Goal: Task Accomplishment & Management: Manage account settings

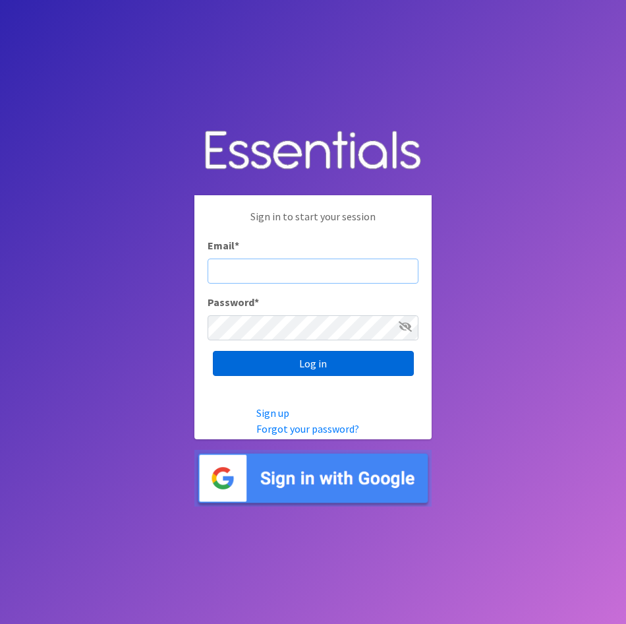
type input "lily@milwaukeediapermission.org"
click at [274, 367] on input "Log in" at bounding box center [313, 363] width 201 height 25
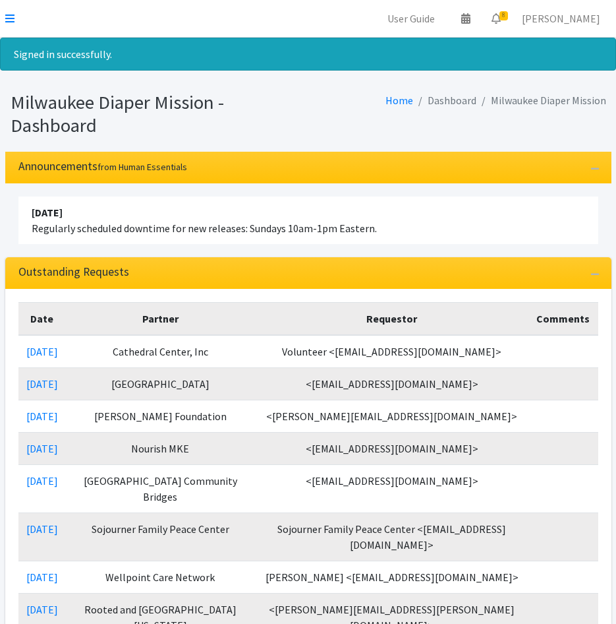
click at [18, 19] on nav "User Guide 0 Pick-ups remaining this week View Calendar 8 8 Requests 0 Partner …" at bounding box center [308, 19] width 616 height 38
click at [15, 19] on nav "User Guide 0 Pick-ups remaining this week View Calendar 8 8 Requests 0 Partner …" at bounding box center [308, 19] width 616 height 38
click at [8, 18] on icon at bounding box center [9, 18] width 9 height 11
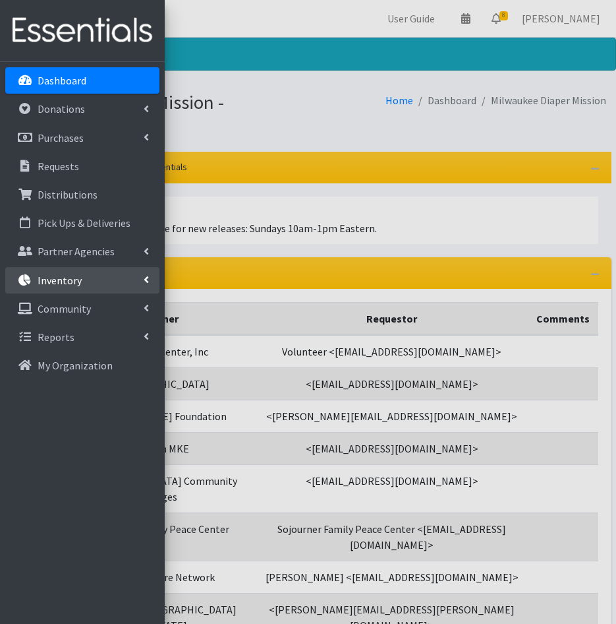
click at [77, 283] on p "Inventory" at bounding box center [60, 280] width 44 height 13
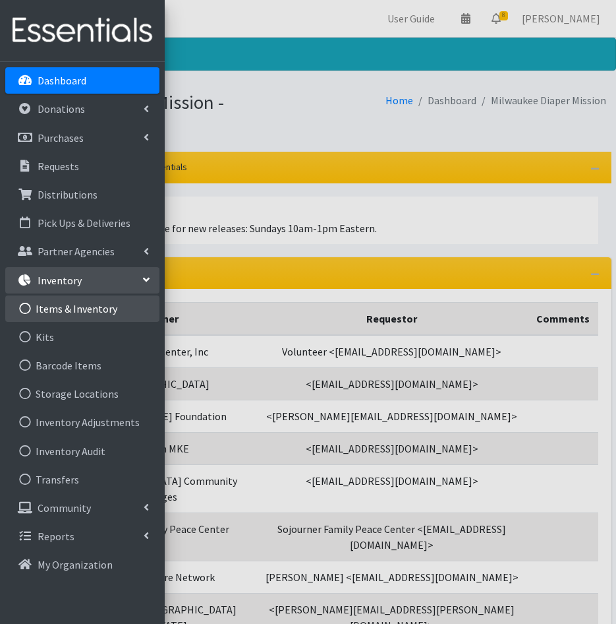
click at [86, 310] on link "Items & Inventory" at bounding box center [82, 308] width 154 height 26
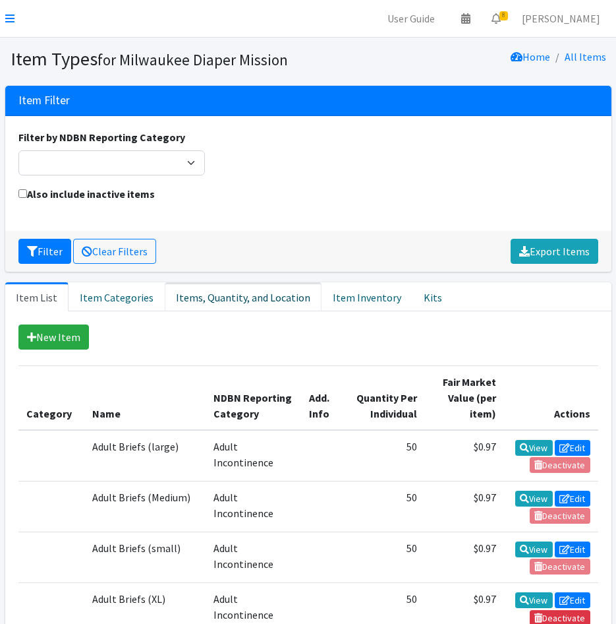
click at [239, 291] on link "Items, Quantity, and Location" at bounding box center [243, 296] width 157 height 29
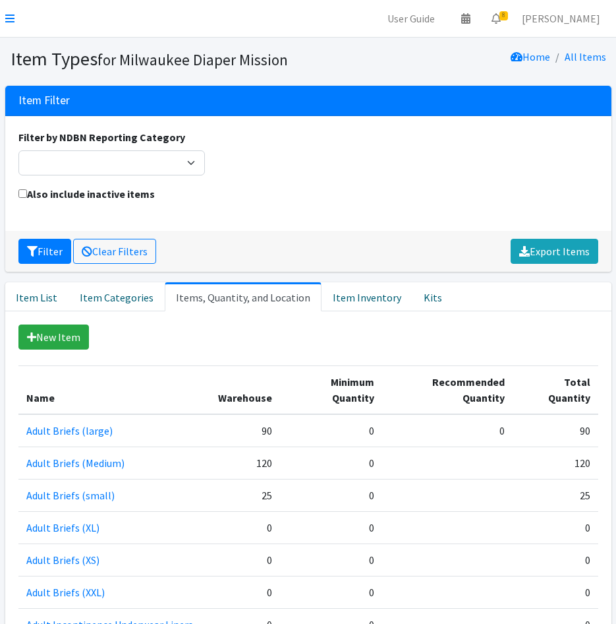
click at [9, 21] on icon at bounding box center [9, 18] width 9 height 11
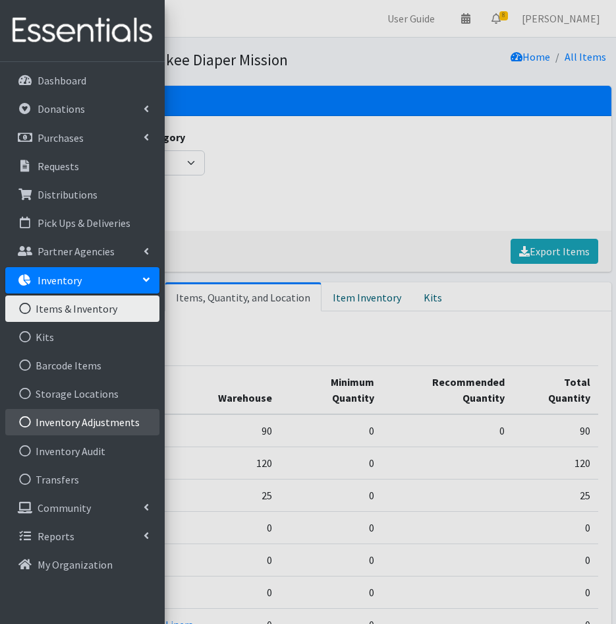
click at [86, 424] on link "Inventory Adjustments" at bounding box center [82, 422] width 154 height 26
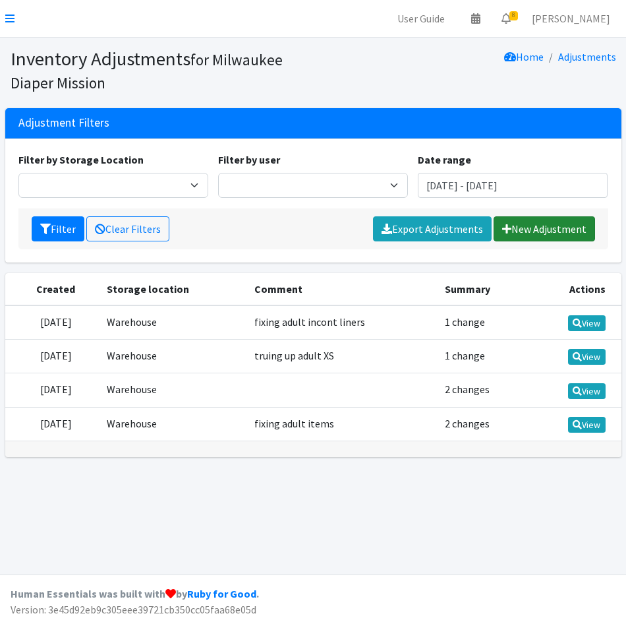
click at [521, 228] on link "New Adjustment" at bounding box center [545, 228] width 102 height 25
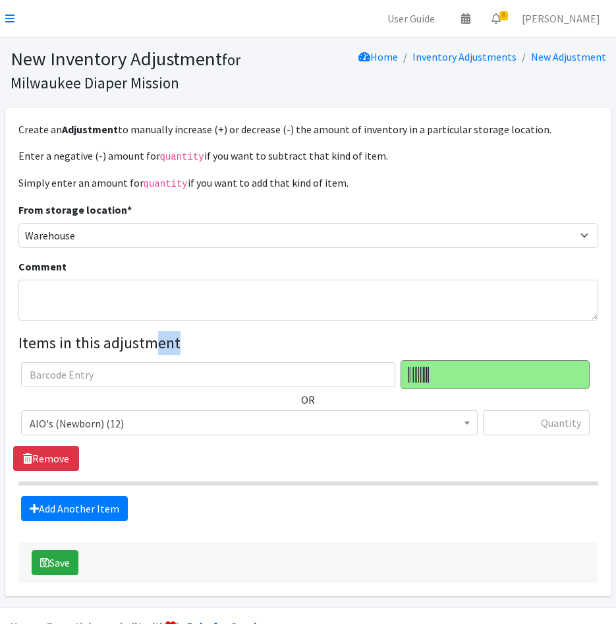
click at [155, 325] on form "From storage location * Warehouse Comment Items in this adjustment OR AIO's (Ne…" at bounding box center [308, 361] width 580 height 319
drag, startPoint x: 155, startPoint y: 325, endPoint x: 141, endPoint y: 303, distance: 25.8
click at [141, 303] on textarea "Comment" at bounding box center [308, 300] width 580 height 41
type textarea "Q3 Inventory Count Adjustments"
click at [96, 427] on span "AIO's (Newborn) (12)" at bounding box center [250, 423] width 440 height 18
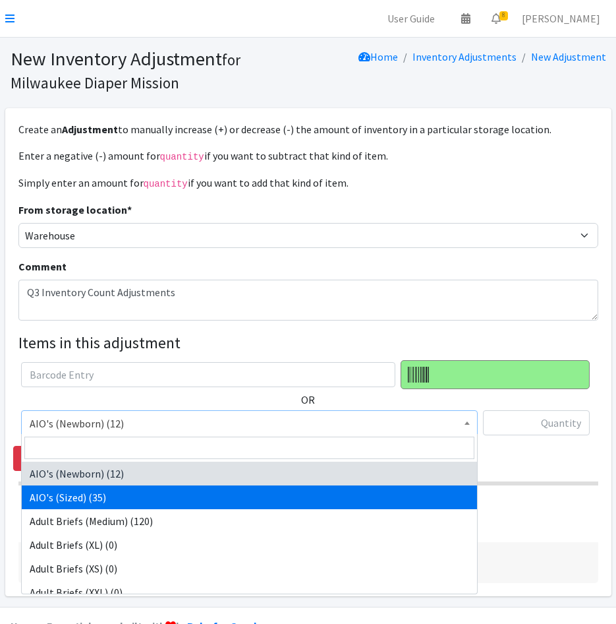
scroll to position [66, 0]
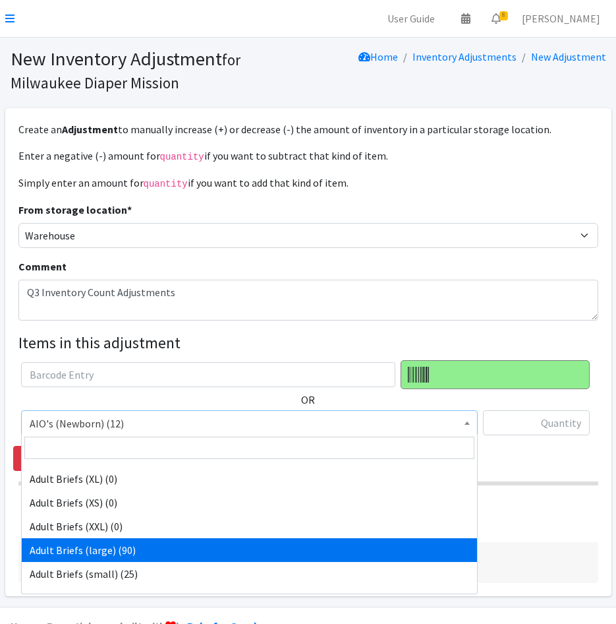
select select "4642"
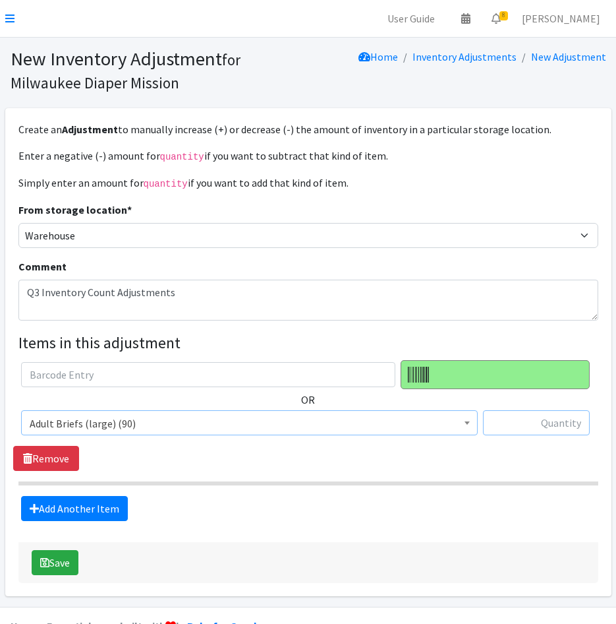
click at [532, 425] on input "text" at bounding box center [536, 422] width 107 height 25
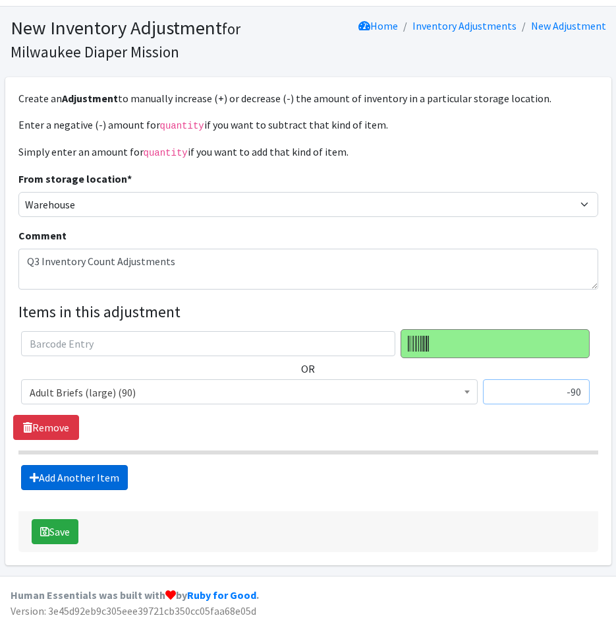
type input "-90"
click at [103, 482] on link "Add Another Item" at bounding box center [74, 477] width 107 height 25
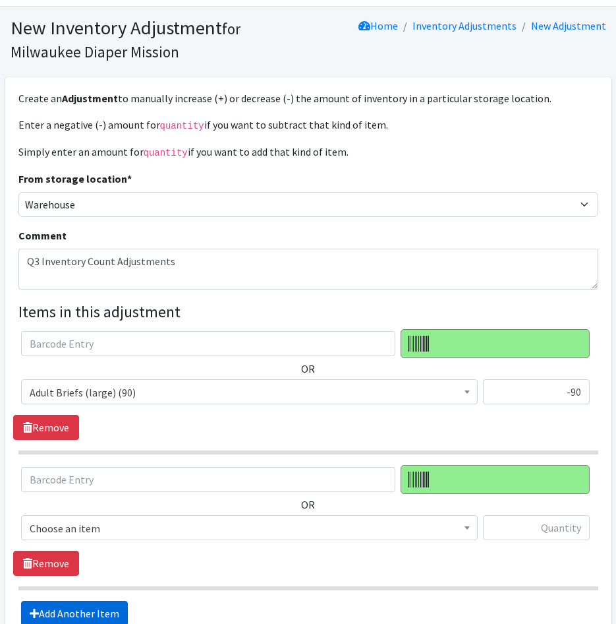
scroll to position [167, 0]
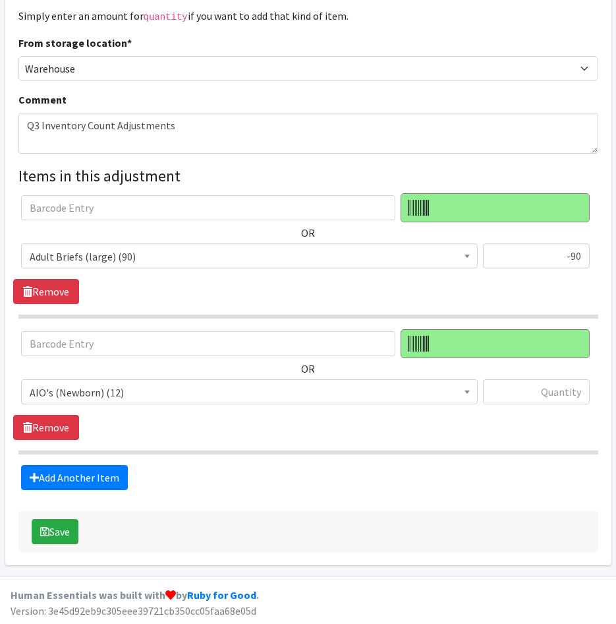
click at [133, 390] on span "AIO's (Newborn) (12)" at bounding box center [250, 392] width 440 height 18
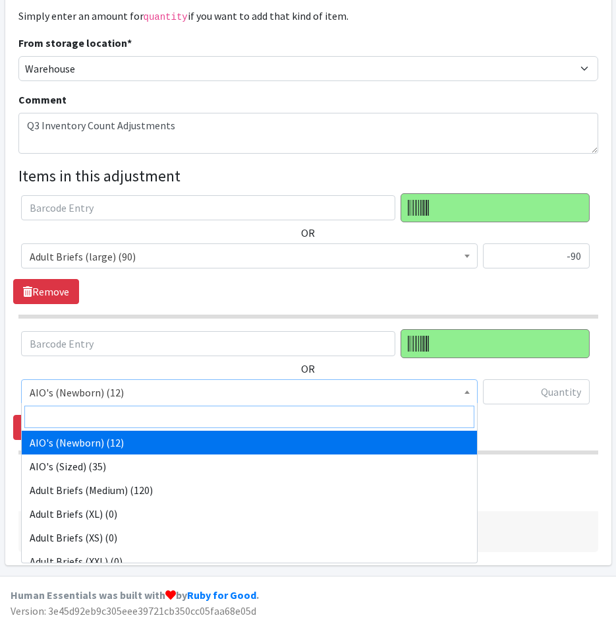
click at [142, 417] on input "search" at bounding box center [249, 416] width 450 height 22
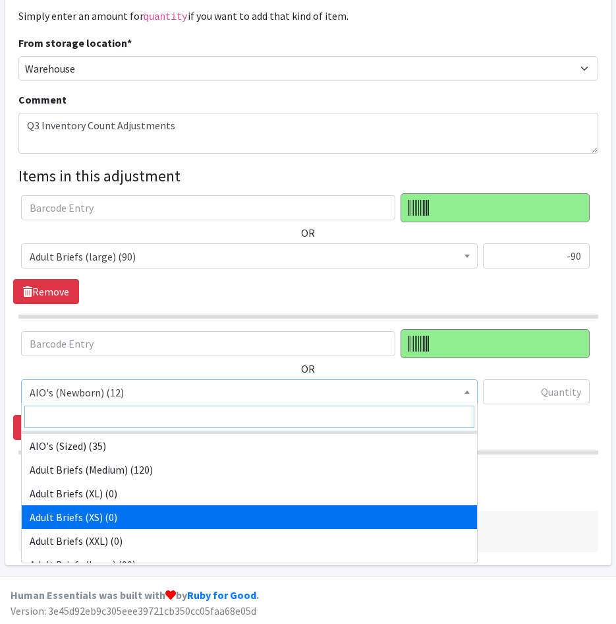
scroll to position [0, 0]
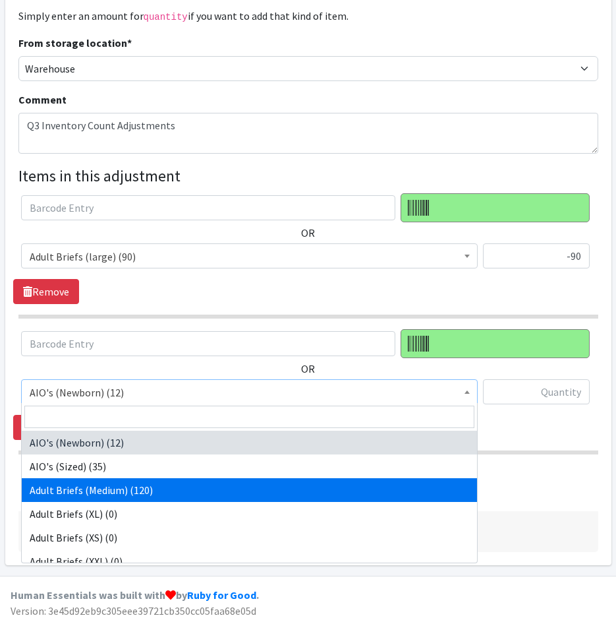
select select "11412"
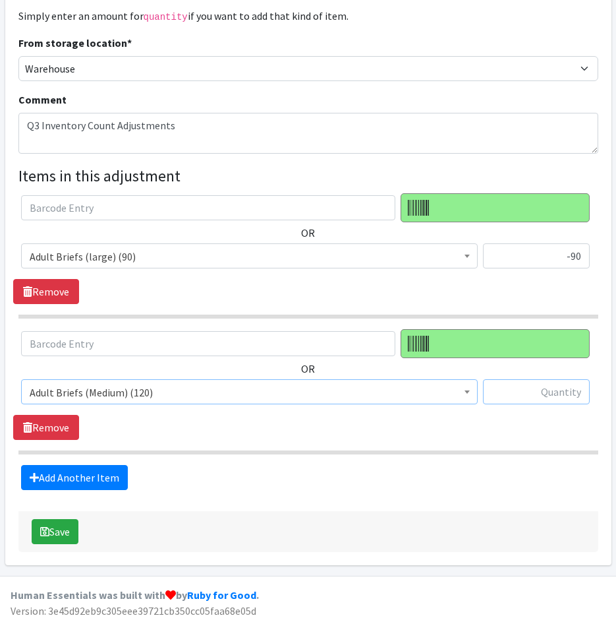
click at [558, 388] on input "text" at bounding box center [536, 391] width 107 height 25
type input "-120"
click at [107, 486] on link "Add Another Item" at bounding box center [74, 477] width 107 height 25
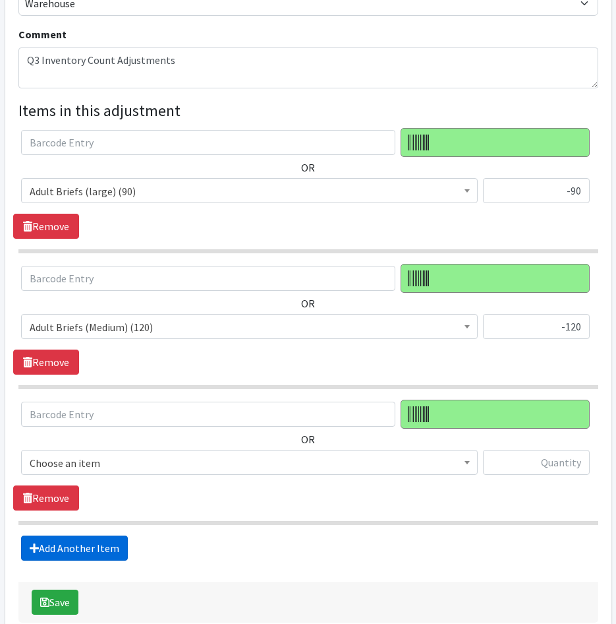
scroll to position [303, 0]
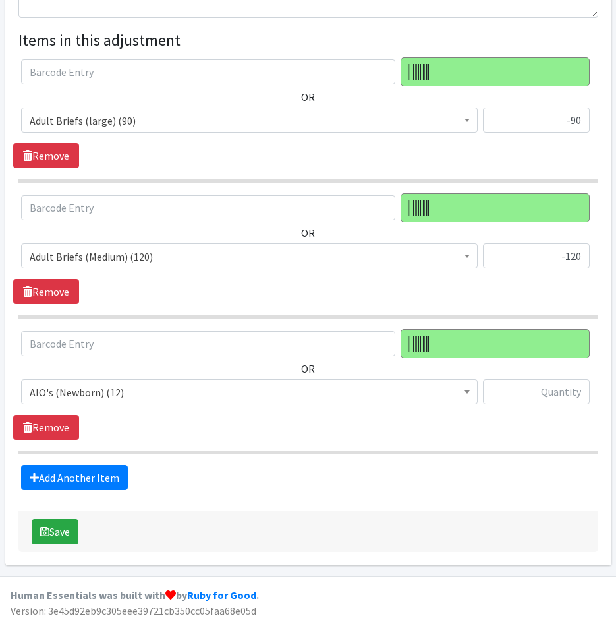
click at [162, 383] on span "AIO's (Newborn) (12)" at bounding box center [250, 392] width 440 height 18
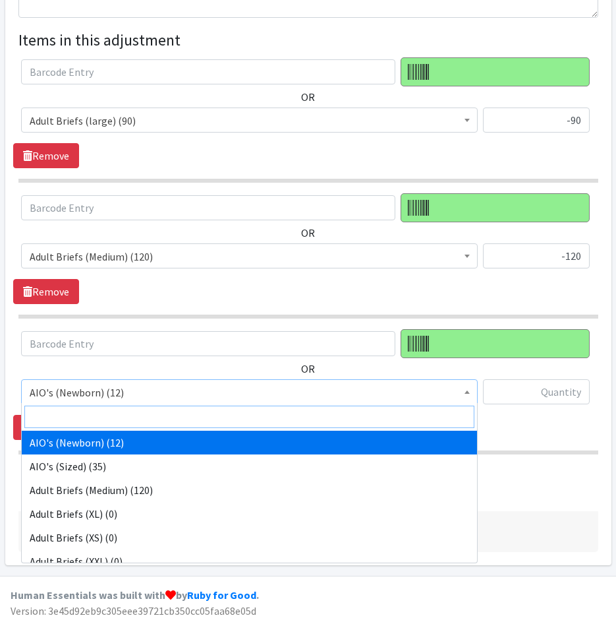
click at [173, 421] on input "search" at bounding box center [249, 416] width 450 height 22
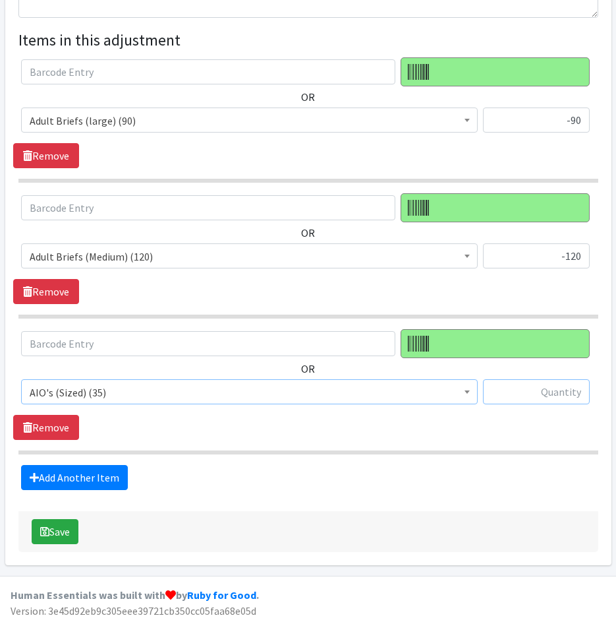
click at [550, 396] on input "text" at bounding box center [536, 391] width 107 height 25
click at [120, 388] on span "AIO's (Sized) (35)" at bounding box center [250, 392] width 440 height 18
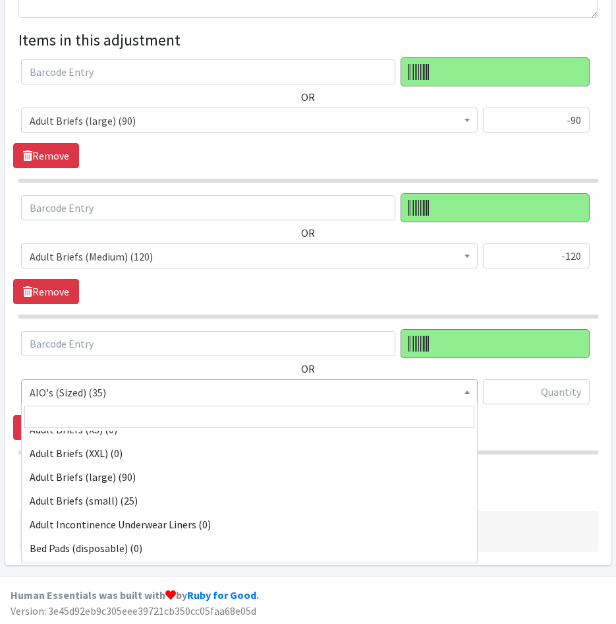
scroll to position [132, 0]
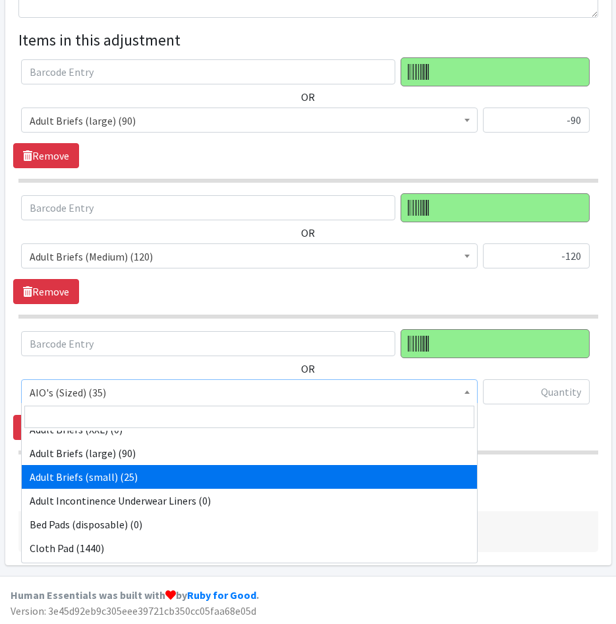
select select "5277"
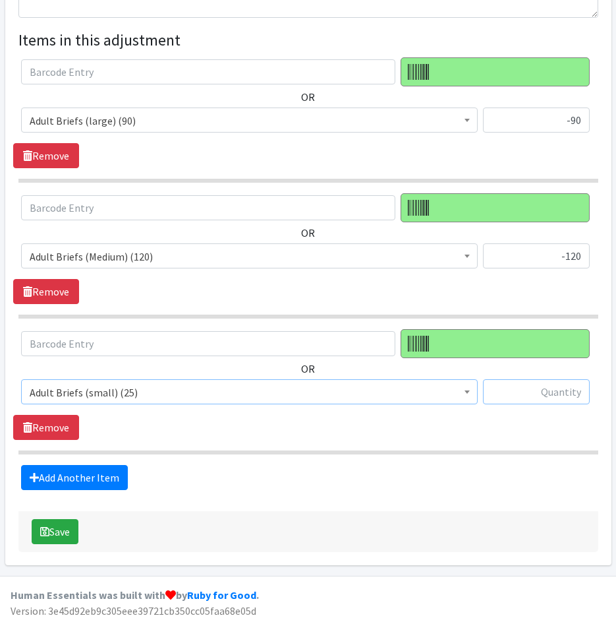
click at [551, 393] on input "text" at bounding box center [536, 391] width 107 height 25
type input "-25"
click at [111, 473] on link "Add Another Item" at bounding box center [74, 477] width 107 height 25
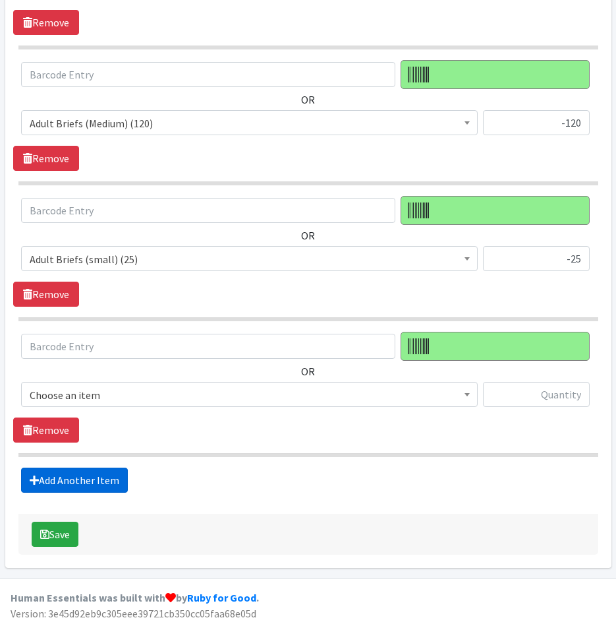
scroll to position [438, 0]
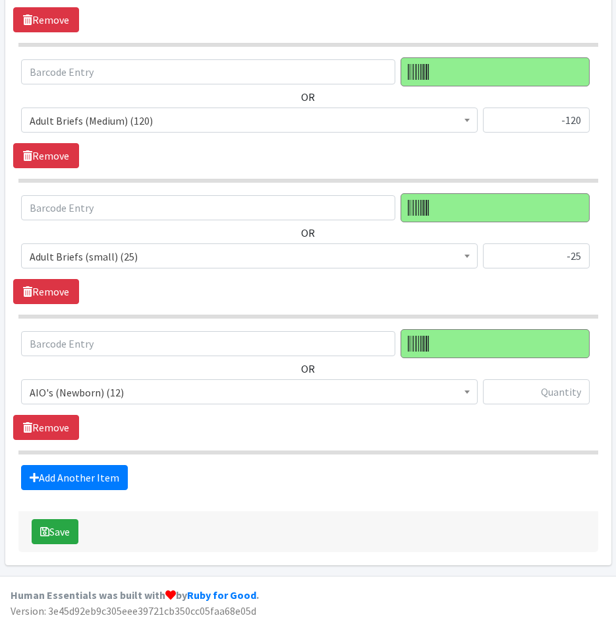
click at [229, 383] on span "AIO's (Newborn) (12)" at bounding box center [250, 392] width 440 height 18
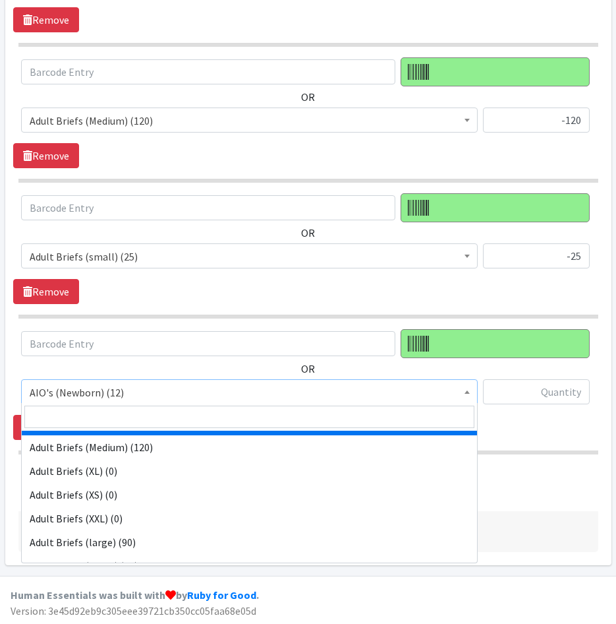
scroll to position [66, 0]
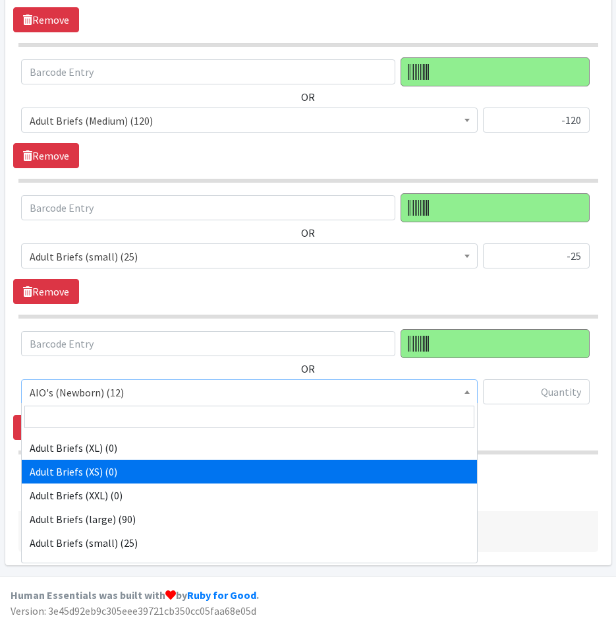
select select "11411"
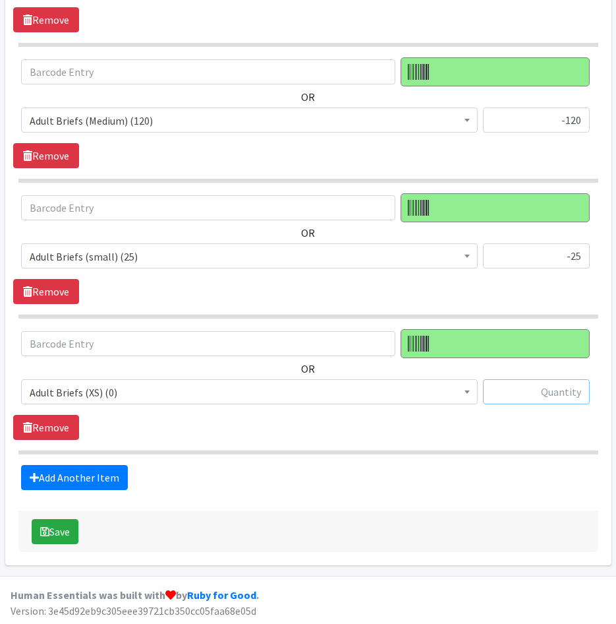
click at [554, 392] on input "text" at bounding box center [536, 391] width 107 height 25
type input "109"
click at [105, 472] on link "Add Another Item" at bounding box center [74, 477] width 107 height 25
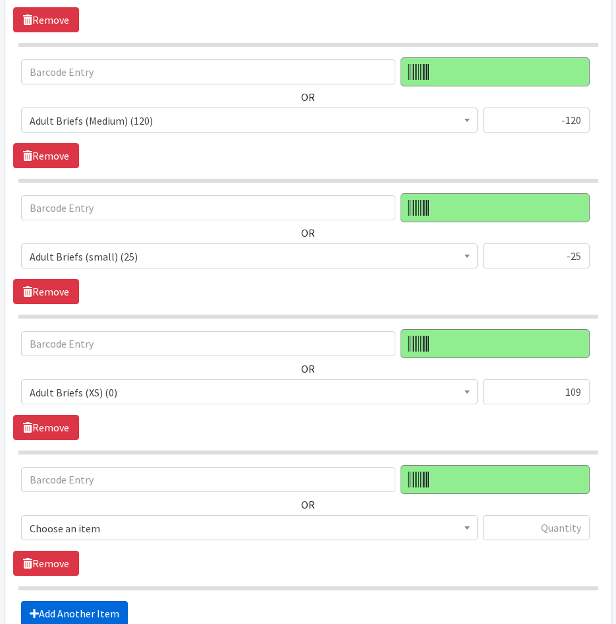
scroll to position [574, 0]
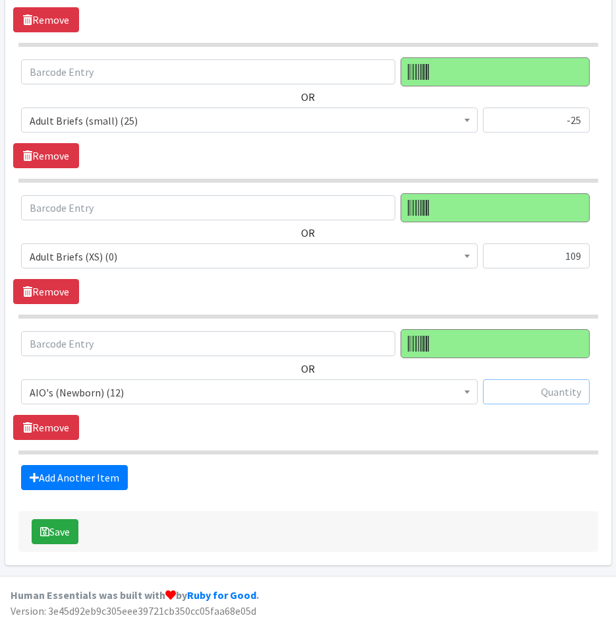
click at [523, 390] on input "text" at bounding box center [536, 391] width 107 height 25
type input "3"
click at [98, 489] on div "Create an Adjustment to manually increase (+) or decrease (-) the amount of inv…" at bounding box center [308, 49] width 580 height 1005
click at [100, 480] on link "Add Another Item" at bounding box center [74, 477] width 107 height 25
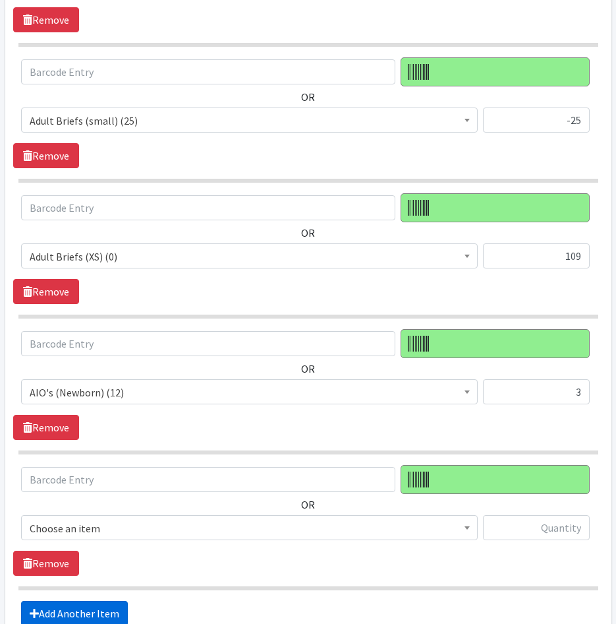
scroll to position [710, 0]
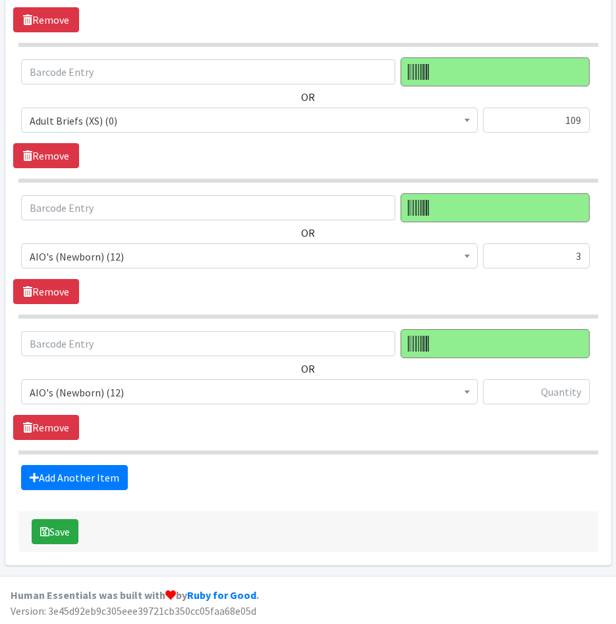
click at [209, 394] on span "AIO's (Newborn) (12)" at bounding box center [250, 392] width 440 height 18
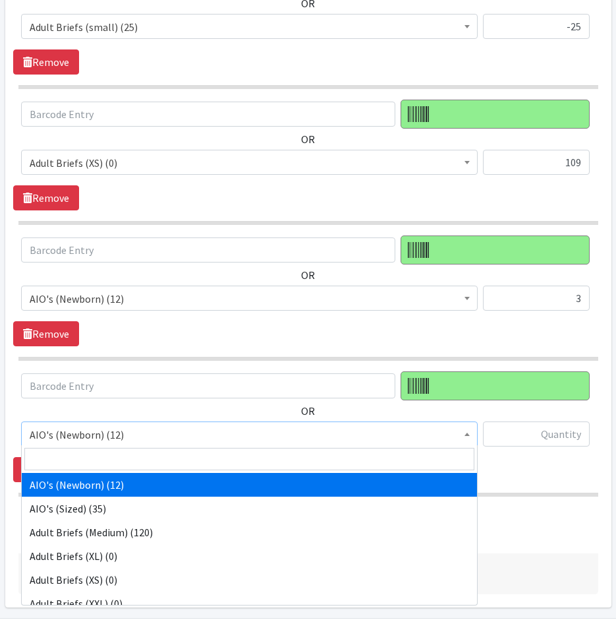
scroll to position [644, 0]
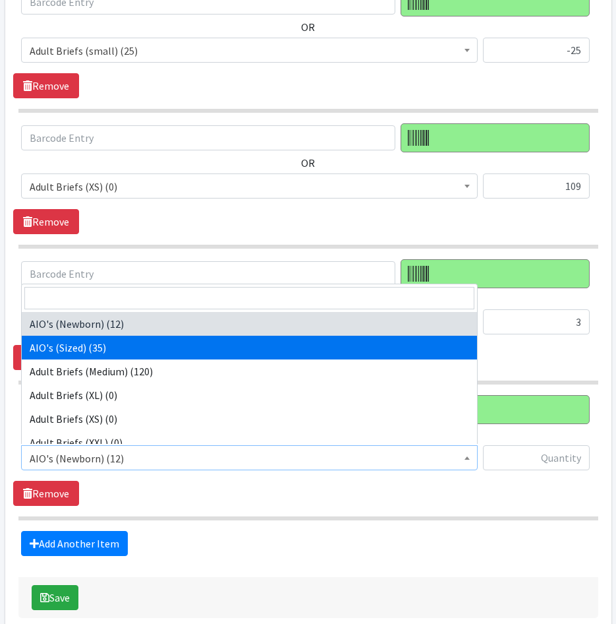
select select "12475"
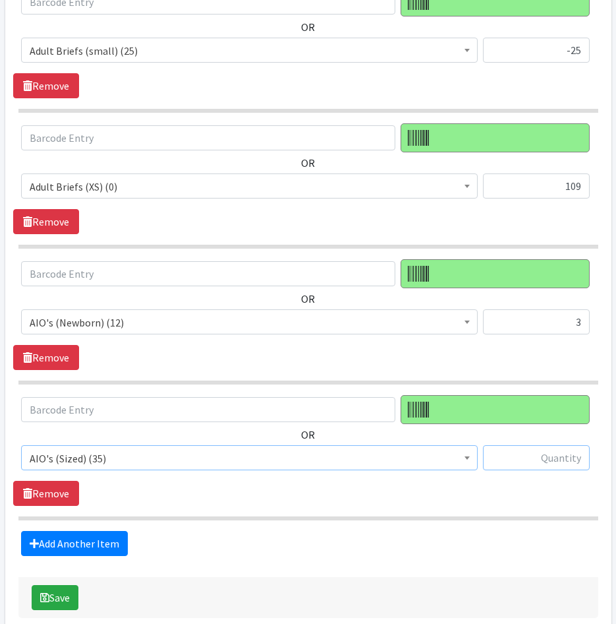
click at [570, 458] on input "text" at bounding box center [536, 457] width 107 height 25
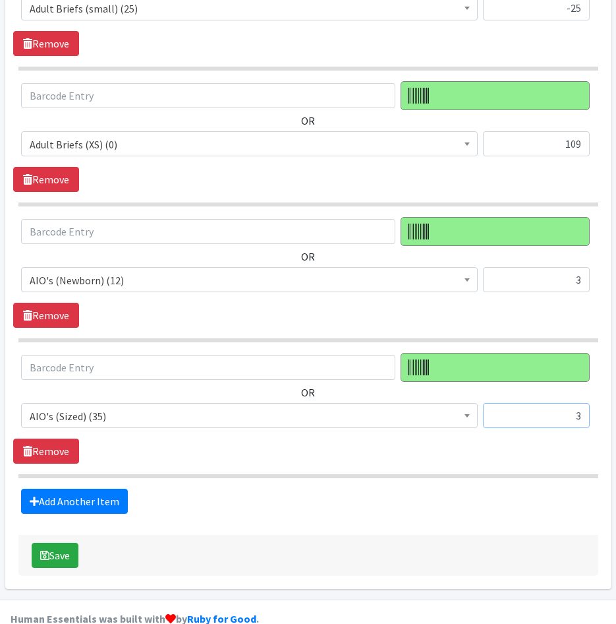
scroll to position [710, 0]
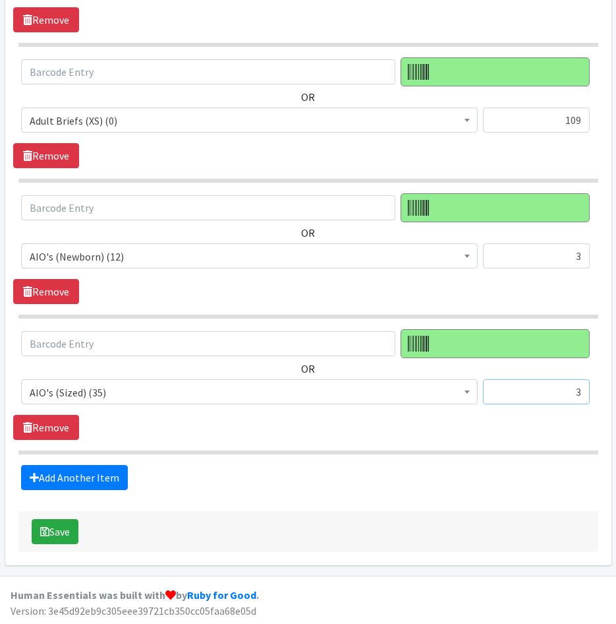
type input "3"
click at [101, 473] on link "Add Another Item" at bounding box center [74, 477] width 107 height 25
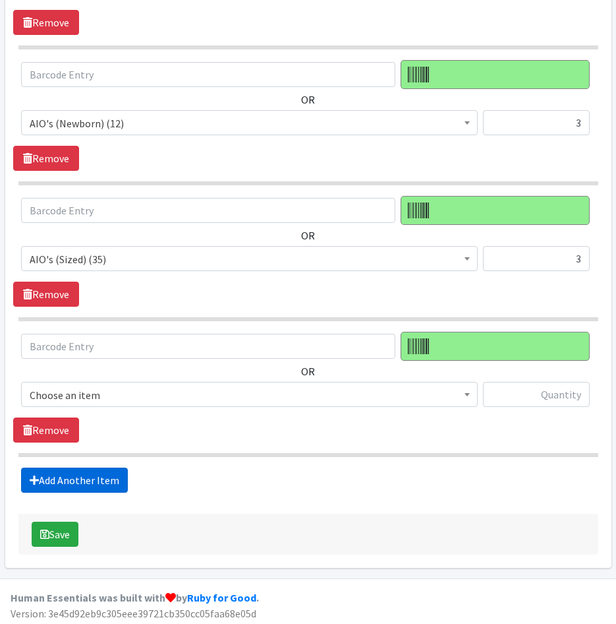
scroll to position [846, 0]
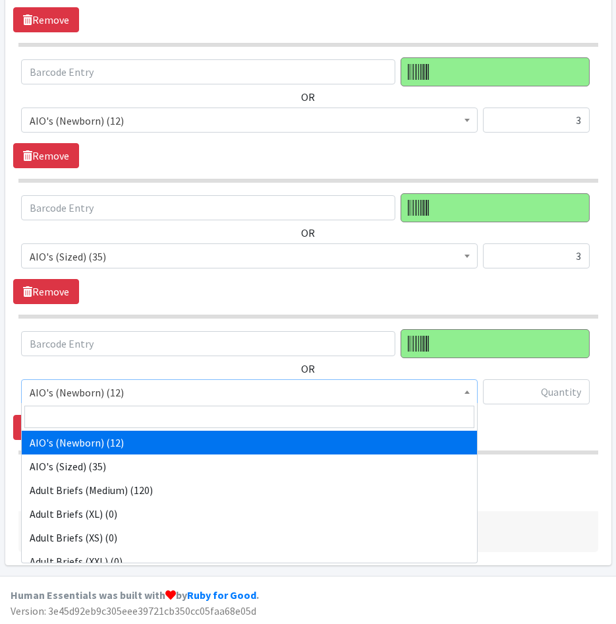
click at [194, 387] on span "AIO's (Newborn) (12)" at bounding box center [250, 392] width 440 height 18
click at [194, 412] on input "search" at bounding box center [249, 416] width 450 height 22
type input "cloth"
drag, startPoint x: 190, startPoint y: 440, endPoint x: 406, endPoint y: 406, distance: 218.9
select select "5645"
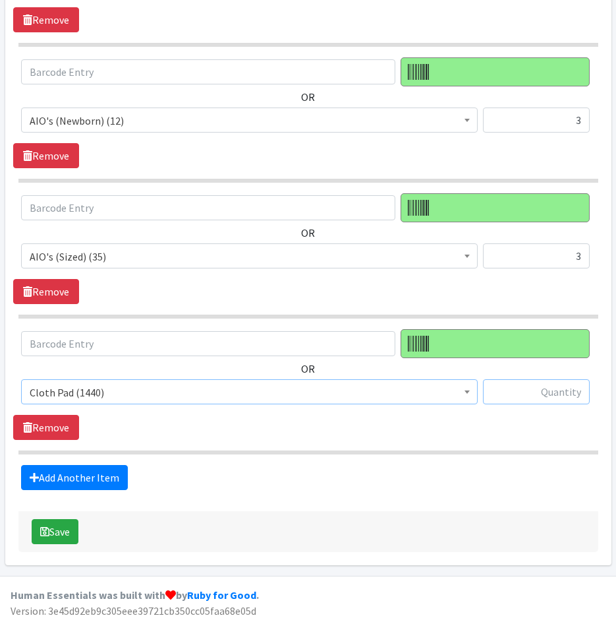
click at [516, 386] on input "text" at bounding box center [536, 391] width 107 height 25
type input "3"
type input "-3"
click at [116, 473] on link "Add Another Item" at bounding box center [74, 477] width 107 height 25
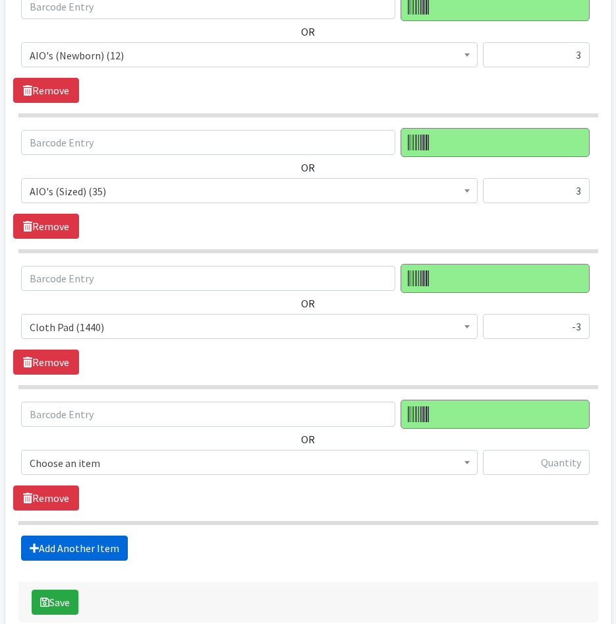
scroll to position [982, 0]
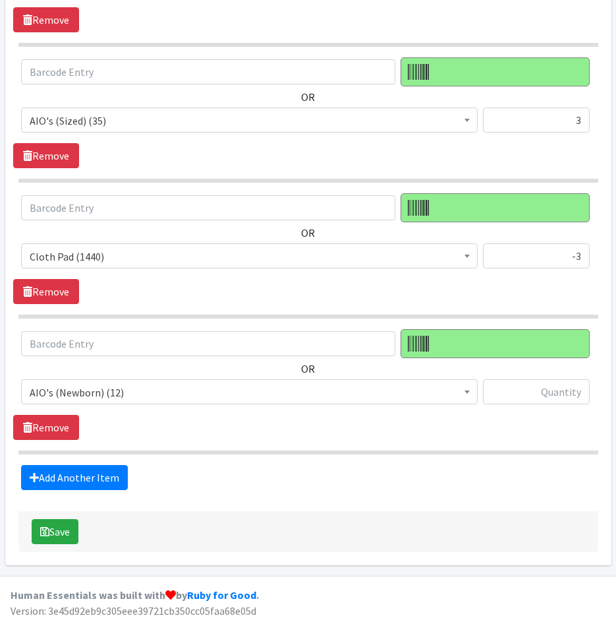
click at [147, 385] on span "AIO's (Newborn) (12)" at bounding box center [250, 392] width 440 height 18
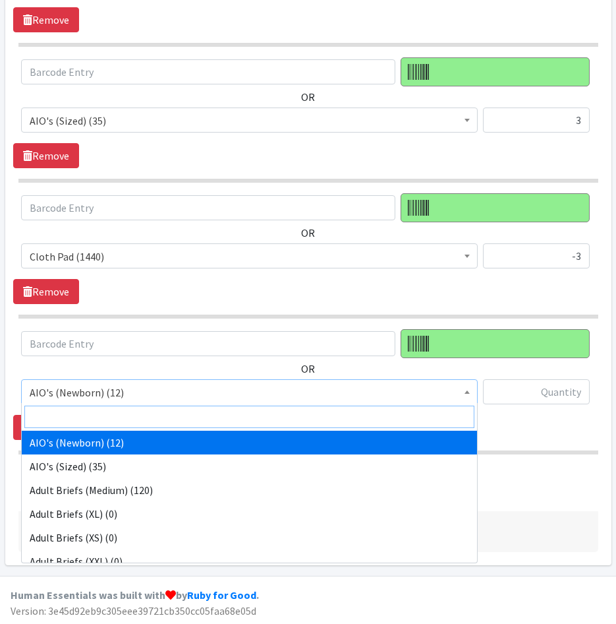
click at [150, 413] on input "search" at bounding box center [249, 416] width 450 height 22
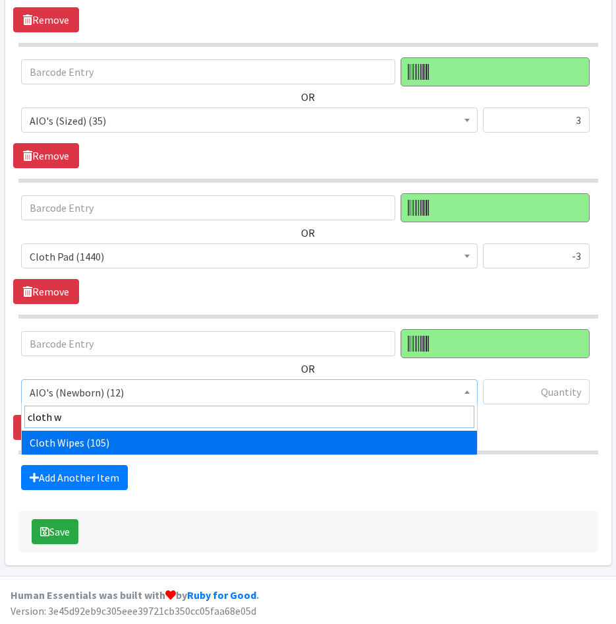
type input "cloth w"
select select "12481"
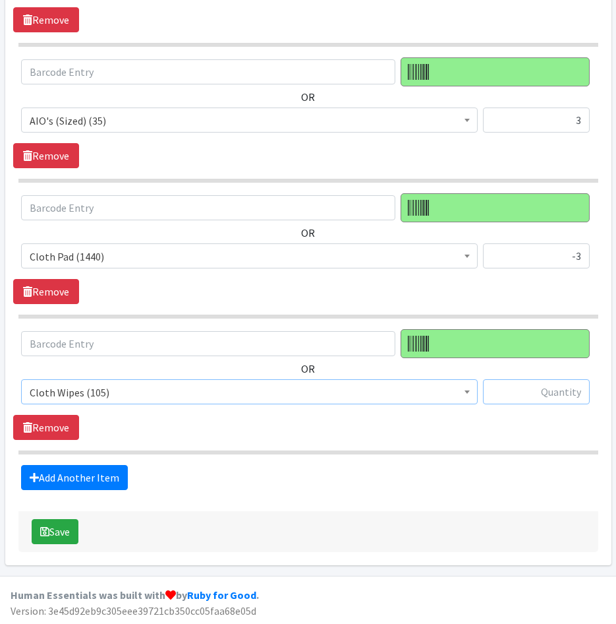
click at [539, 392] on input "text" at bounding box center [536, 391] width 107 height 25
type input "23"
click at [110, 469] on link "Add Another Item" at bounding box center [74, 477] width 107 height 25
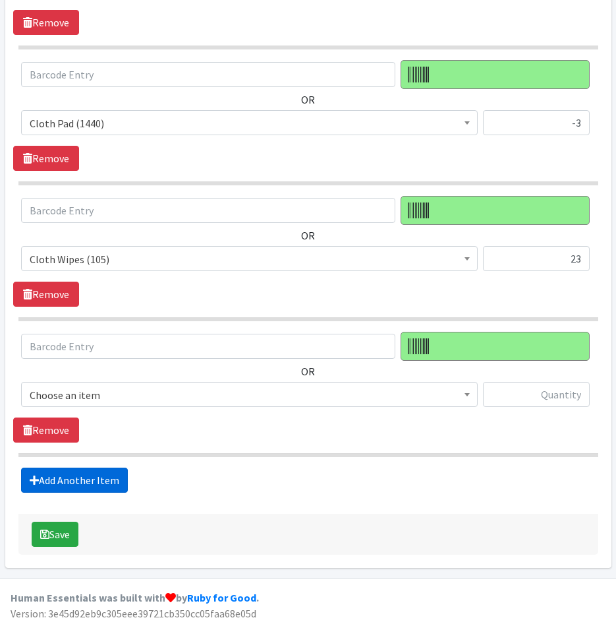
scroll to position [1117, 0]
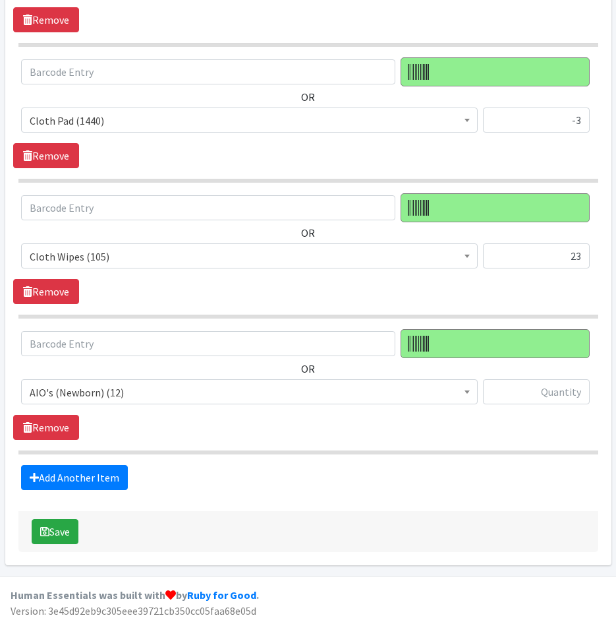
drag, startPoint x: 177, startPoint y: 385, endPoint x: 179, endPoint y: 394, distance: 9.6
click at [177, 385] on span "AIO's (Newborn) (12)" at bounding box center [250, 392] width 440 height 18
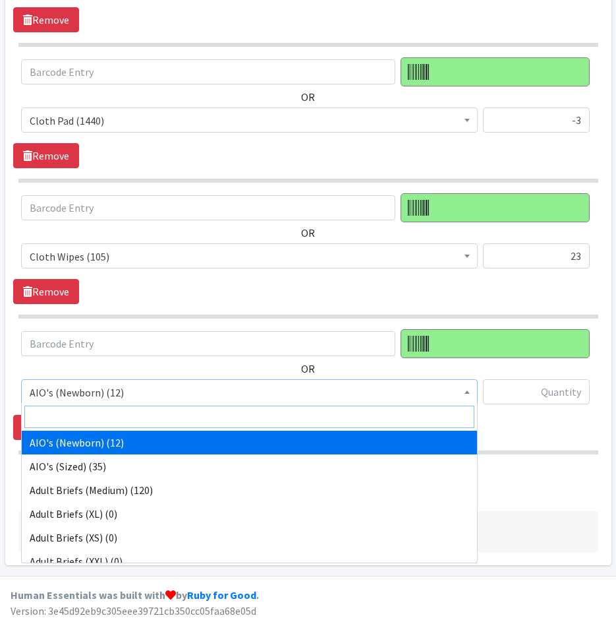
click at [181, 416] on input "search" at bounding box center [249, 416] width 450 height 22
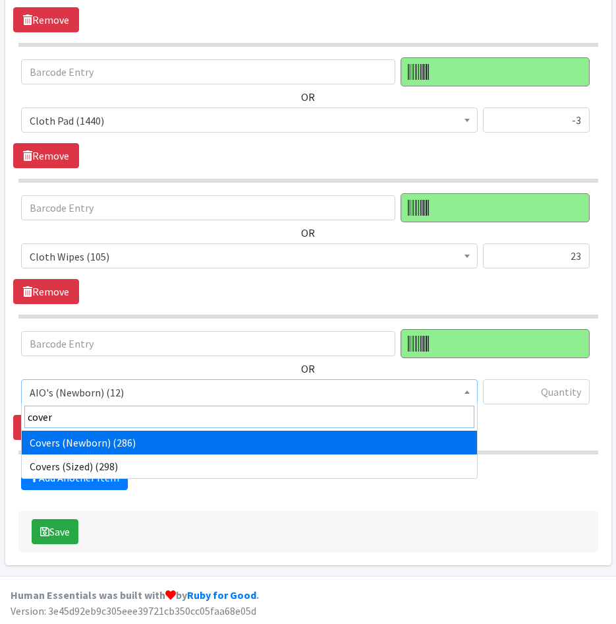
type input "cover"
select select "12464"
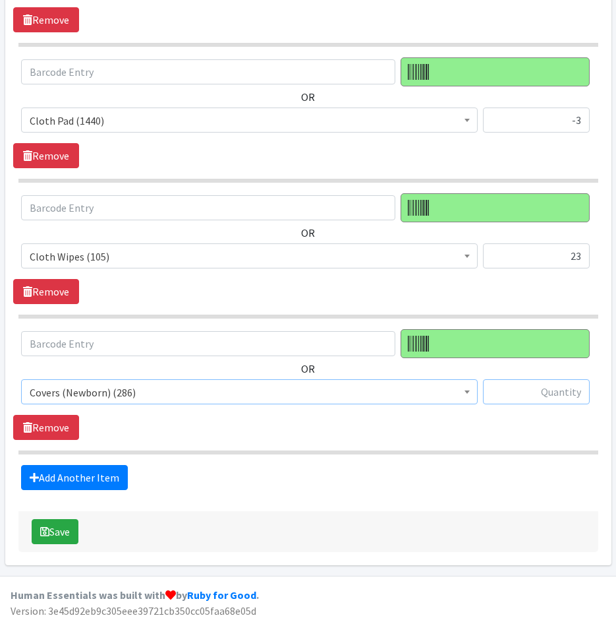
click at [554, 399] on input "text" at bounding box center [536, 391] width 107 height 25
type input "1"
click at [116, 475] on link "Add Another Item" at bounding box center [74, 477] width 107 height 25
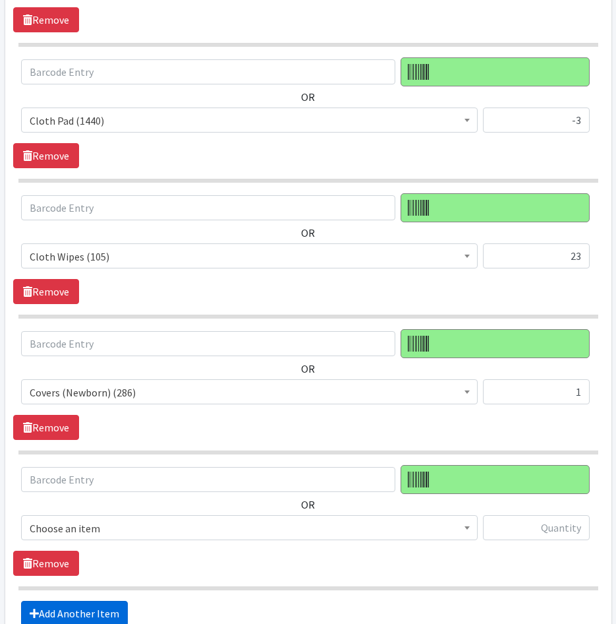
scroll to position [1253, 0]
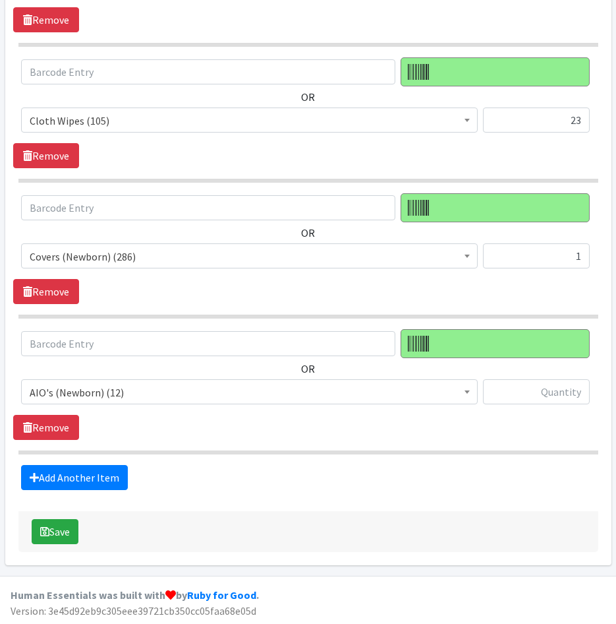
click at [227, 391] on span "AIO's (Newborn) (12)" at bounding box center [250, 392] width 440 height 18
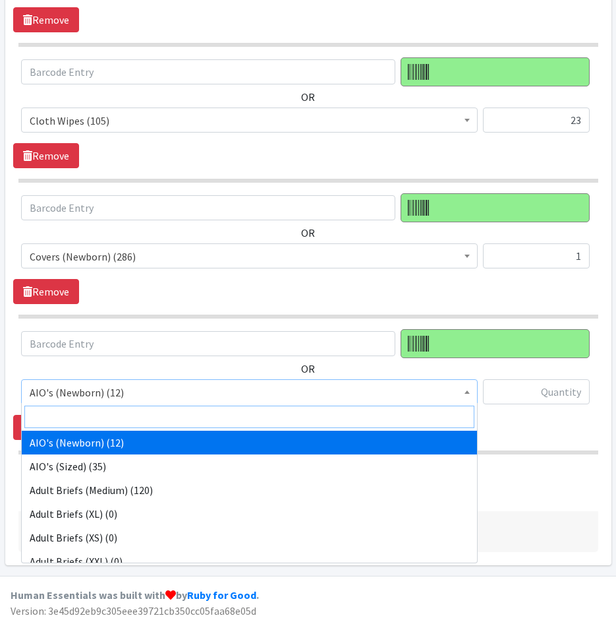
click at [229, 422] on input "search" at bounding box center [249, 416] width 450 height 22
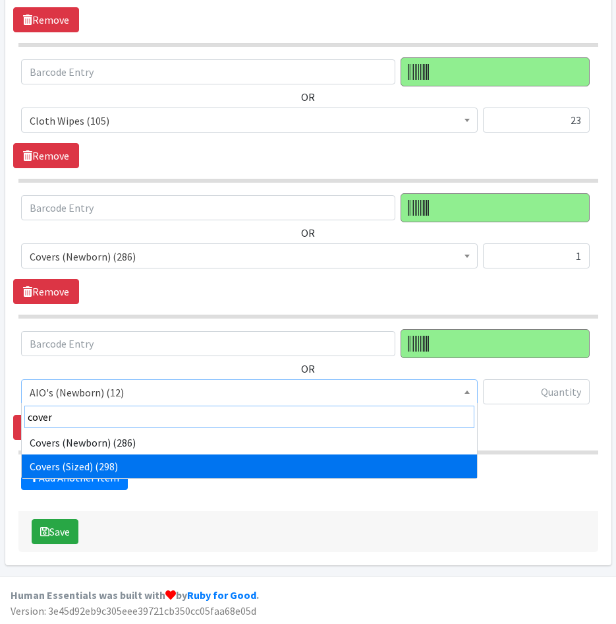
type input "cover"
select select "12470"
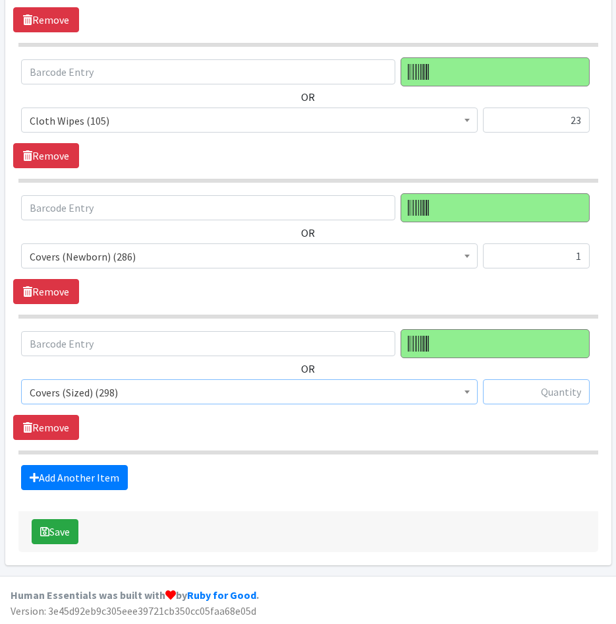
click at [548, 390] on input "text" at bounding box center [536, 391] width 107 height 25
type input "7"
click at [112, 474] on link "Add Another Item" at bounding box center [74, 477] width 107 height 25
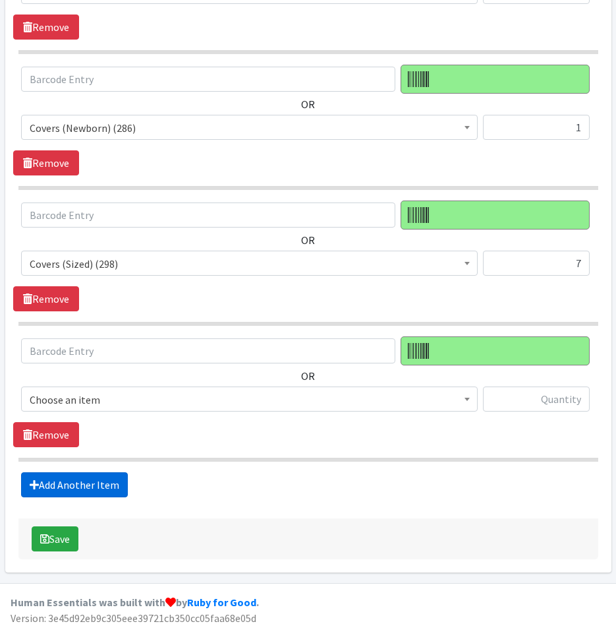
scroll to position [1389, 0]
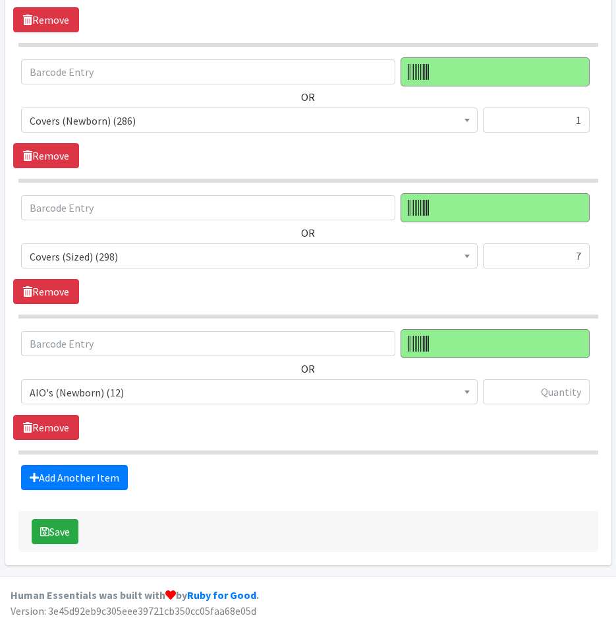
click at [219, 389] on span "AIO's (Newborn) (12)" at bounding box center [250, 392] width 440 height 18
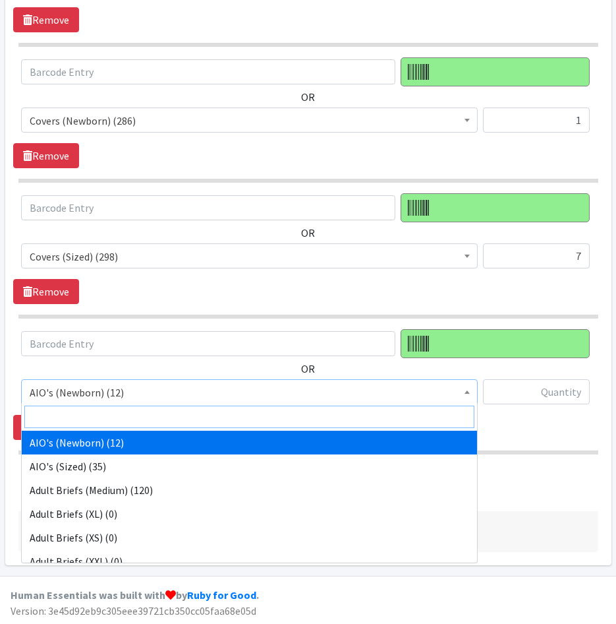
click at [218, 425] on input "search" at bounding box center [249, 416] width 450 height 22
type input "size"
select select "4634"
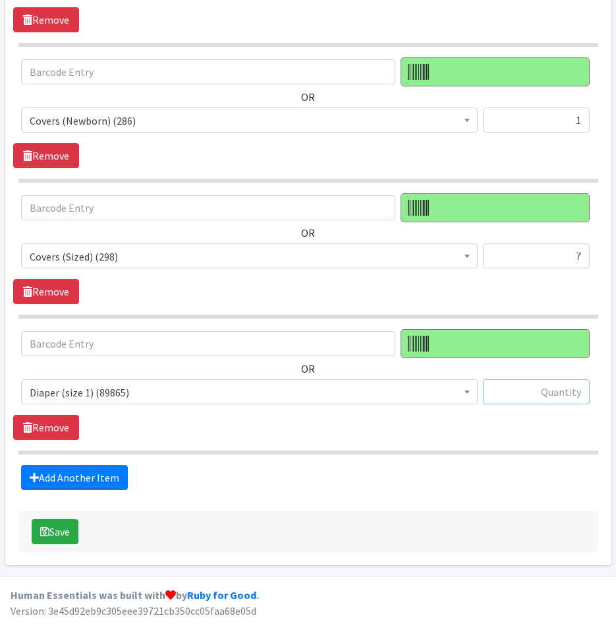
click at [551, 395] on input "text" at bounding box center [536, 391] width 107 height 25
type input "444"
click at [297, 440] on section "OR AIO's (Newborn) (12) AIO's (Sized) (35) Adult Briefs (Medium) (120) Adult Br…" at bounding box center [308, 391] width 580 height 125
click at [97, 470] on link "Add Another Item" at bounding box center [74, 477] width 107 height 25
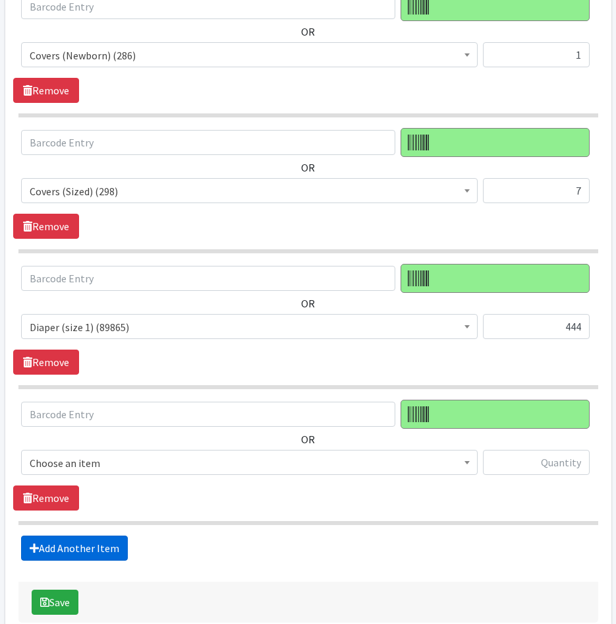
scroll to position [1525, 0]
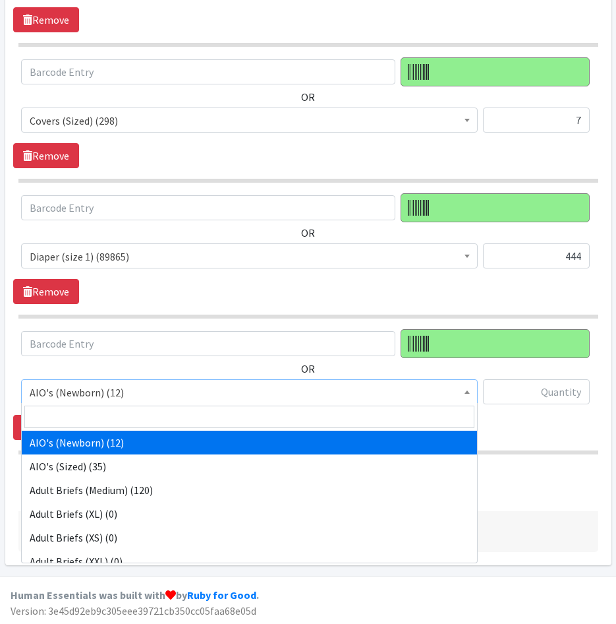
click at [154, 392] on span "AIO's (Newborn) (12)" at bounding box center [250, 392] width 440 height 18
click at [151, 417] on input "search" at bounding box center [249, 416] width 450 height 22
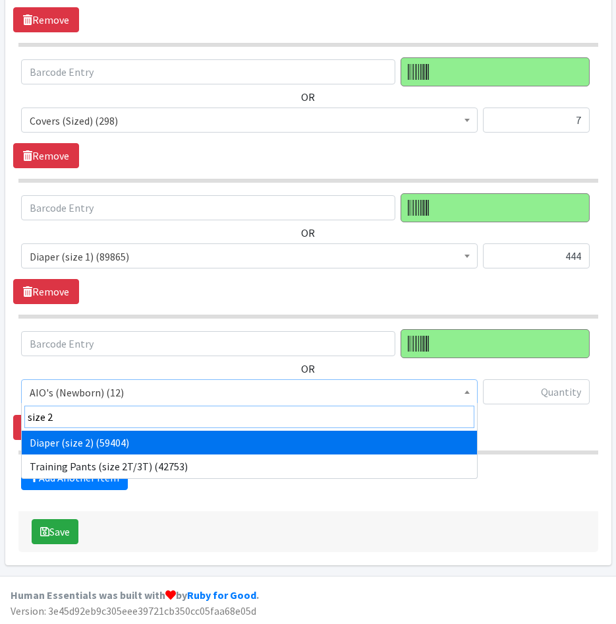
type input "size 2"
select select "4635"
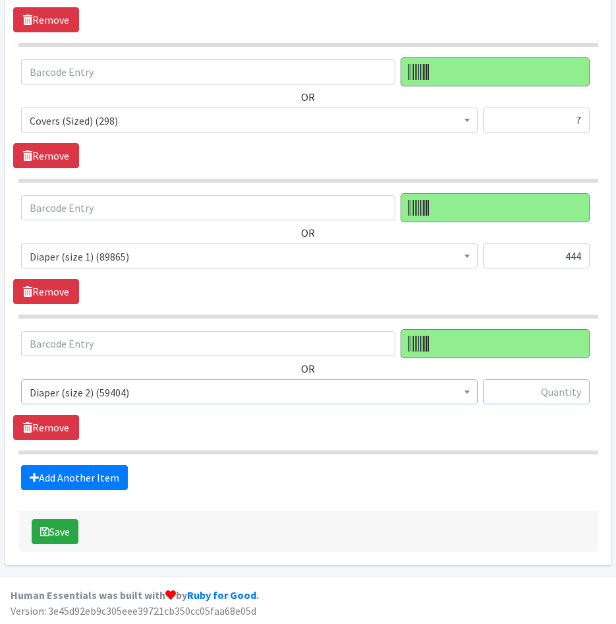
click at [565, 389] on input "text" at bounding box center [536, 391] width 107 height 25
type input "-141"
click at [72, 477] on link "Add Another Item" at bounding box center [74, 477] width 107 height 25
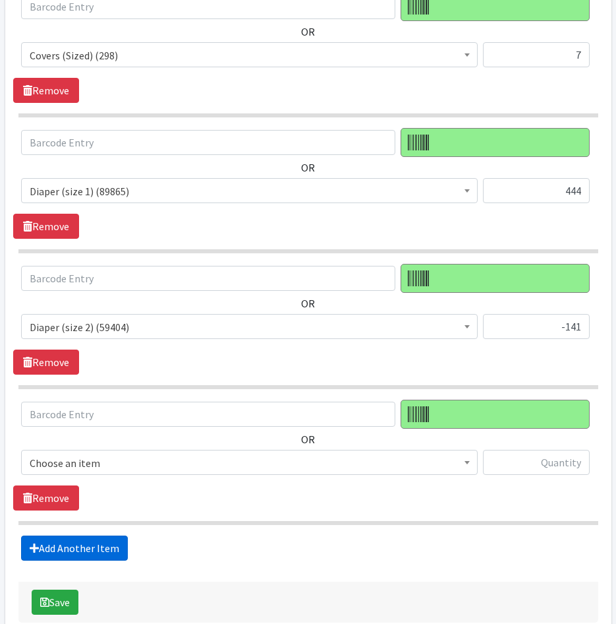
scroll to position [1661, 0]
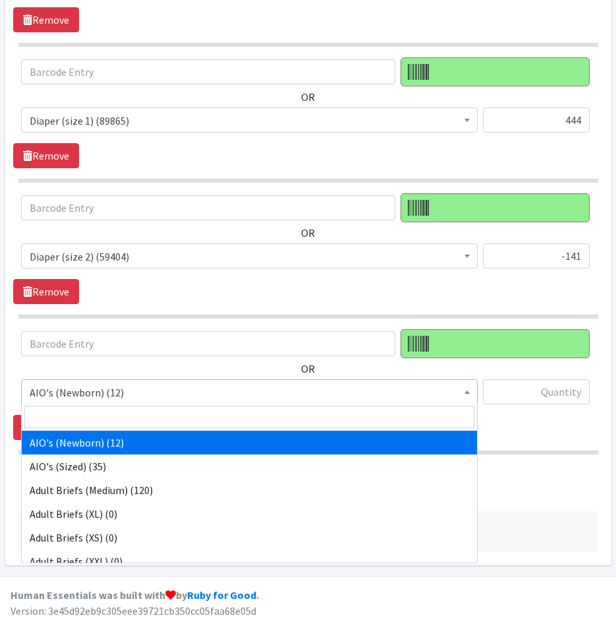
click at [140, 386] on span "AIO's (Newborn) (12)" at bounding box center [250, 392] width 440 height 18
click at [144, 412] on input "search" at bounding box center [249, 416] width 450 height 22
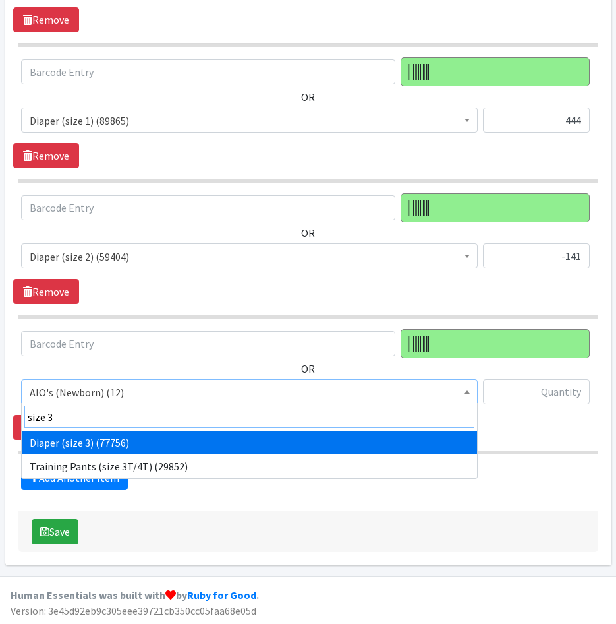
type input "size 3"
select select "4644"
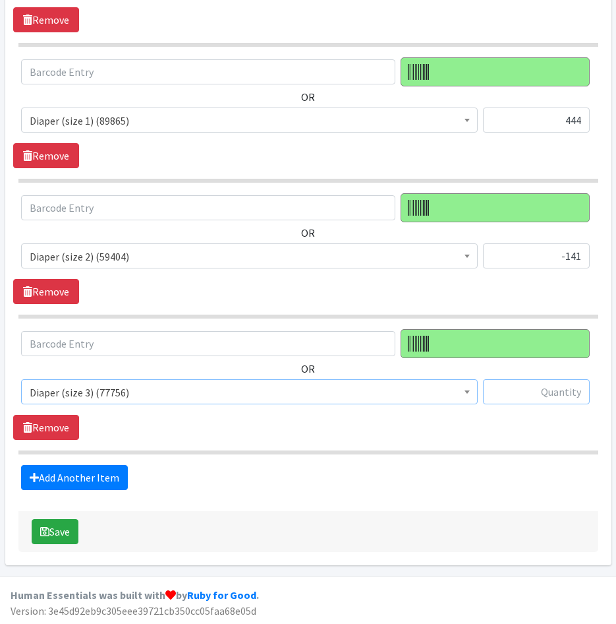
click at [560, 395] on input "text" at bounding box center [536, 391] width 107 height 25
type input "-422"
click at [68, 469] on link "Add Another Item" at bounding box center [74, 477] width 107 height 25
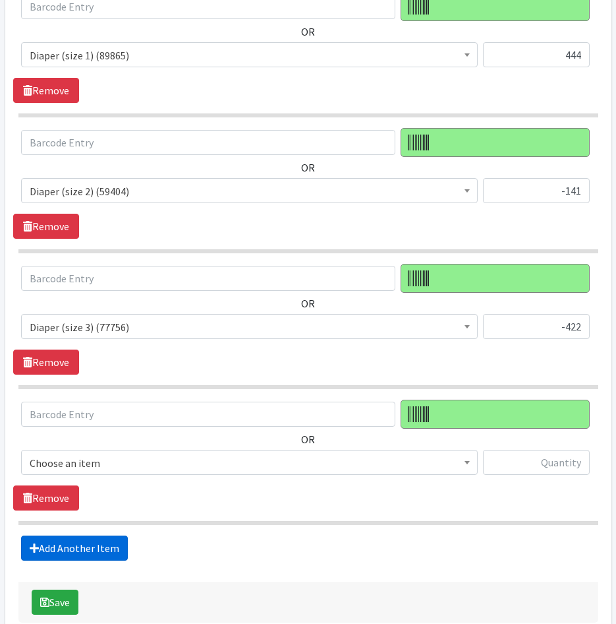
scroll to position [1796, 0]
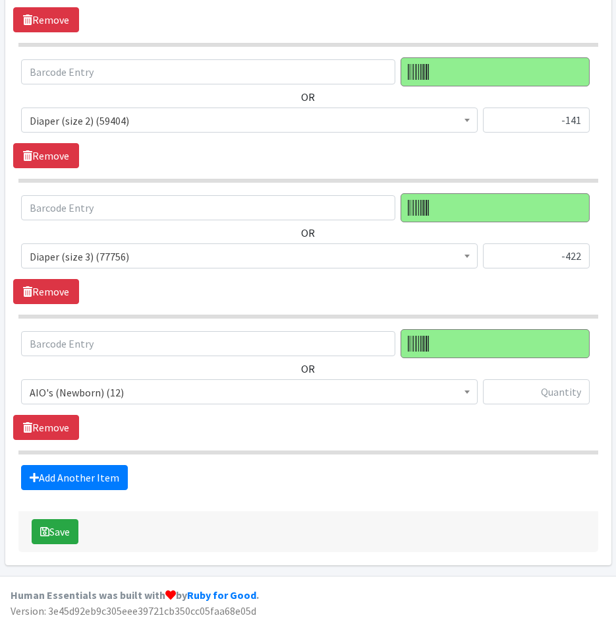
click at [132, 392] on span "AIO's (Newborn) (12)" at bounding box center [250, 392] width 440 height 18
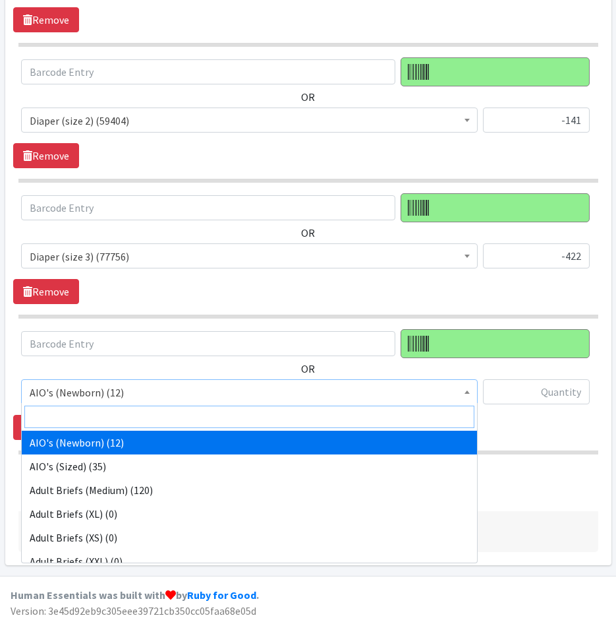
click at [131, 413] on input "search" at bounding box center [249, 416] width 450 height 22
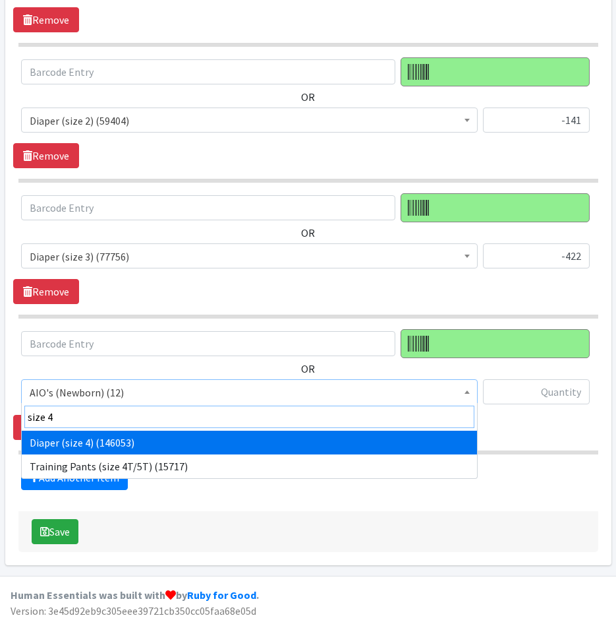
type input "size 4"
select select "4645"
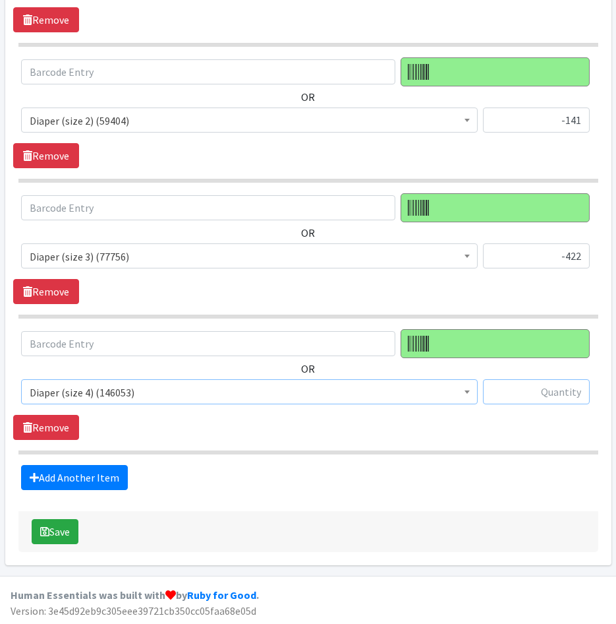
click at [527, 392] on input "text" at bounding box center [536, 391] width 107 height 25
type input "-966"
click at [280, 434] on div "OR AIO's (Newborn) (12) AIO's (Sized) (35) Adult Briefs (Medium) (120) Adult Br…" at bounding box center [308, 384] width 590 height 111
click at [105, 472] on link "Add Another Item" at bounding box center [74, 477] width 107 height 25
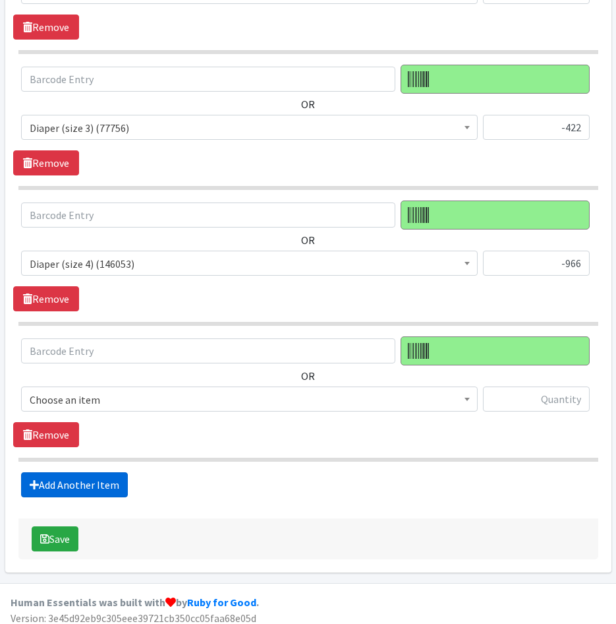
scroll to position [1932, 0]
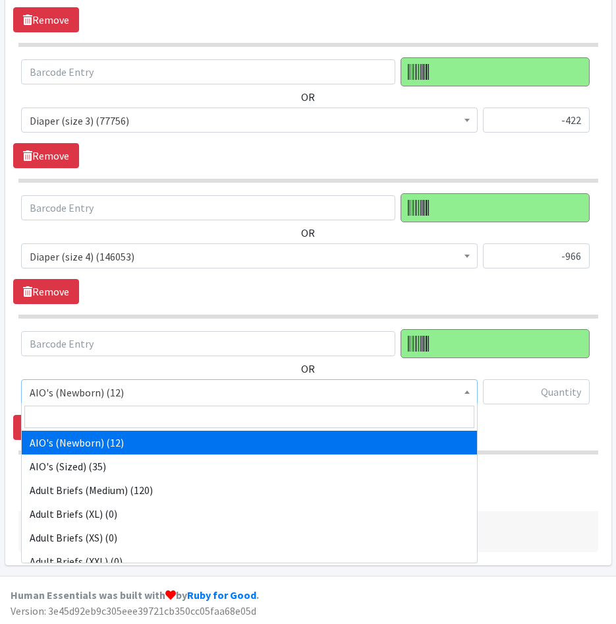
click at [129, 390] on span "AIO's (Newborn) (12)" at bounding box center [250, 392] width 440 height 18
click at [129, 399] on span "AIO's (Newborn) (12)" at bounding box center [250, 392] width 440 height 18
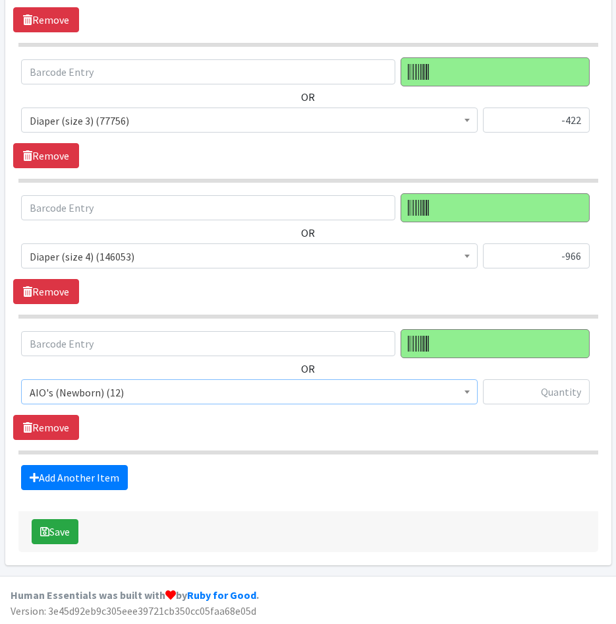
drag, startPoint x: 126, startPoint y: 392, endPoint x: 125, endPoint y: 401, distance: 9.9
click at [125, 399] on span "AIO's (Newborn) (12)" at bounding box center [250, 392] width 440 height 18
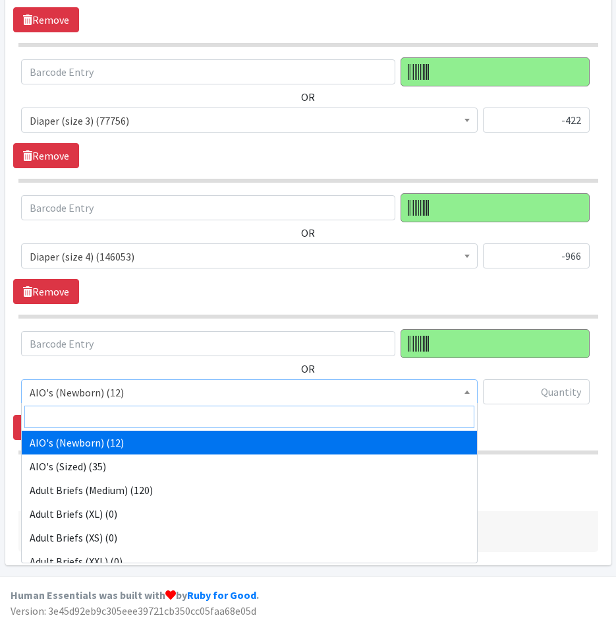
click at [125, 418] on input "search" at bounding box center [249, 416] width 450 height 22
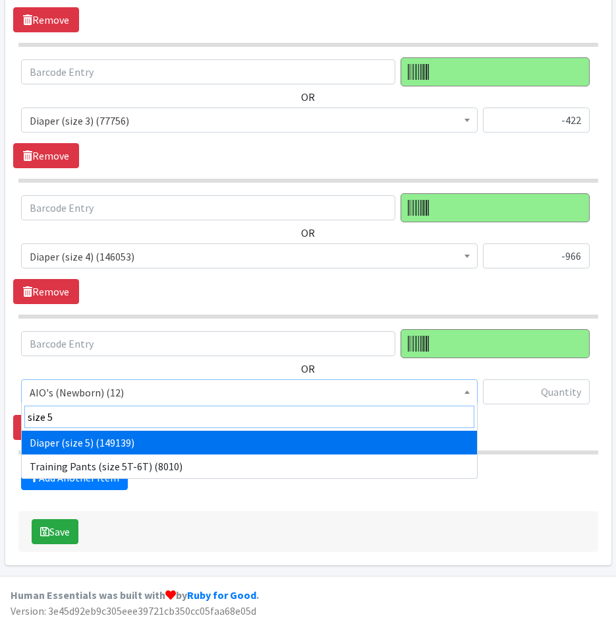
type input "size 5"
select select "4646"
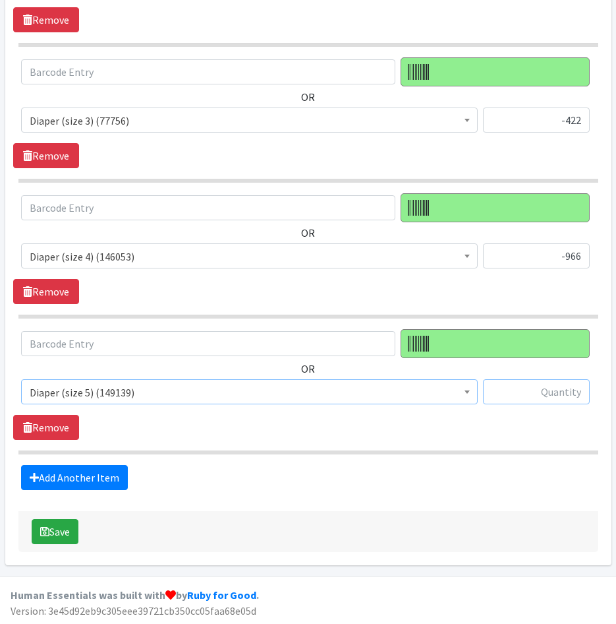
click at [560, 390] on input "text" at bounding box center [536, 391] width 107 height 25
type input "-1434"
click at [521, 448] on section "OR AIO's (Newborn) (12) AIO's (Sized) (35) Adult Briefs (Medium) (120) Adult Br…" at bounding box center [308, 391] width 580 height 125
click at [106, 470] on link "Add Another Item" at bounding box center [74, 477] width 107 height 25
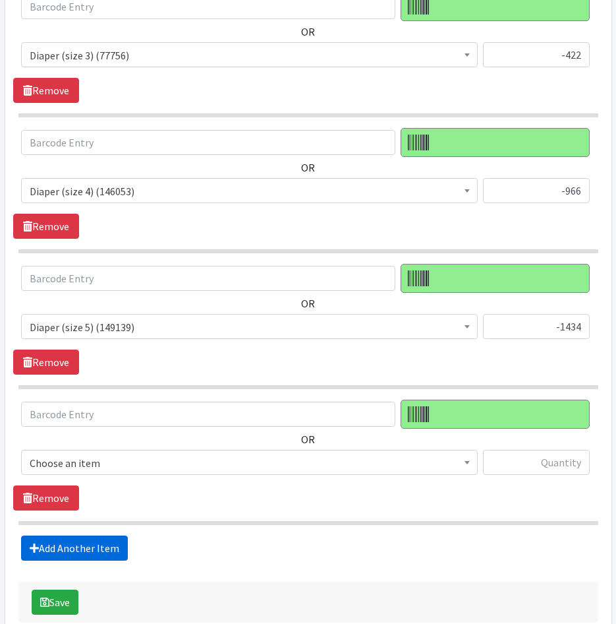
scroll to position [2068, 0]
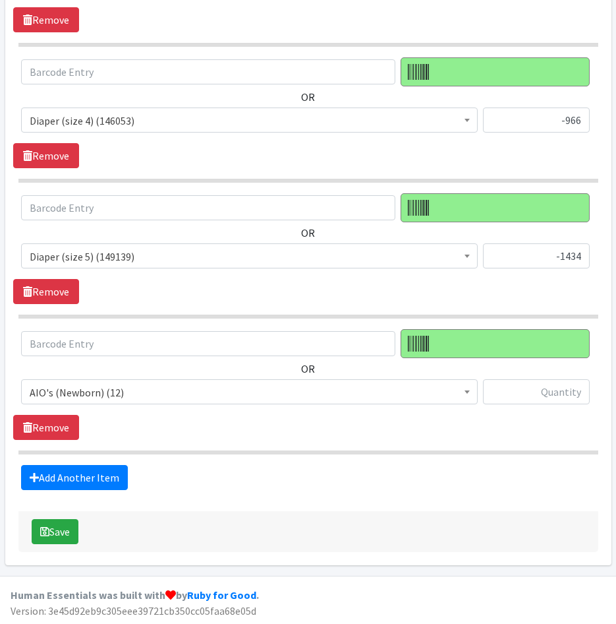
click at [128, 384] on span "AIO's (Newborn) (12)" at bounding box center [250, 392] width 440 height 18
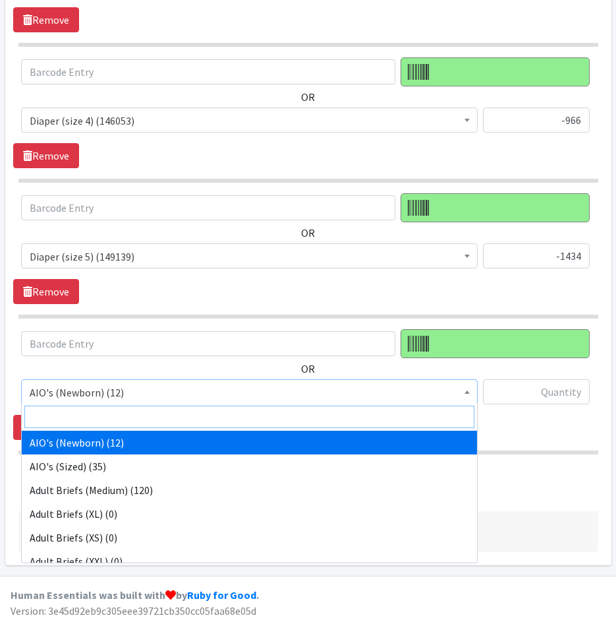
click at [125, 416] on input "search" at bounding box center [249, 416] width 450 height 22
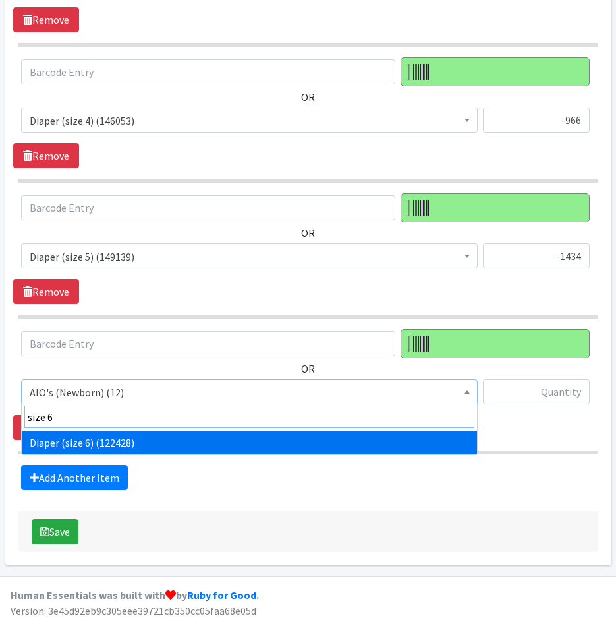
type input "size 6"
select select "4649"
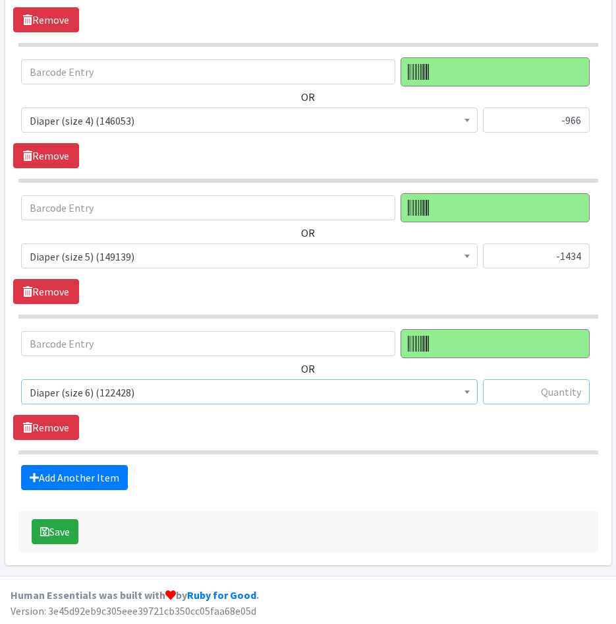
click at [535, 392] on input "text" at bounding box center [536, 391] width 107 height 25
type input "2177"
drag, startPoint x: 426, startPoint y: 442, endPoint x: 415, endPoint y: 443, distance: 10.6
click at [425, 443] on section "OR AIO's (Newborn) (12) AIO's (Sized) (35) Adult Briefs (Medium) (120) Adult Br…" at bounding box center [308, 391] width 580 height 125
click at [105, 477] on link "Add Another Item" at bounding box center [74, 477] width 107 height 25
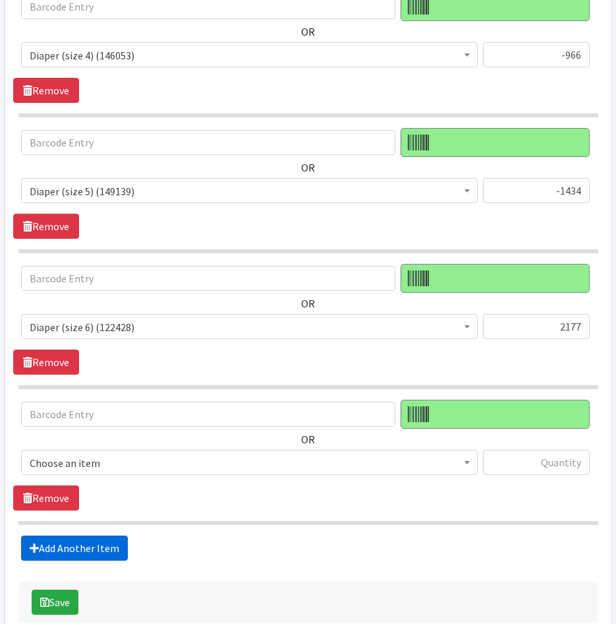
scroll to position [2204, 0]
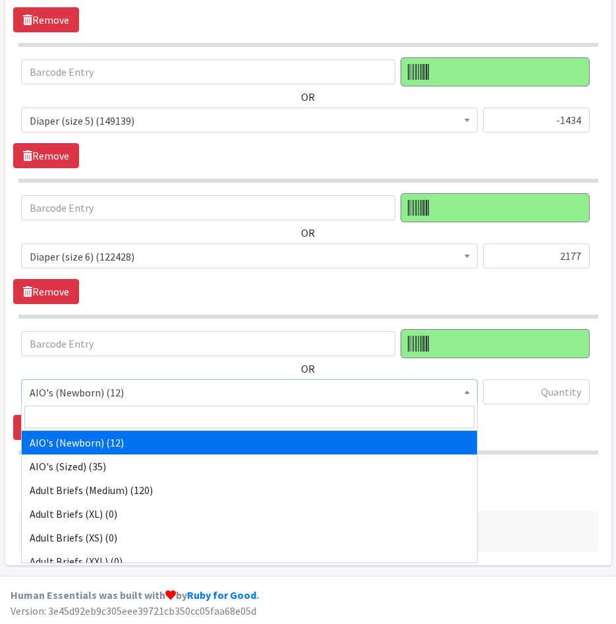
click at [150, 391] on span "AIO's (Newborn) (12)" at bounding box center [250, 392] width 440 height 18
click at [150, 415] on input "search" at bounding box center [249, 416] width 450 height 22
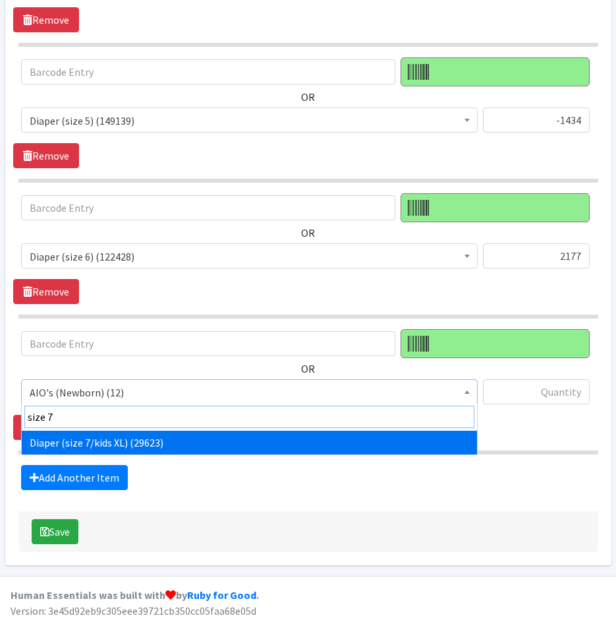
type input "size 7"
select select "5868"
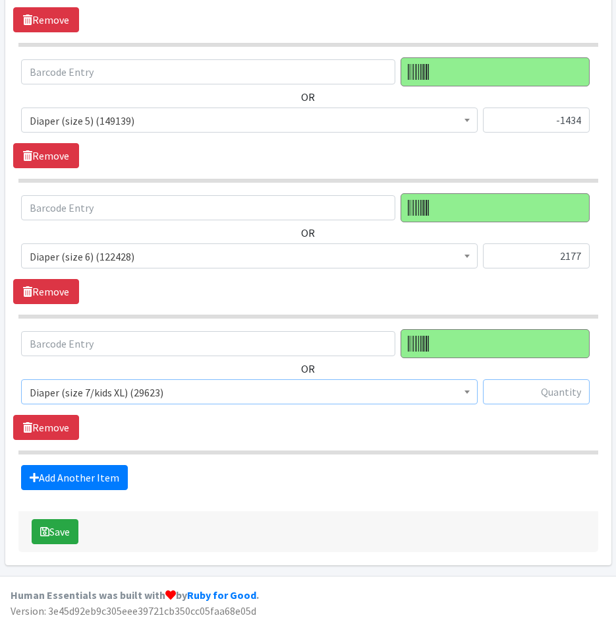
click at [555, 389] on input "text" at bounding box center [536, 391] width 107 height 25
type input "-105"
click at [109, 477] on link "Add Another Item" at bounding box center [74, 477] width 107 height 25
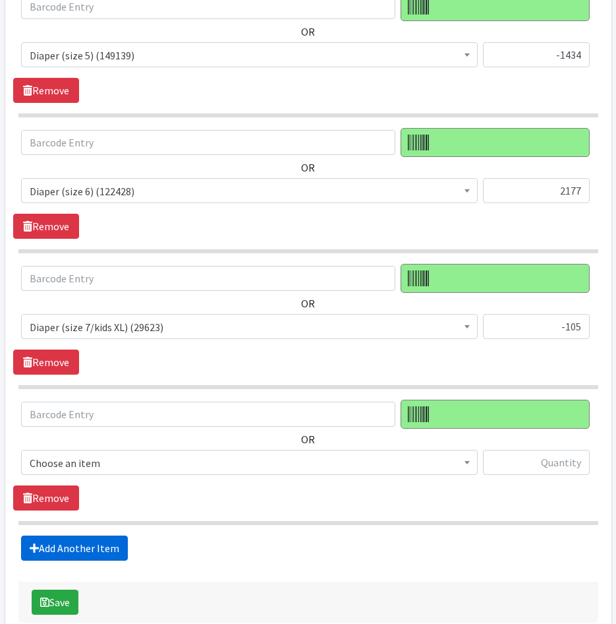
scroll to position [2340, 0]
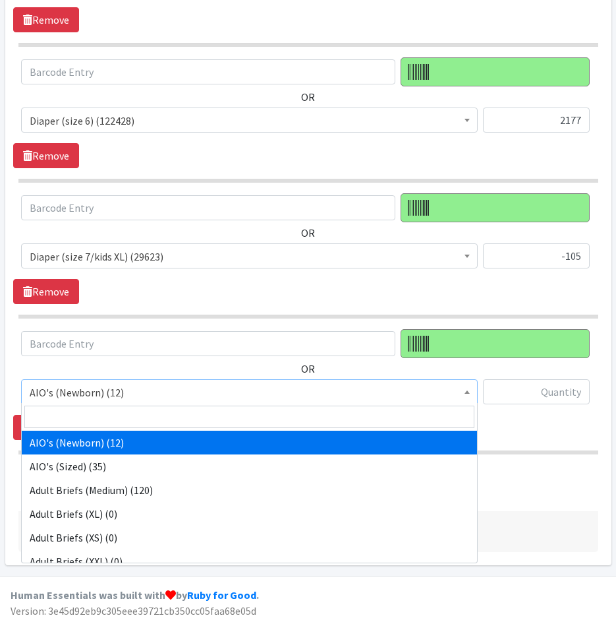
click at [272, 380] on span "AIO's (Newborn) (12)" at bounding box center [249, 391] width 457 height 25
click at [270, 413] on input "search" at bounding box center [249, 416] width 450 height 22
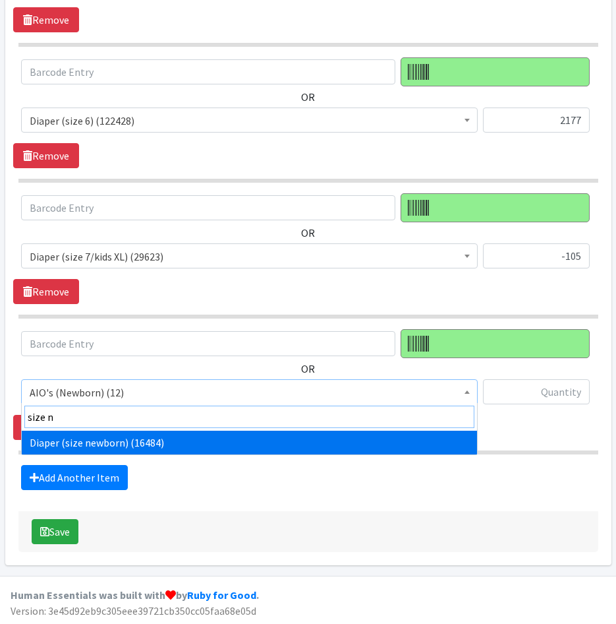
type input "size n"
select select "4633"
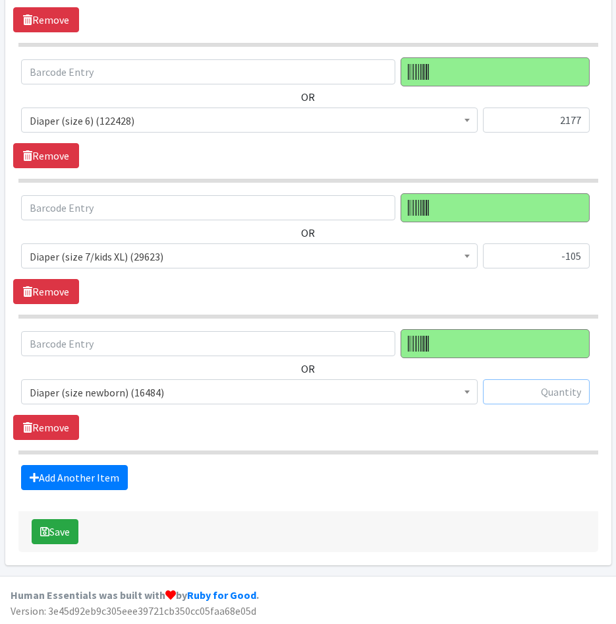
click at [515, 401] on input "text" at bounding box center [536, 391] width 107 height 25
type input "9"
click at [110, 473] on link "Add Another Item" at bounding box center [74, 477] width 107 height 25
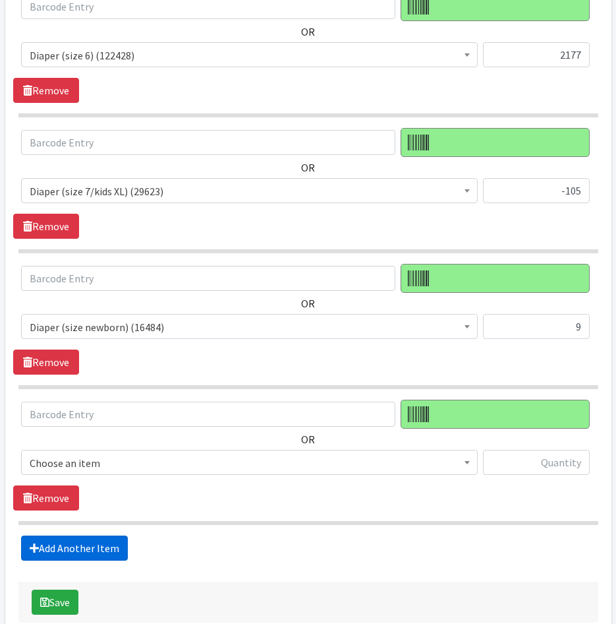
scroll to position [2475, 0]
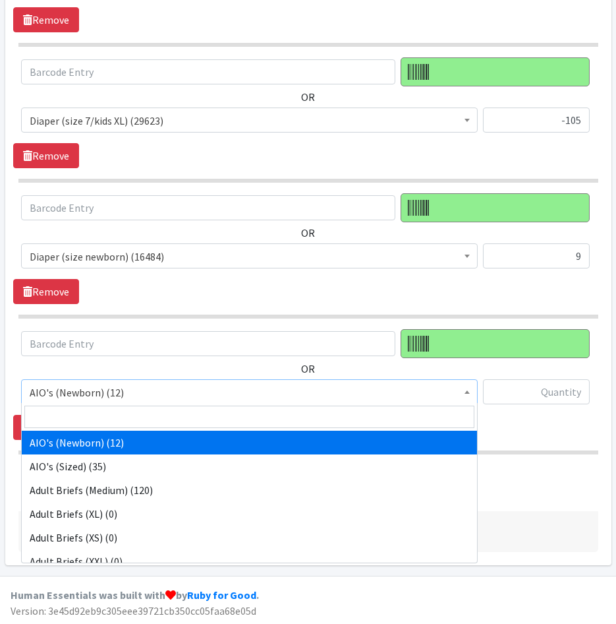
click at [153, 393] on span "AIO's (Newborn) (12)" at bounding box center [250, 392] width 440 height 18
click at [156, 412] on input "search" at bounding box center [249, 416] width 450 height 22
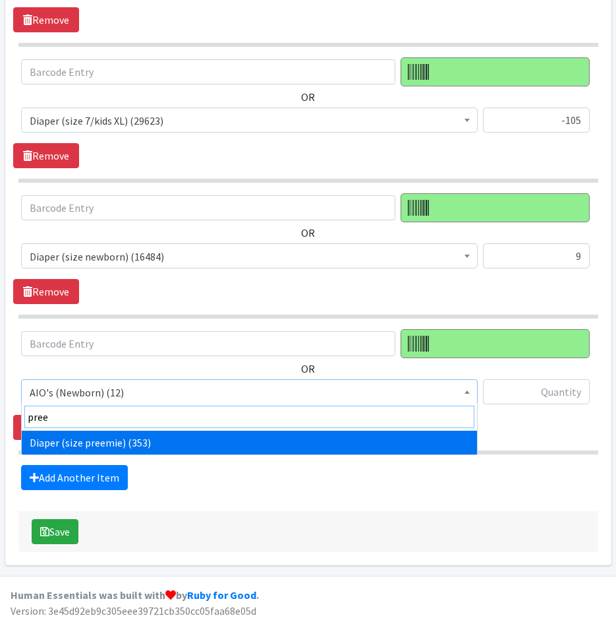
type input "pree"
select select "4643"
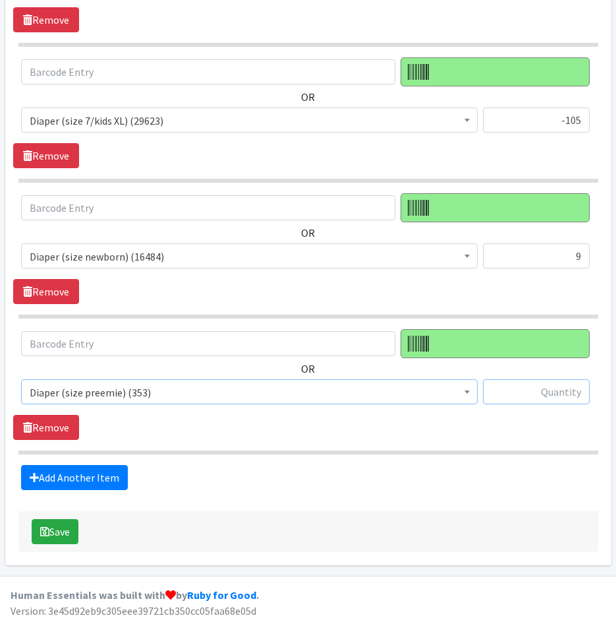
click at [523, 393] on input "text" at bounding box center [536, 391] width 107 height 25
type input "-59"
click at [113, 482] on link "Add Another Item" at bounding box center [74, 477] width 107 height 25
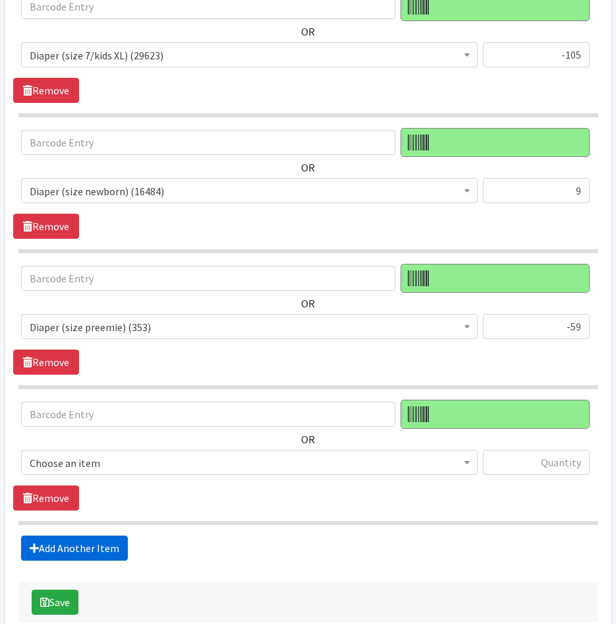
scroll to position [2611, 0]
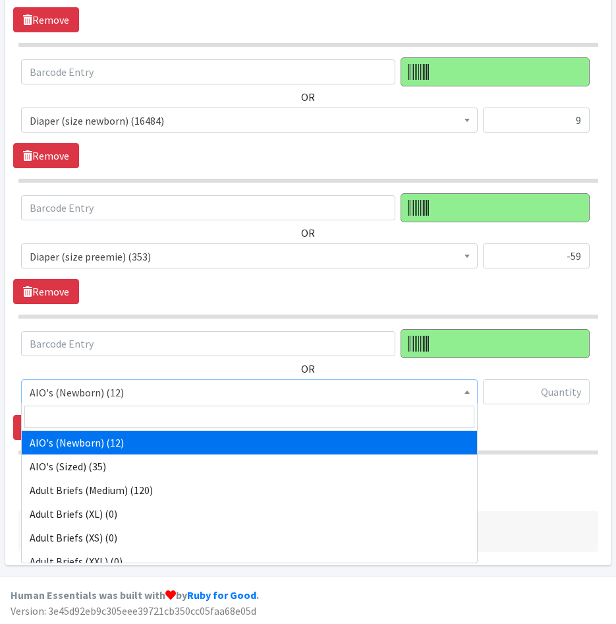
click at [181, 396] on span "AIO's (Newborn) (12)" at bounding box center [250, 392] width 440 height 18
click at [180, 408] on input "search" at bounding box center [249, 416] width 450 height 22
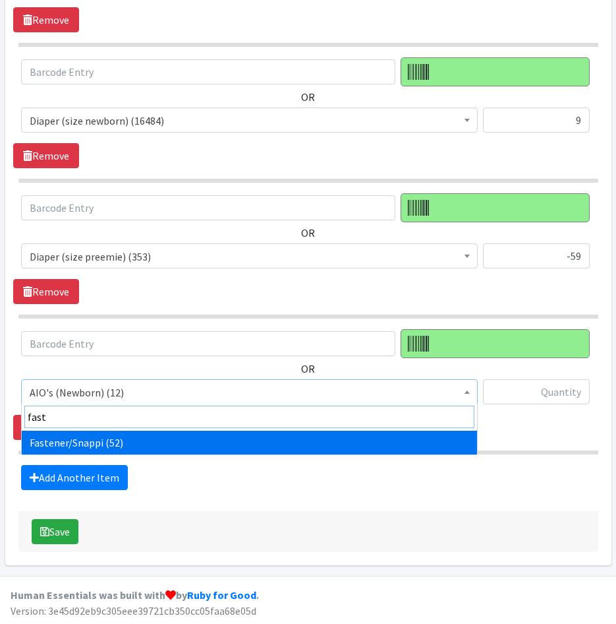
type input "fast"
select select "12478"
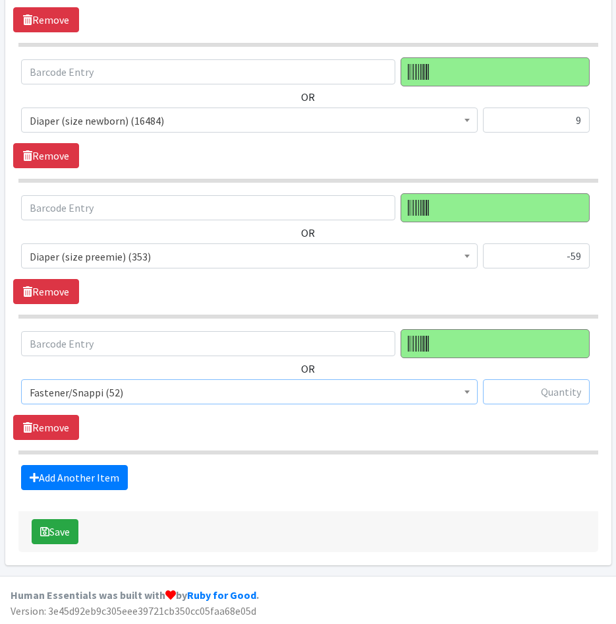
click at [561, 394] on input "text" at bounding box center [536, 391] width 107 height 25
type input "4"
click at [109, 473] on link "Add Another Item" at bounding box center [74, 477] width 107 height 25
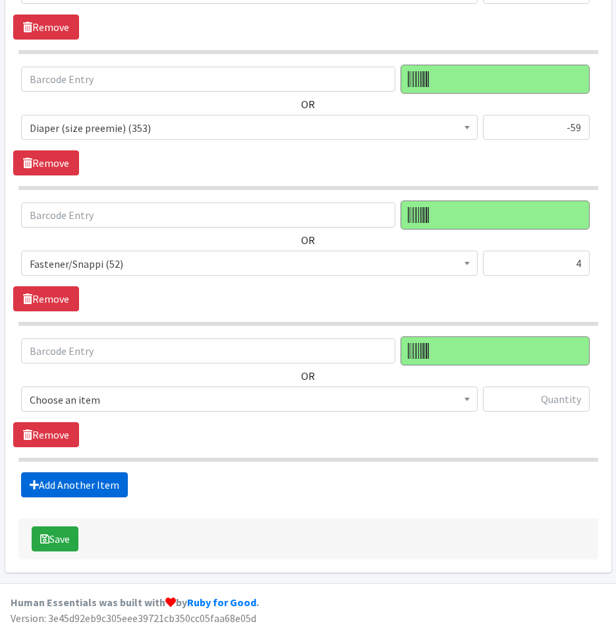
scroll to position [2747, 0]
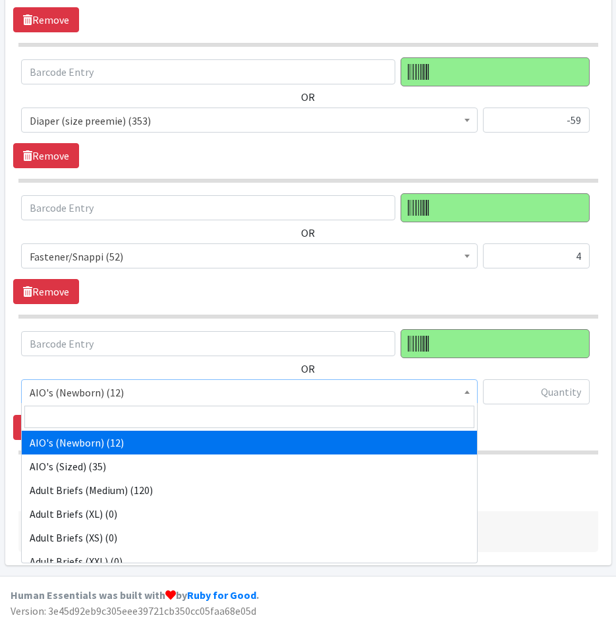
click at [189, 383] on span "AIO's (Newborn) (12)" at bounding box center [250, 392] width 440 height 18
click at [187, 418] on input "search" at bounding box center [249, 416] width 450 height 22
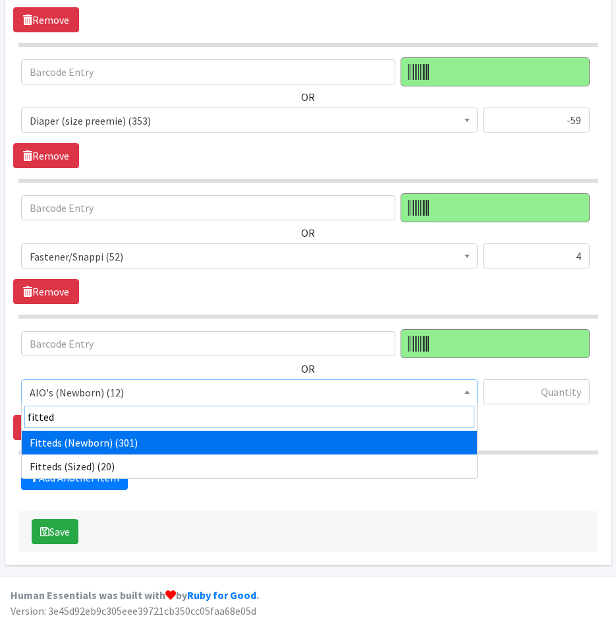
type input "fitted"
select select "12465"
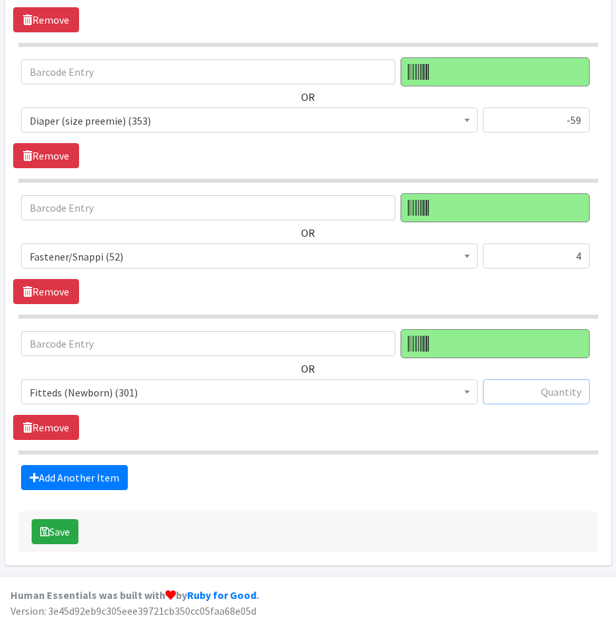
click at [519, 390] on input "text" at bounding box center [536, 391] width 107 height 25
type input "-6"
click at [107, 479] on link "Add Another Item" at bounding box center [74, 477] width 107 height 25
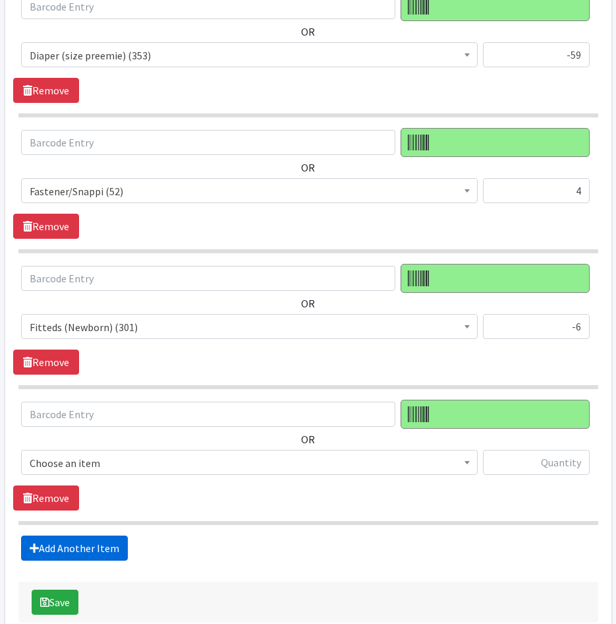
scroll to position [2883, 0]
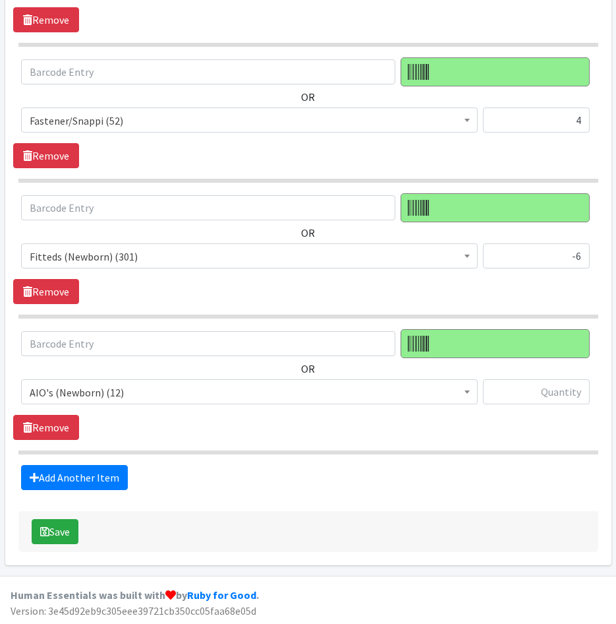
click at [166, 395] on span "AIO's (Newborn) (12)" at bounding box center [250, 392] width 440 height 18
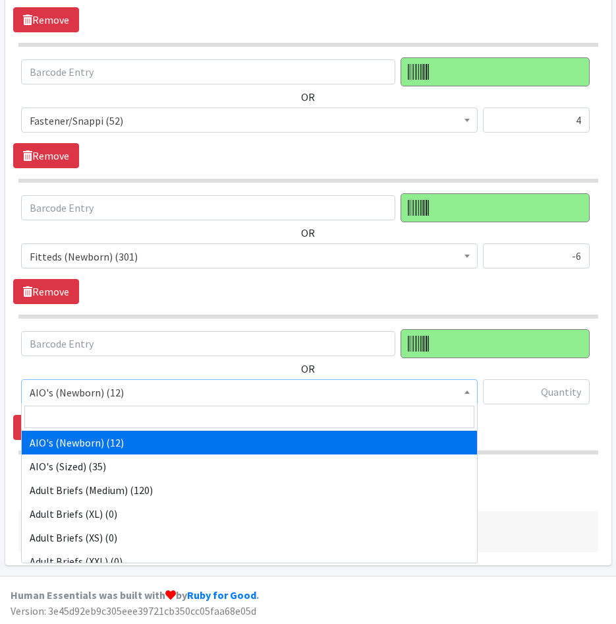
click at [168, 414] on input "search" at bounding box center [249, 416] width 450 height 22
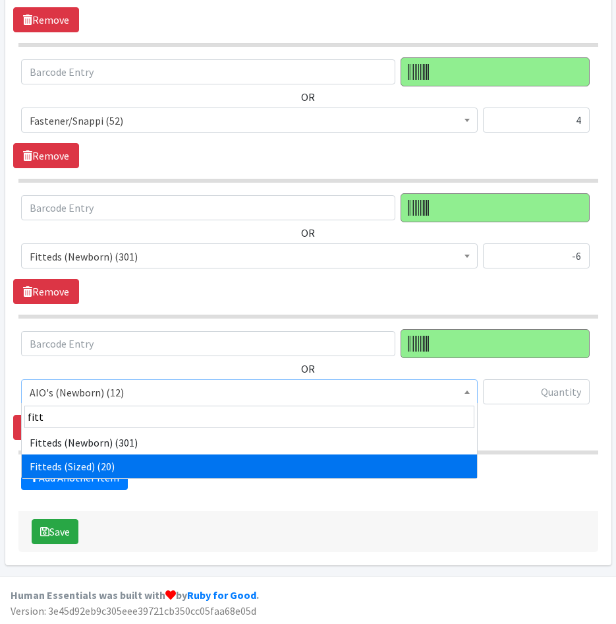
type input "fitt"
select select "12471"
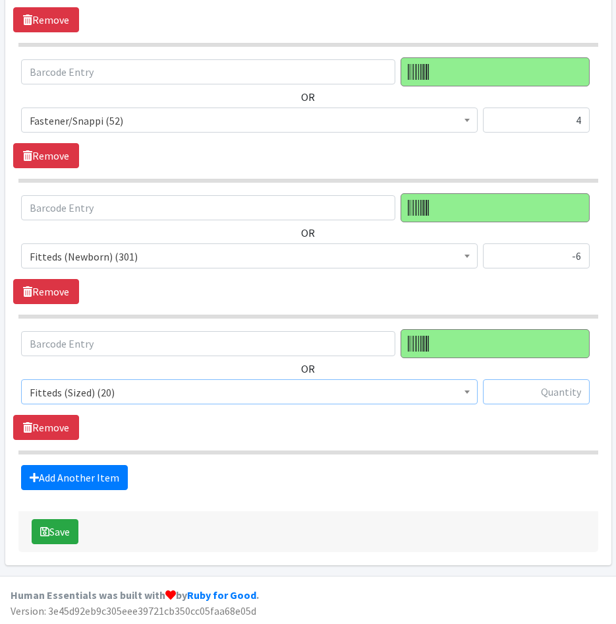
click at [544, 400] on input "text" at bounding box center [536, 391] width 107 height 25
type input "11"
click at [353, 486] on div "Add Another Item" at bounding box center [308, 477] width 590 height 25
click at [101, 471] on link "Add Another Item" at bounding box center [74, 477] width 107 height 25
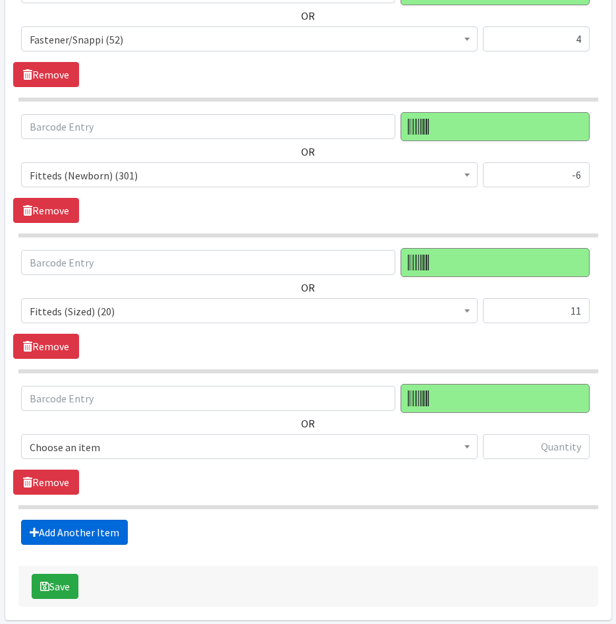
scroll to position [3018, 0]
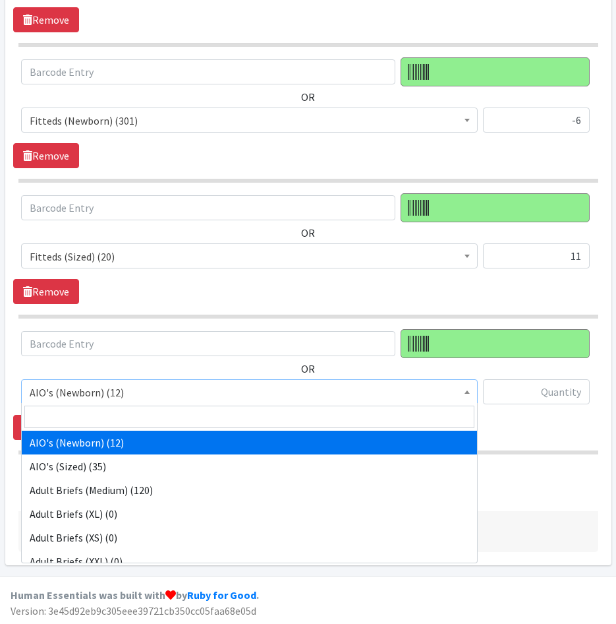
click at [145, 394] on span "AIO's (Newborn) (12)" at bounding box center [250, 392] width 440 height 18
click at [142, 417] on input "search" at bounding box center [249, 416] width 450 height 22
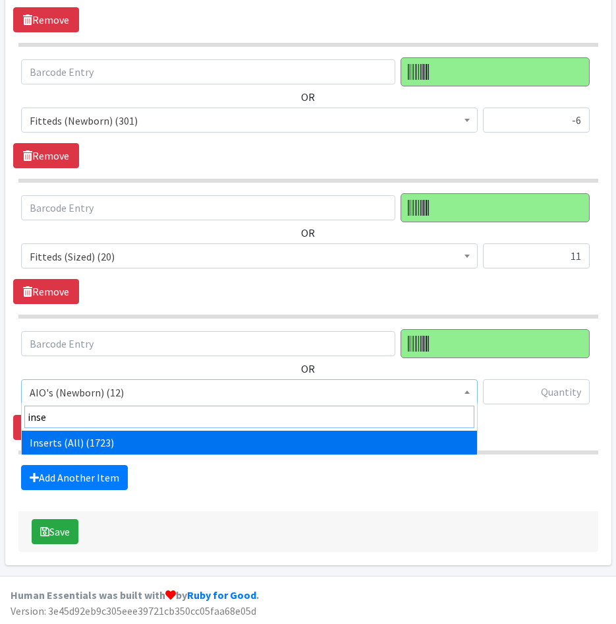
type input "inse"
select select "12476"
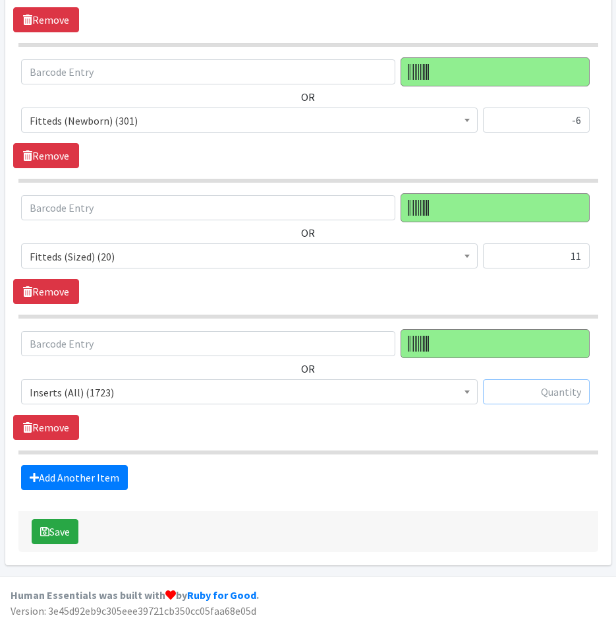
click at [552, 394] on input "text" at bounding box center [536, 391] width 107 height 25
type input "35"
click at [111, 473] on link "Add Another Item" at bounding box center [74, 477] width 107 height 25
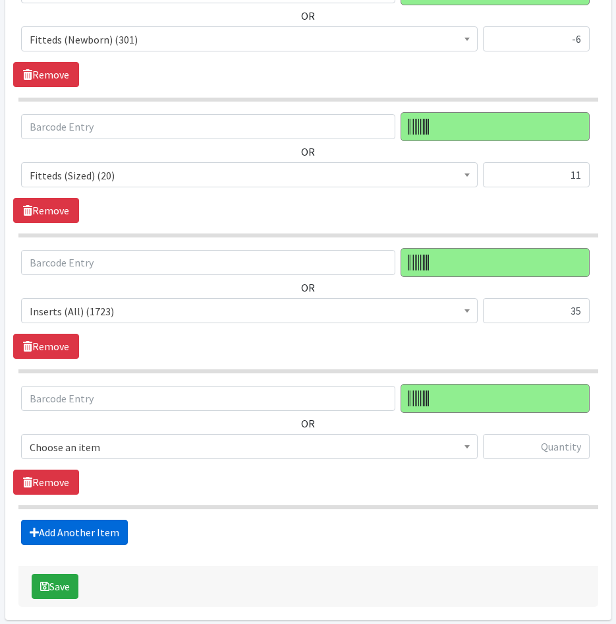
scroll to position [3154, 0]
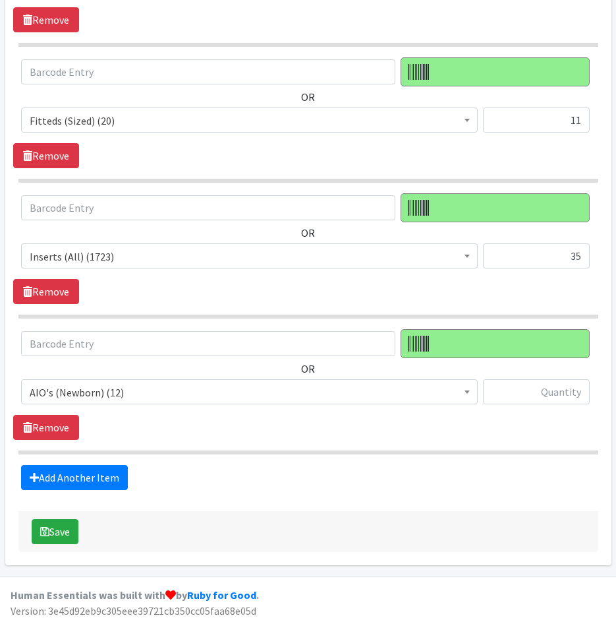
click at [144, 391] on span "AIO's (Newborn) (12)" at bounding box center [250, 392] width 440 height 18
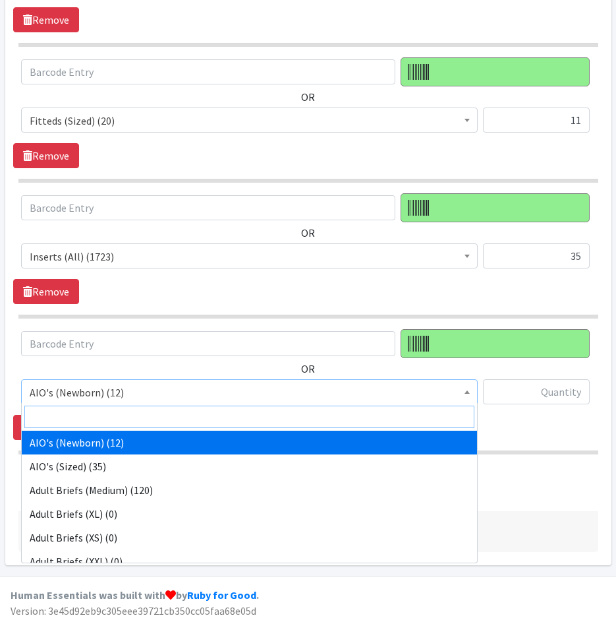
click at [148, 415] on input "search" at bounding box center [249, 416] width 450 height 22
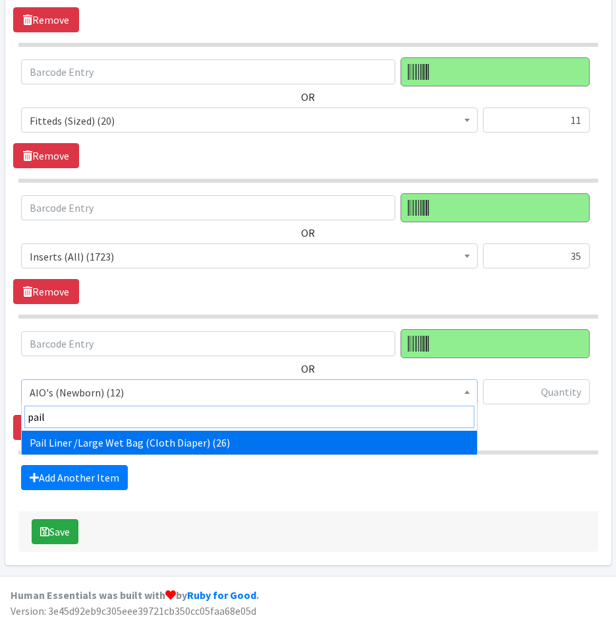
type input "pail"
select select "12479"
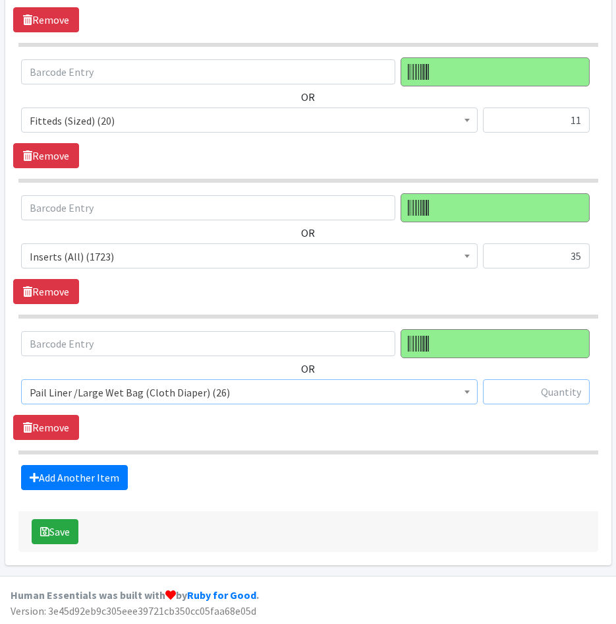
click at [503, 386] on input "text" at bounding box center [536, 391] width 107 height 25
type input "1"
click at [576, 483] on div "Add Another Item" at bounding box center [308, 477] width 590 height 25
click at [122, 469] on link "Add Another Item" at bounding box center [74, 477] width 107 height 25
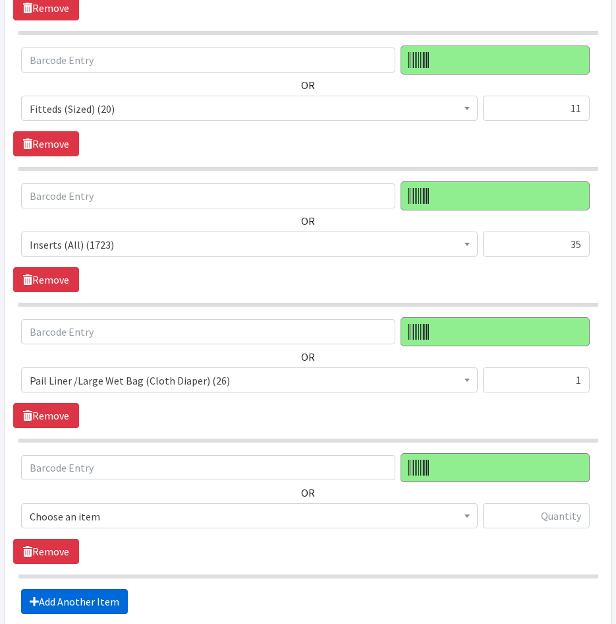
scroll to position [3290, 0]
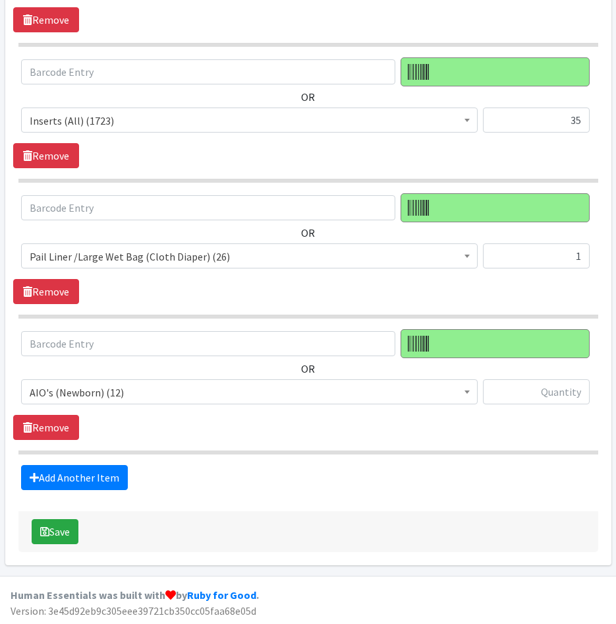
click at [179, 387] on span "AIO's (Newborn) (12)" at bounding box center [250, 392] width 440 height 18
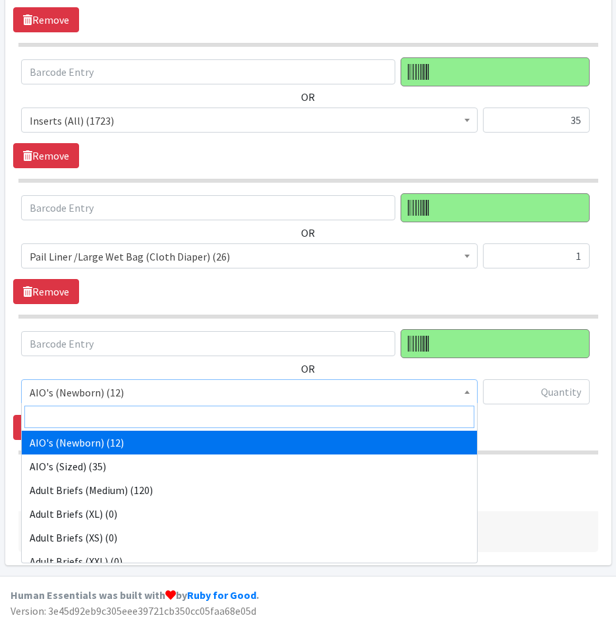
click at [177, 413] on input "search" at bounding box center [249, 416] width 450 height 22
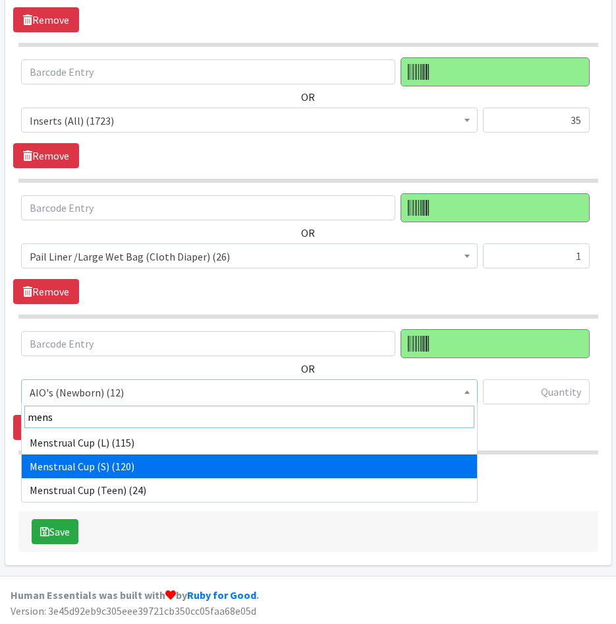
type input "mens"
select select "12126"
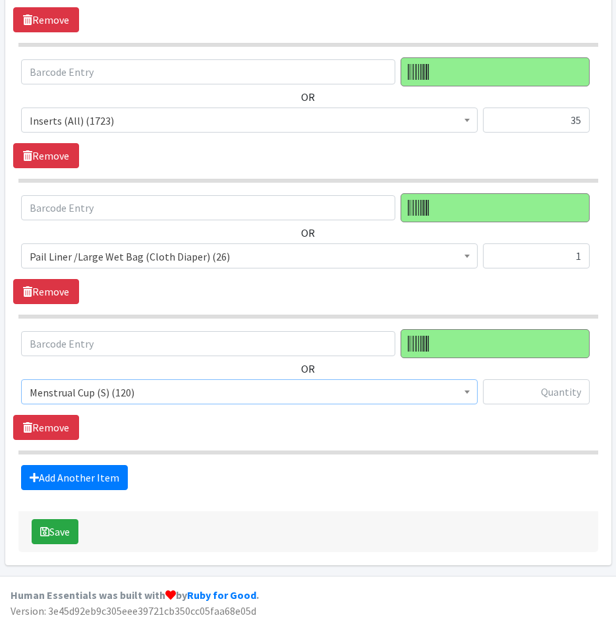
click at [531, 377] on div "OR AIO's (Newborn) (12) AIO's (Sized) (35) Adult Briefs (Medium) (120) Adult Br…" at bounding box center [308, 372] width 590 height 86
click at [533, 392] on input "text" at bounding box center [536, 391] width 107 height 25
type input "1"
click at [373, 475] on div "Add Another Item" at bounding box center [308, 477] width 590 height 25
click at [109, 468] on link "Add Another Item" at bounding box center [74, 477] width 107 height 25
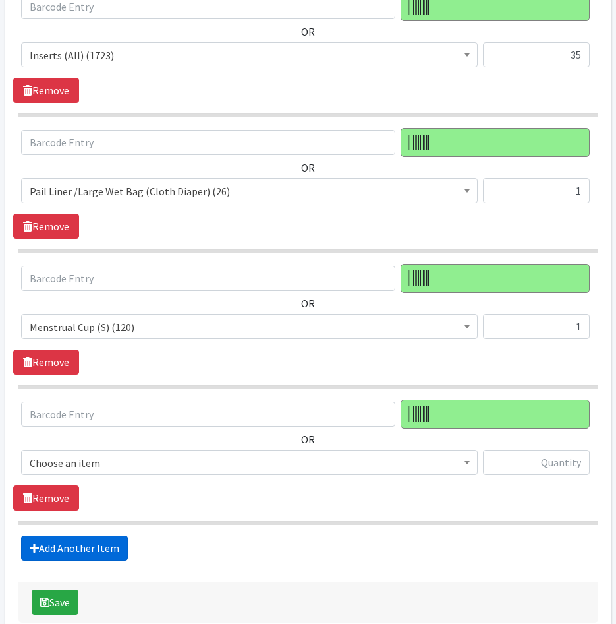
scroll to position [3426, 0]
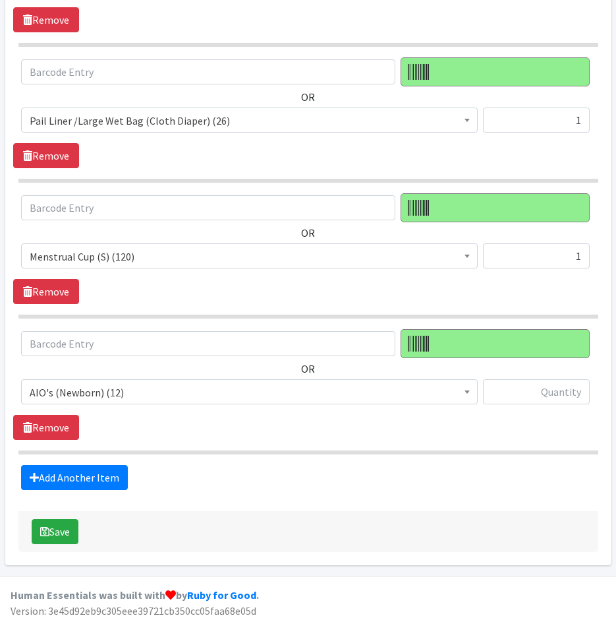
click at [189, 393] on span "AIO's (Newborn) (12)" at bounding box center [250, 392] width 440 height 18
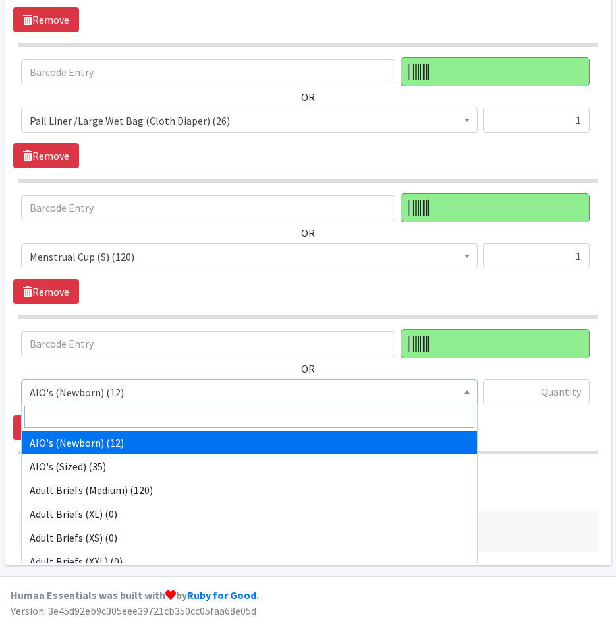
click at [189, 409] on input "search" at bounding box center [249, 416] width 450 height 22
click at [189, 413] on input "search" at bounding box center [249, 416] width 450 height 22
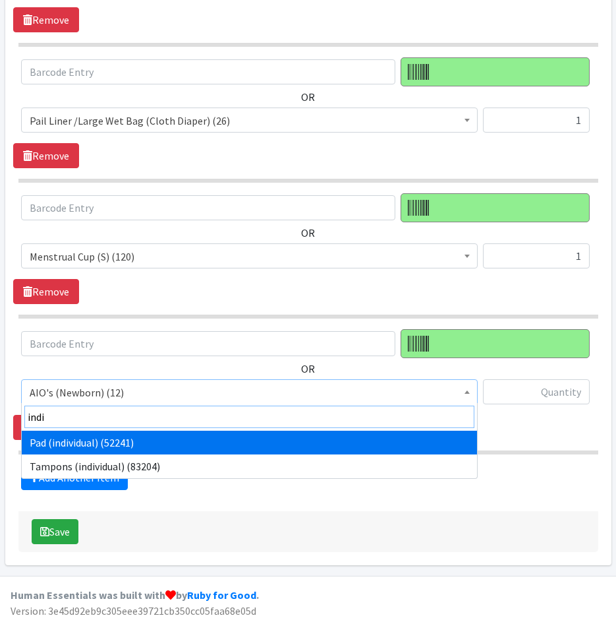
type input "indi"
select select "11280"
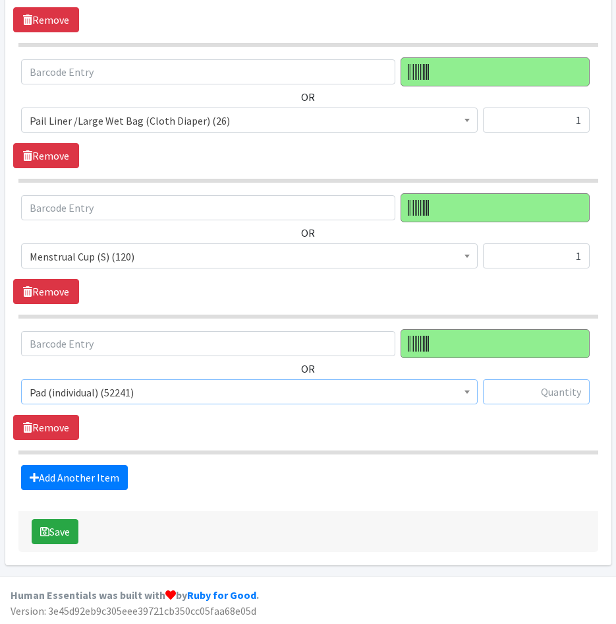
click at [564, 388] on input "text" at bounding box center [536, 391] width 107 height 25
type input "-981"
click at [412, 465] on div "Add Another Item" at bounding box center [308, 477] width 590 height 25
click at [113, 474] on link "Add Another Item" at bounding box center [74, 477] width 107 height 25
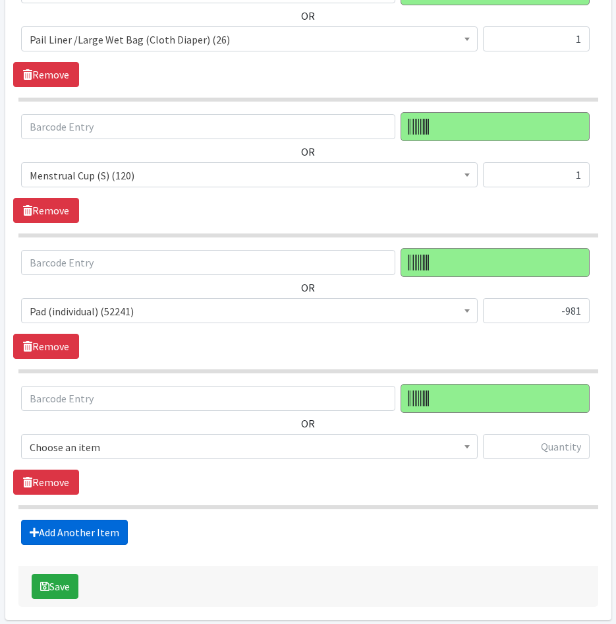
scroll to position [3562, 0]
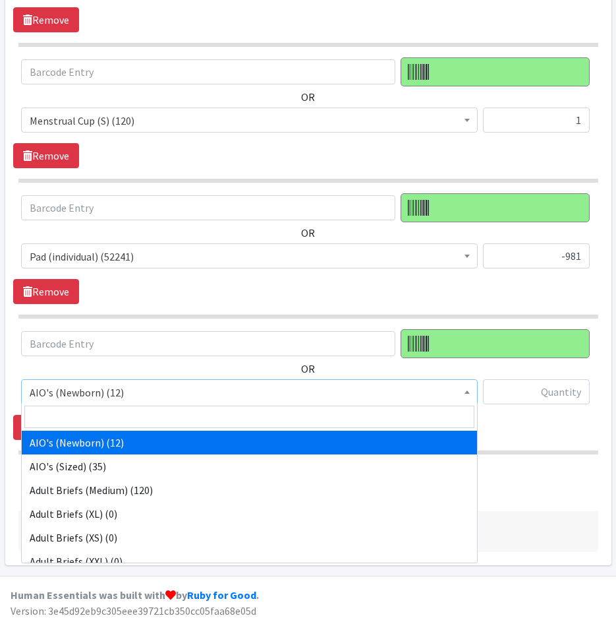
click at [144, 386] on span "AIO's (Newborn) (12)" at bounding box center [250, 392] width 440 height 18
click at [146, 415] on input "search" at bounding box center [249, 416] width 450 height 22
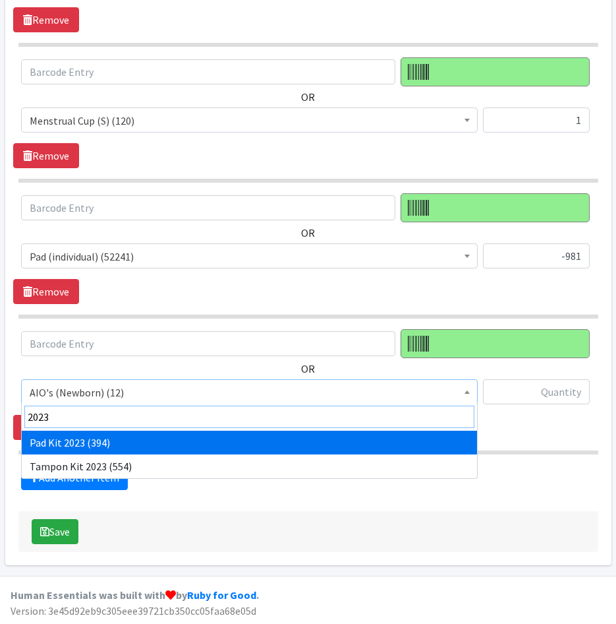
type input "2023"
select select "12686"
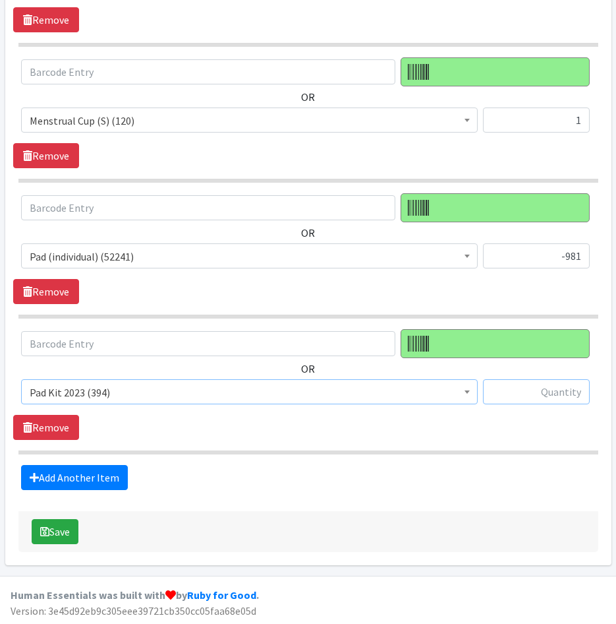
click at [538, 394] on input "text" at bounding box center [536, 391] width 107 height 25
type input "-2"
click at [107, 470] on link "Add Another Item" at bounding box center [74, 477] width 107 height 25
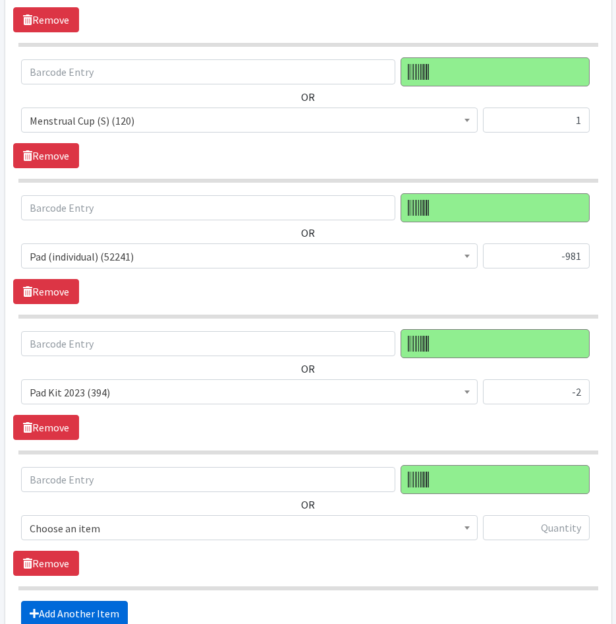
scroll to position [3697, 0]
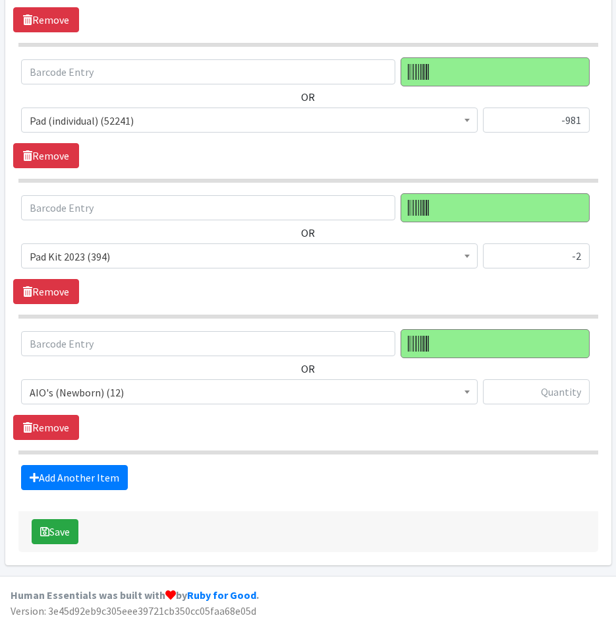
click at [160, 399] on span "AIO's (Newborn) (12)" at bounding box center [250, 392] width 440 height 18
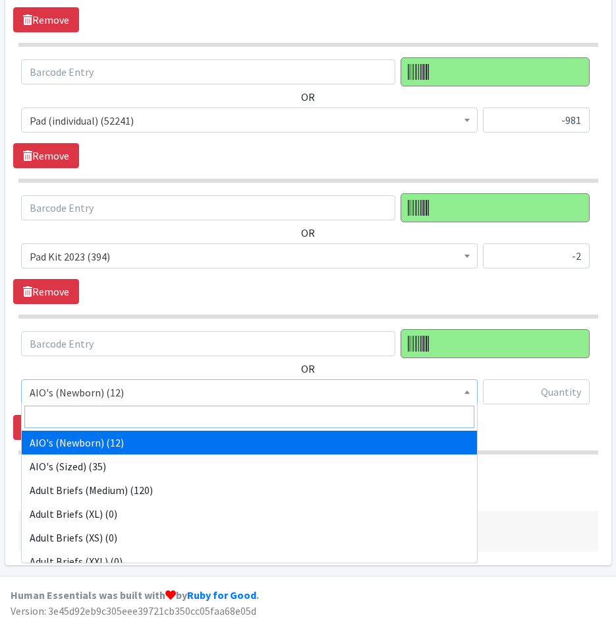
click at [159, 419] on input "search" at bounding box center [249, 416] width 450 height 22
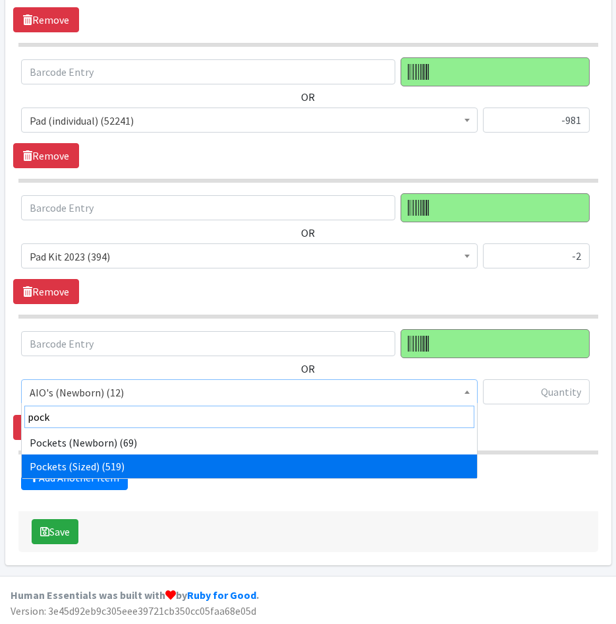
type input "pock"
select select "12474"
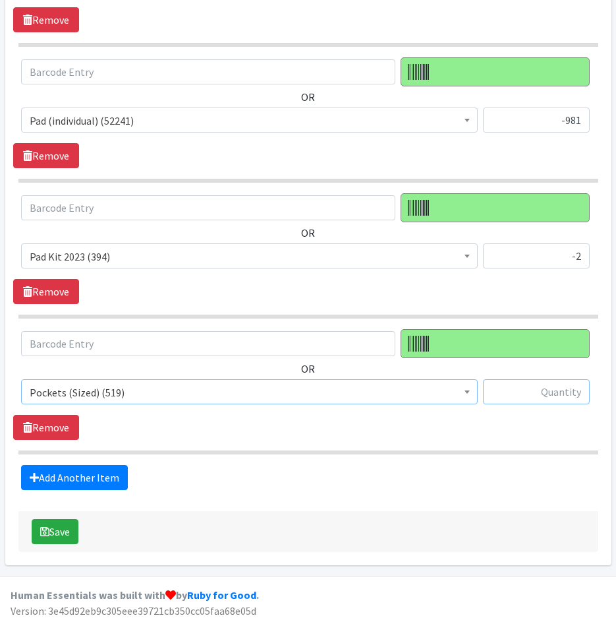
click at [537, 386] on input "text" at bounding box center [536, 391] width 107 height 25
type input "14"
click at [113, 475] on link "Add Another Item" at bounding box center [74, 477] width 107 height 25
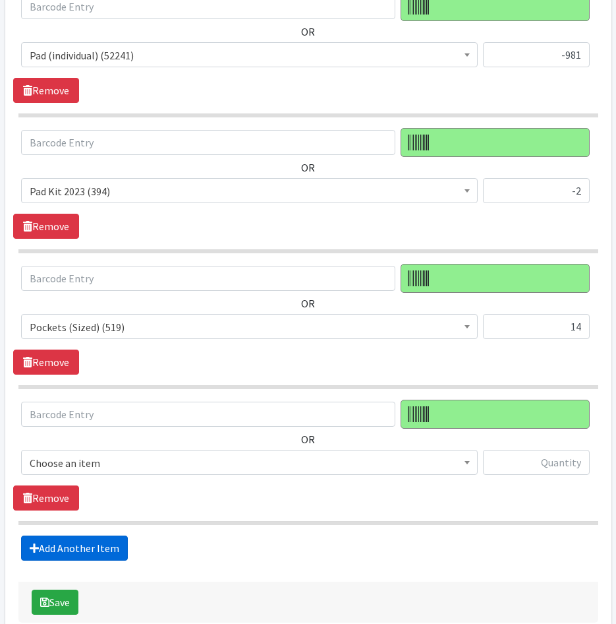
scroll to position [3833, 0]
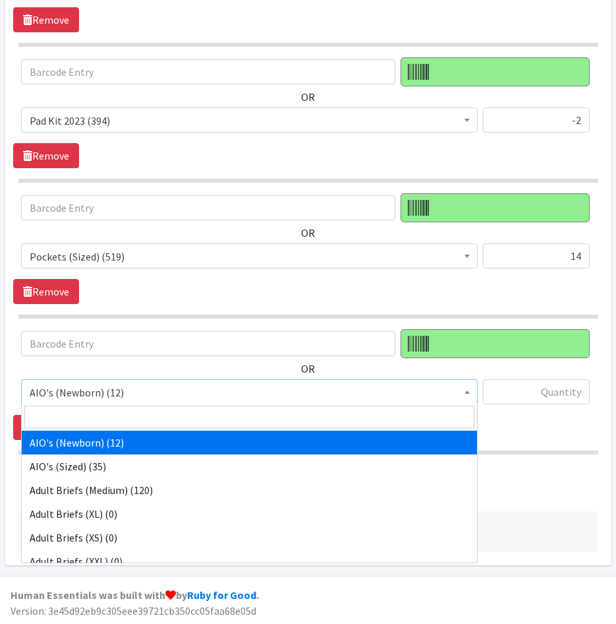
click at [218, 393] on span "AIO's (Newborn) (12)" at bounding box center [250, 392] width 440 height 18
click at [214, 427] on input "search" at bounding box center [249, 416] width 450 height 22
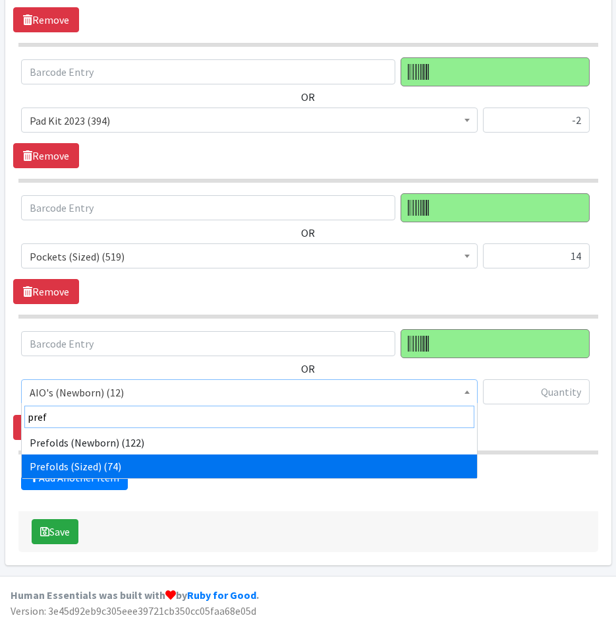
type input "pref"
select select "12472"
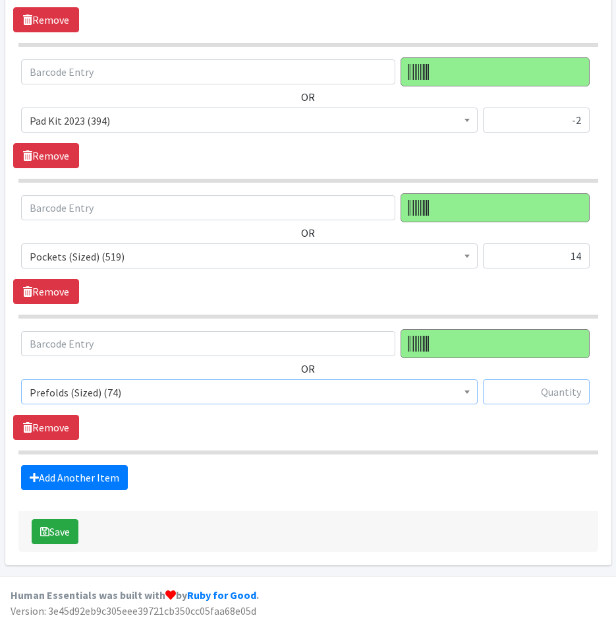
drag, startPoint x: 497, startPoint y: 382, endPoint x: 506, endPoint y: 386, distance: 10.0
click at [504, 386] on input "text" at bounding box center [536, 391] width 107 height 25
type input "16"
click at [111, 477] on link "Add Another Item" at bounding box center [74, 477] width 107 height 25
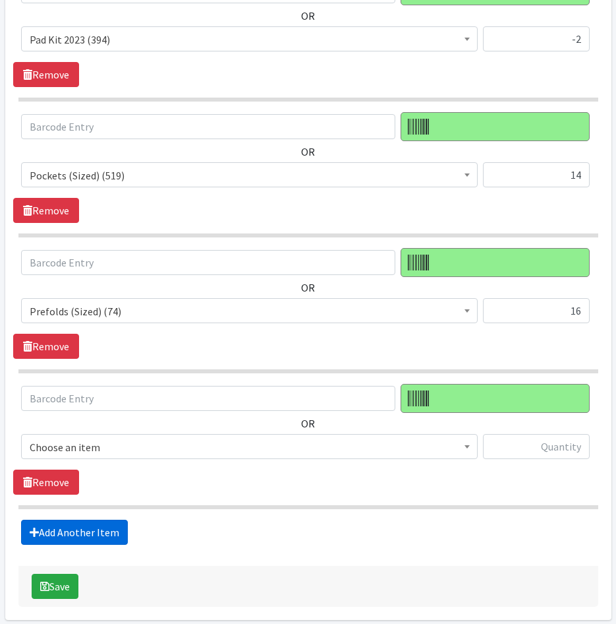
scroll to position [3969, 0]
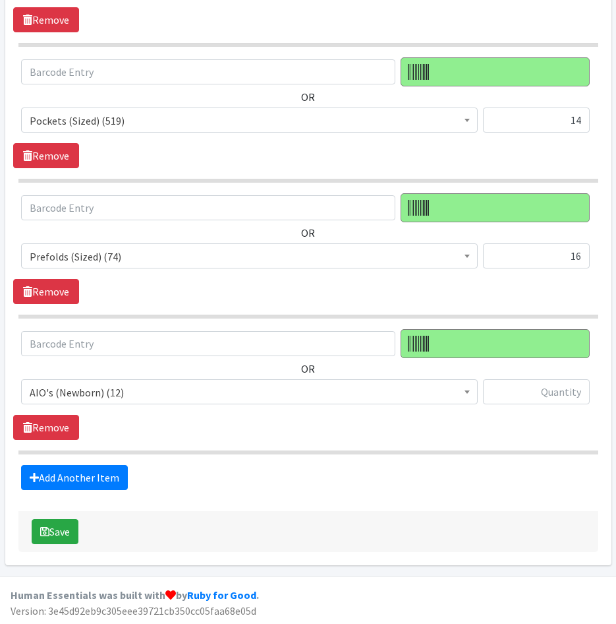
click at [165, 392] on span "AIO's (Newborn) (12)" at bounding box center [250, 392] width 440 height 18
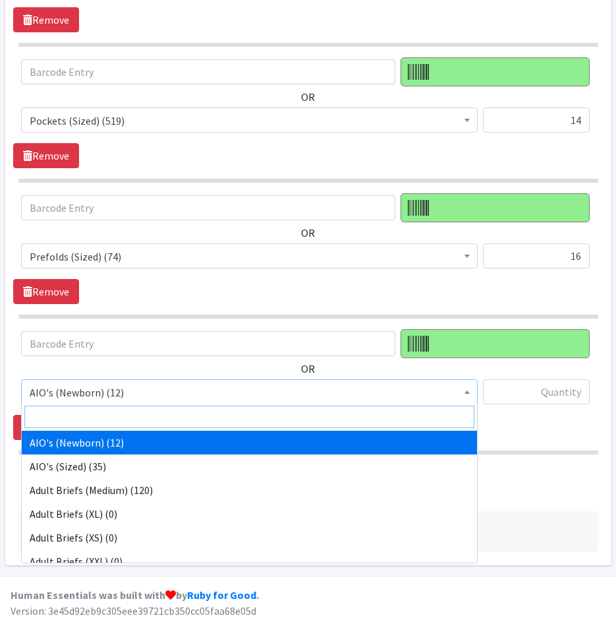
click at [167, 411] on input "search" at bounding box center [249, 416] width 450 height 22
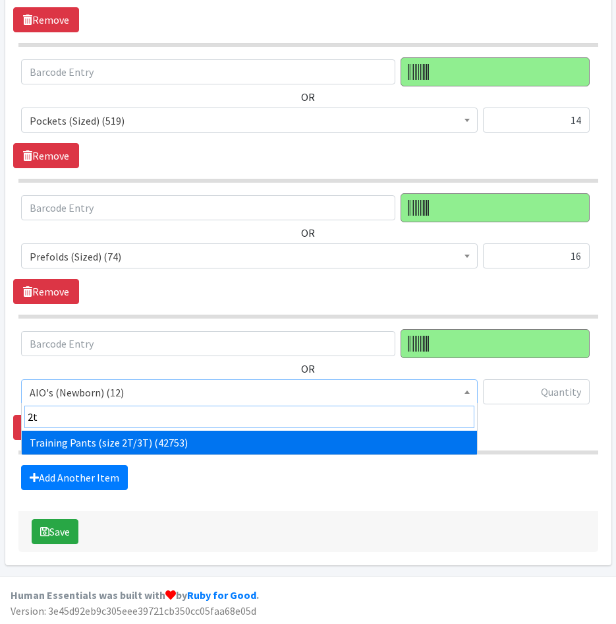
type input "2t"
drag, startPoint x: 175, startPoint y: 438, endPoint x: 189, endPoint y: 433, distance: 14.6
select select "5865"
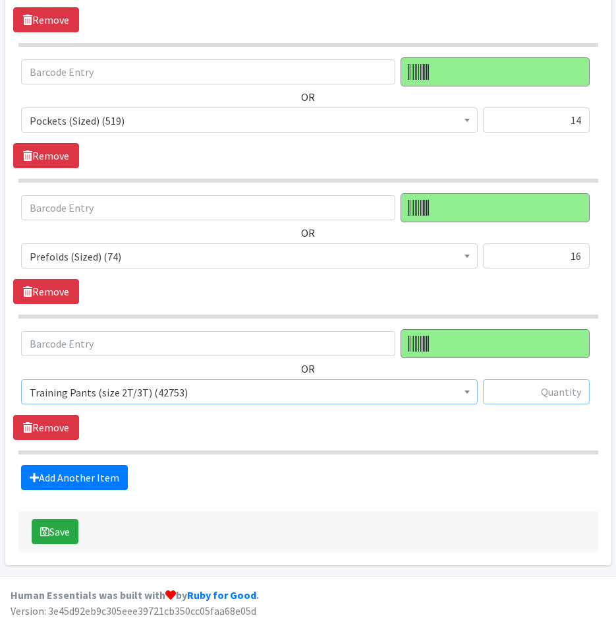
click at [504, 394] on input "text" at bounding box center [536, 391] width 107 height 25
type input "-201"
click at [102, 480] on link "Add Another Item" at bounding box center [74, 477] width 107 height 25
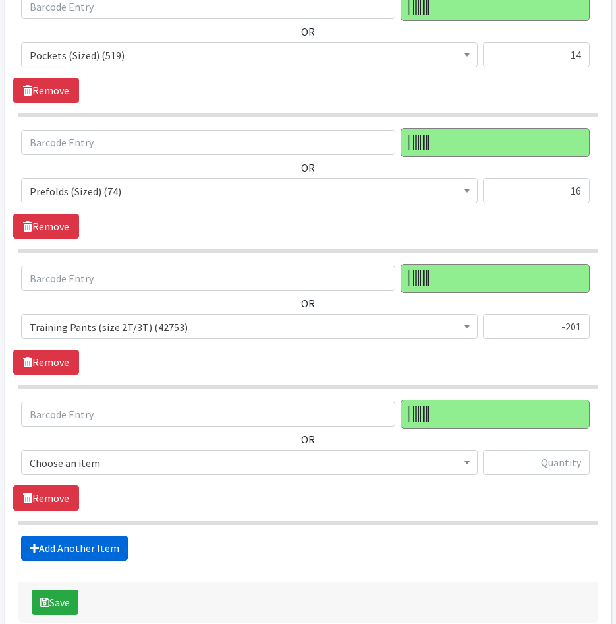
scroll to position [4105, 0]
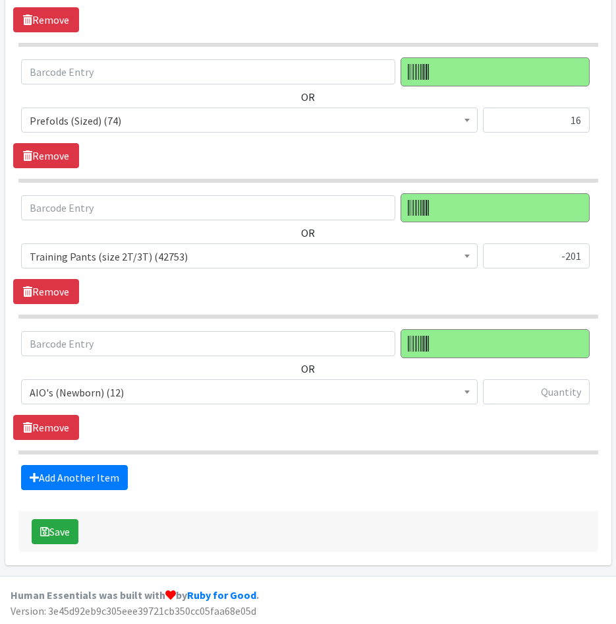
click at [168, 388] on span "AIO's (Newborn) (12)" at bounding box center [250, 392] width 440 height 18
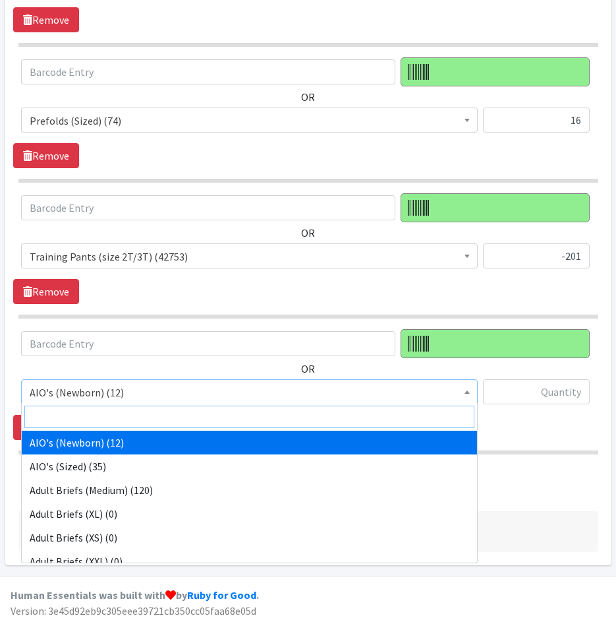
click at [160, 414] on input "search" at bounding box center [249, 416] width 450 height 22
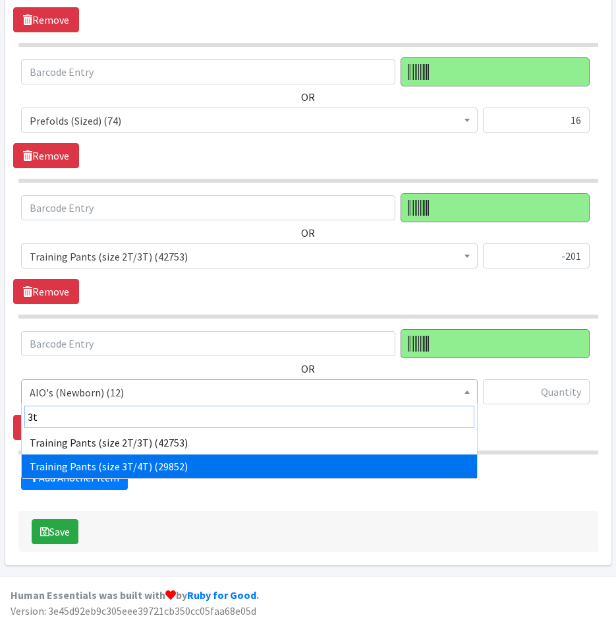
type input "3t"
select select "5866"
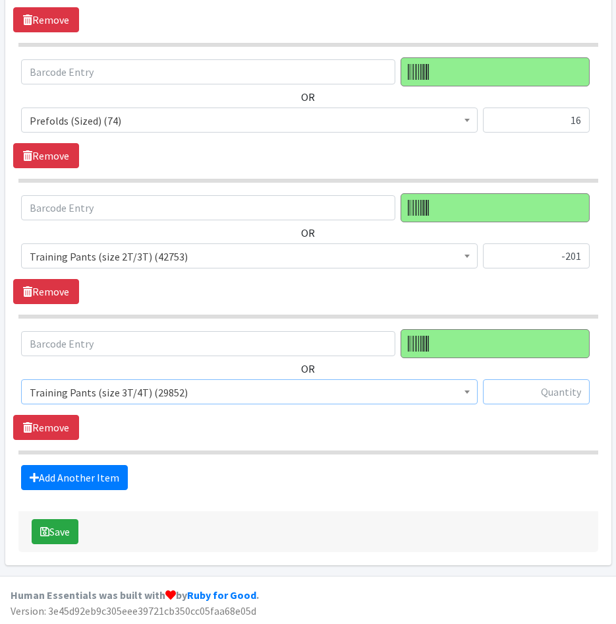
click at [514, 395] on input "text" at bounding box center [536, 391] width 107 height 25
type input "12"
click at [85, 478] on link "Add Another Item" at bounding box center [74, 477] width 107 height 25
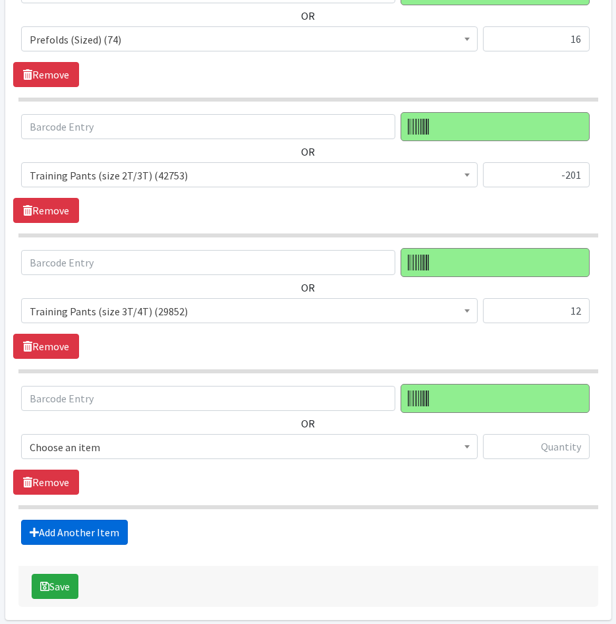
scroll to position [4241, 0]
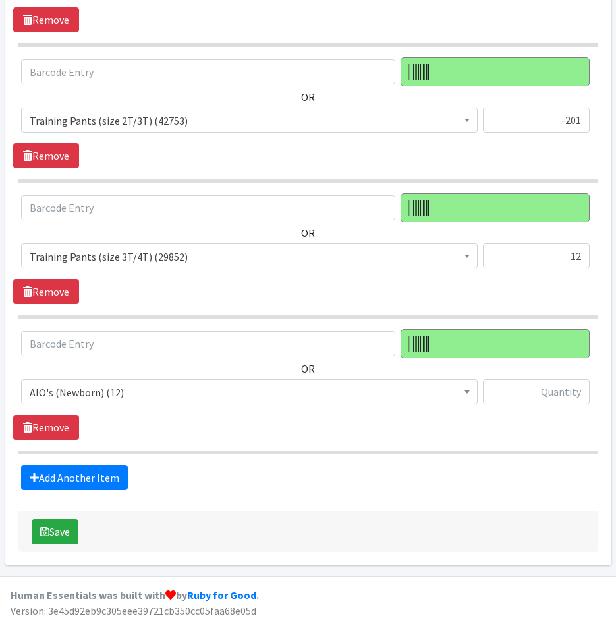
click at [192, 394] on span "AIO's (Newborn) (12)" at bounding box center [250, 392] width 440 height 18
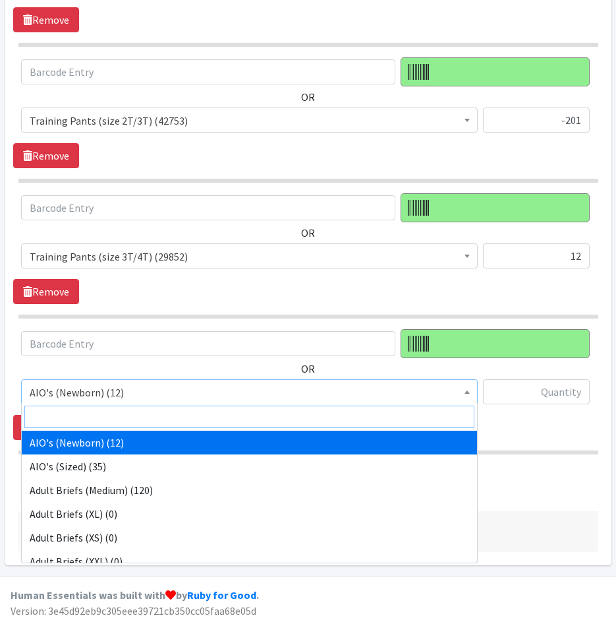
click at [174, 417] on input "search" at bounding box center [249, 416] width 450 height 22
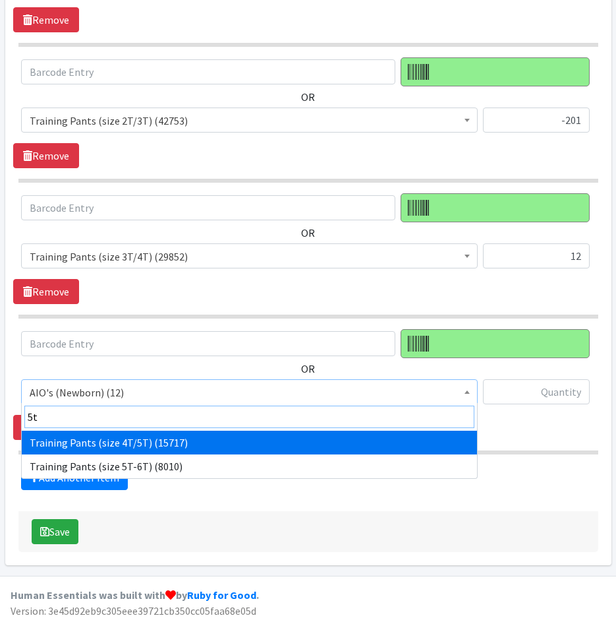
type input "5t"
select select "5867"
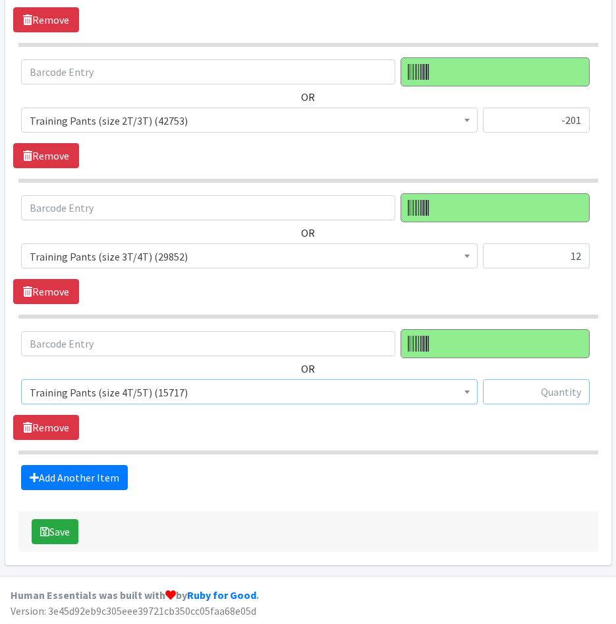
click at [540, 390] on input "text" at bounding box center [536, 391] width 107 height 25
type input "296"
click at [125, 474] on link "Add Another Item" at bounding box center [74, 477] width 107 height 25
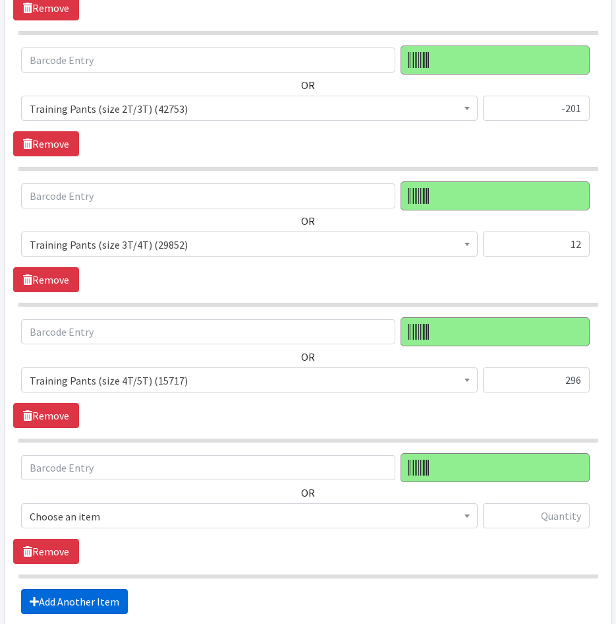
scroll to position [4376, 0]
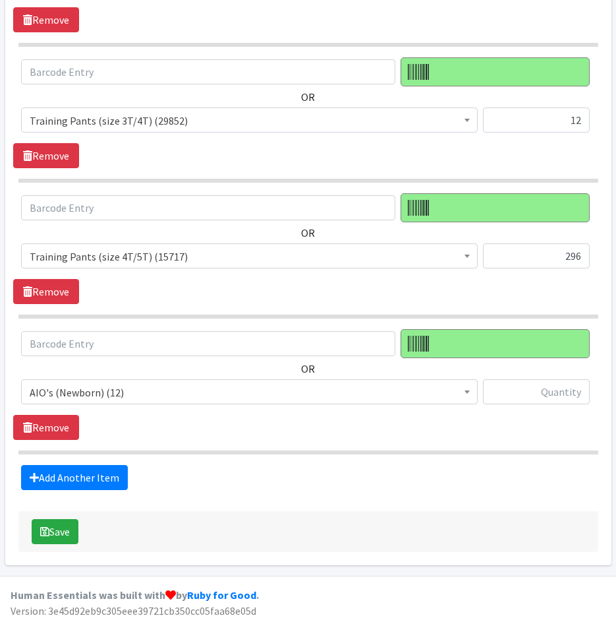
click at [167, 390] on span "AIO's (Newborn) (12)" at bounding box center [250, 392] width 440 height 18
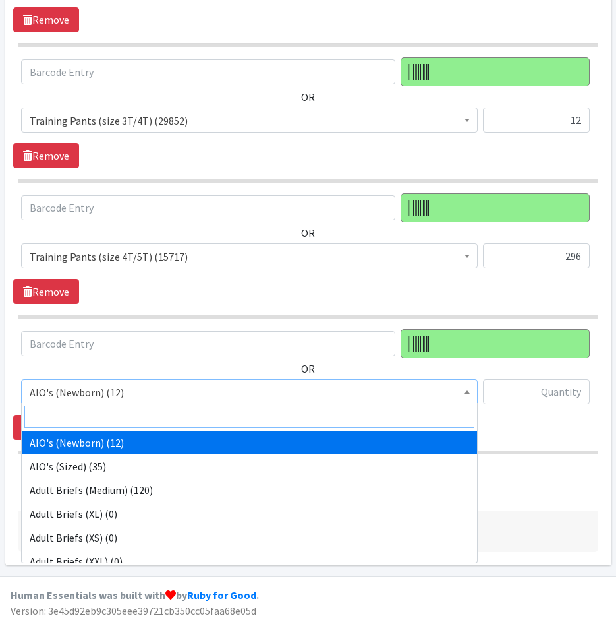
click at [177, 413] on input "search" at bounding box center [249, 416] width 450 height 22
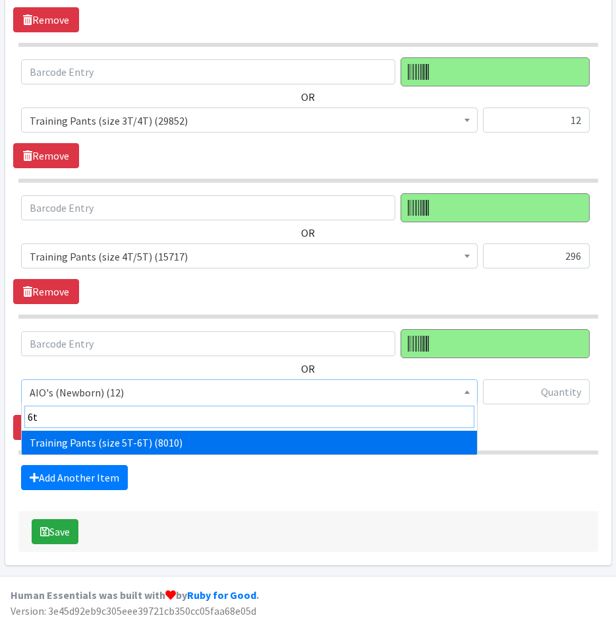
type input "6t"
select select "14718"
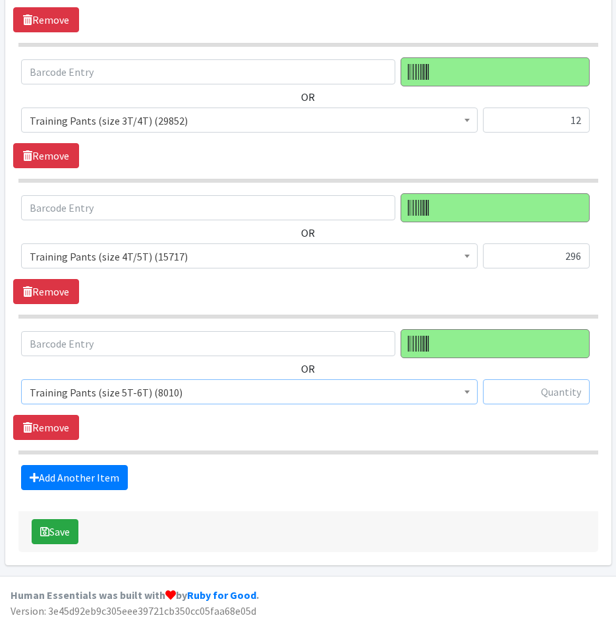
click at [544, 389] on input "text" at bounding box center [536, 391] width 107 height 25
type input "-15"
drag, startPoint x: 310, startPoint y: 475, endPoint x: 290, endPoint y: 469, distance: 21.3
click at [310, 475] on div "Add Another Item" at bounding box center [308, 477] width 590 height 25
click at [96, 477] on link "Add Another Item" at bounding box center [74, 477] width 107 height 25
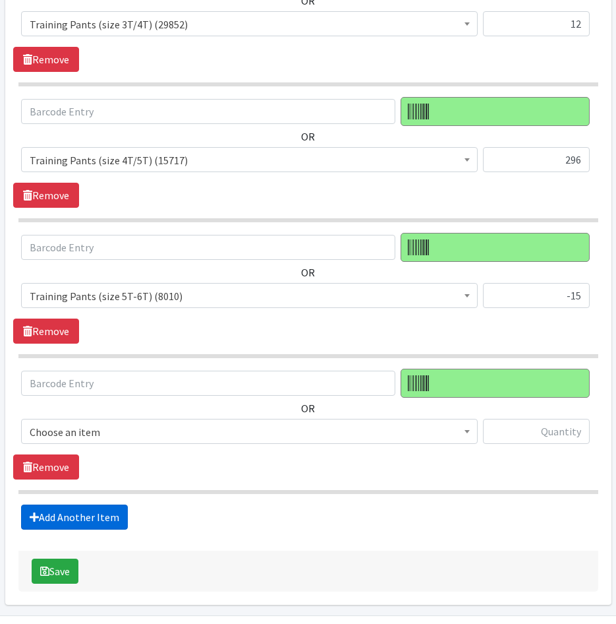
scroll to position [4512, 0]
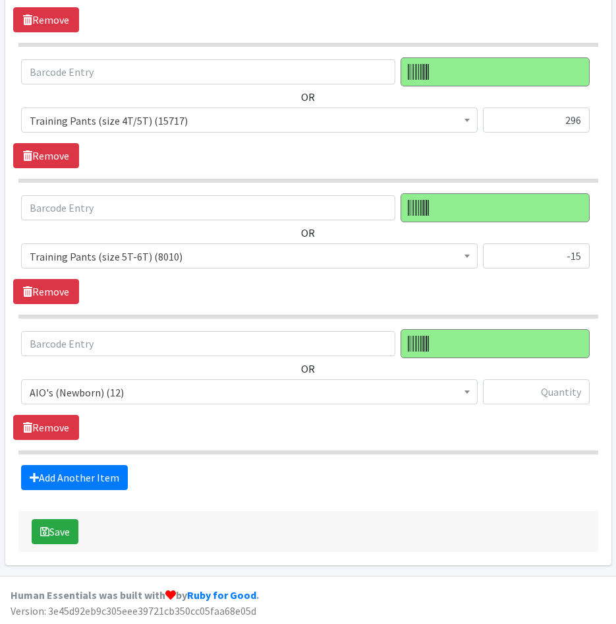
click at [133, 391] on span "AIO's (Newborn) (12)" at bounding box center [250, 392] width 440 height 18
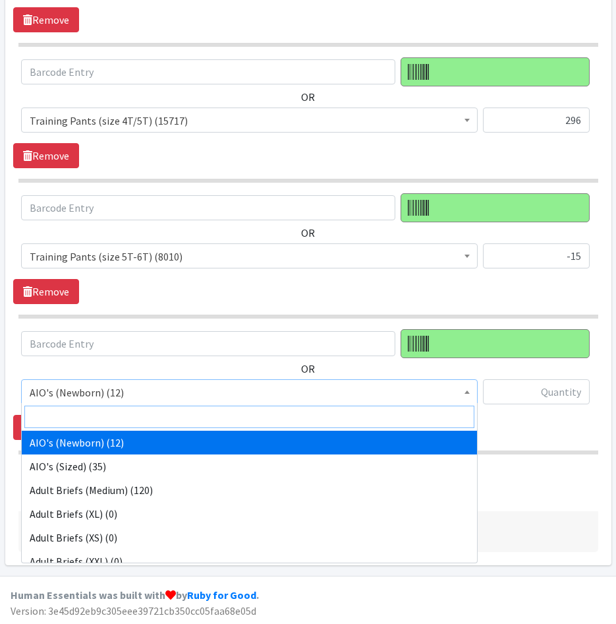
click at [132, 412] on input "search" at bounding box center [249, 416] width 450 height 22
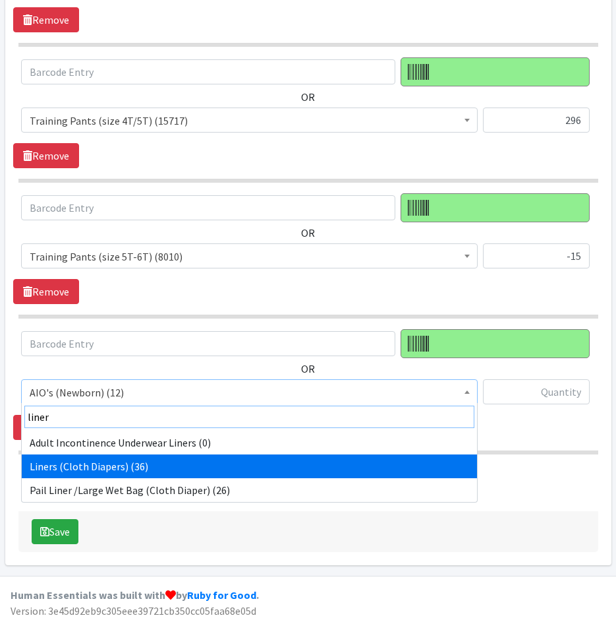
type input "liner"
select select "12477"
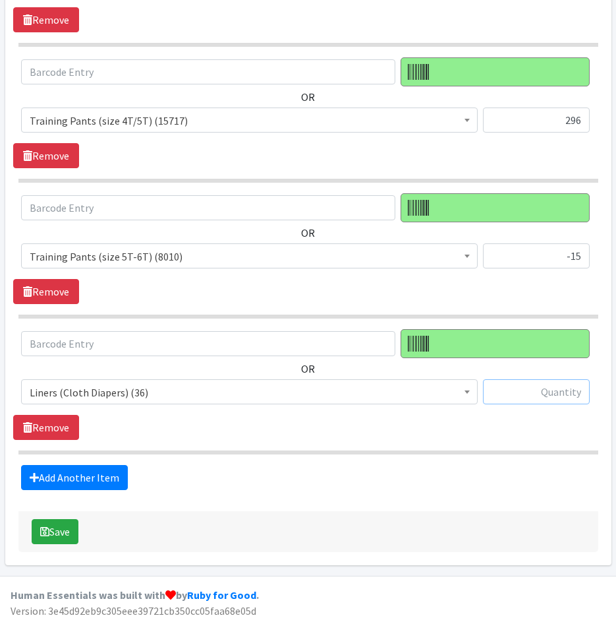
click at [560, 396] on input "text" at bounding box center [536, 391] width 107 height 25
type input "3"
click at [113, 471] on link "Add Another Item" at bounding box center [74, 477] width 107 height 25
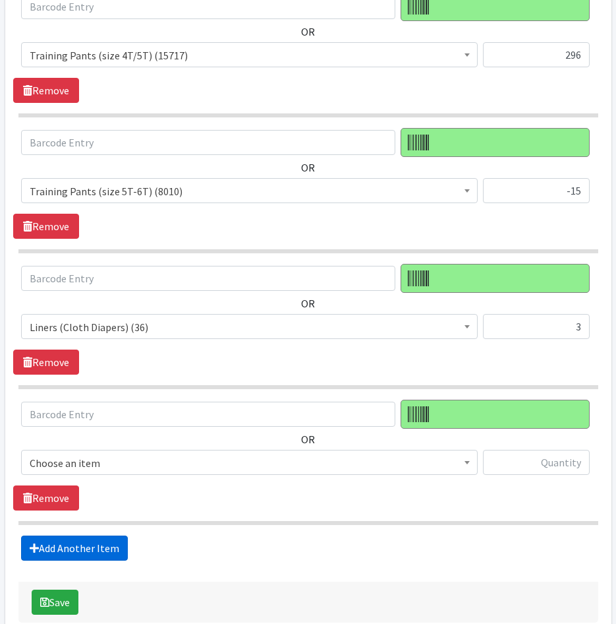
scroll to position [4648, 0]
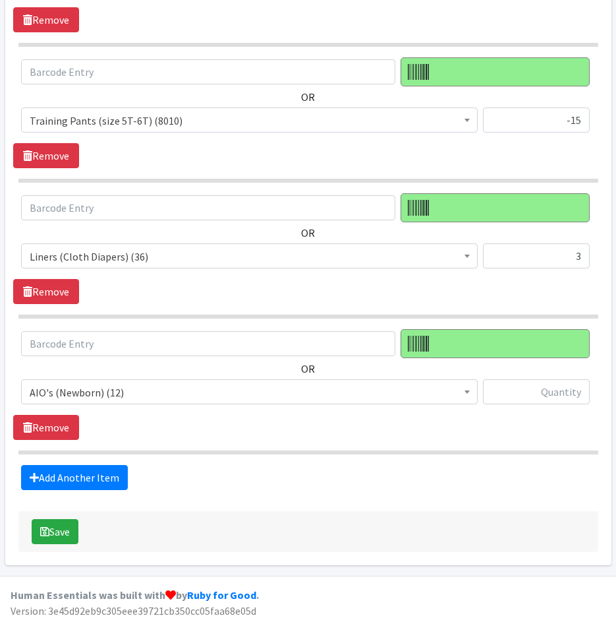
click at [168, 385] on span "AIO's (Newborn) (12)" at bounding box center [250, 392] width 440 height 18
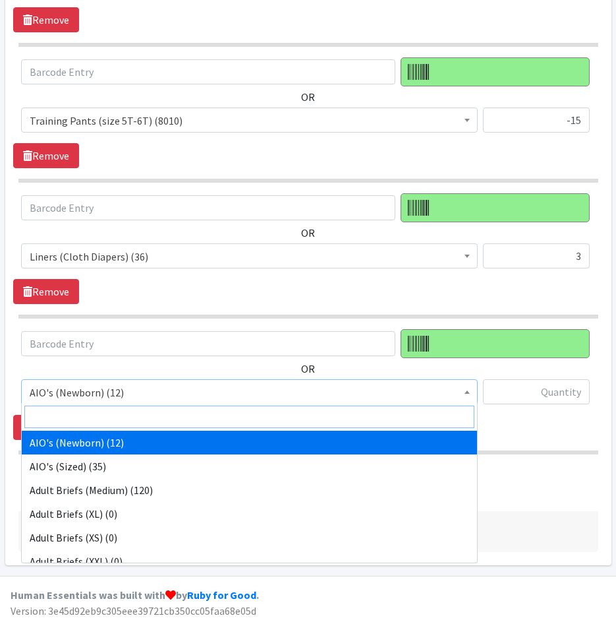
click at [175, 409] on input "search" at bounding box center [249, 416] width 450 height 22
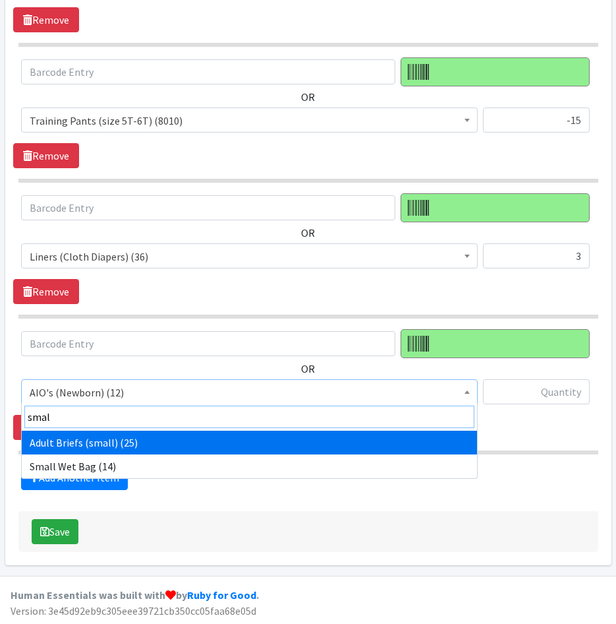
type input "small"
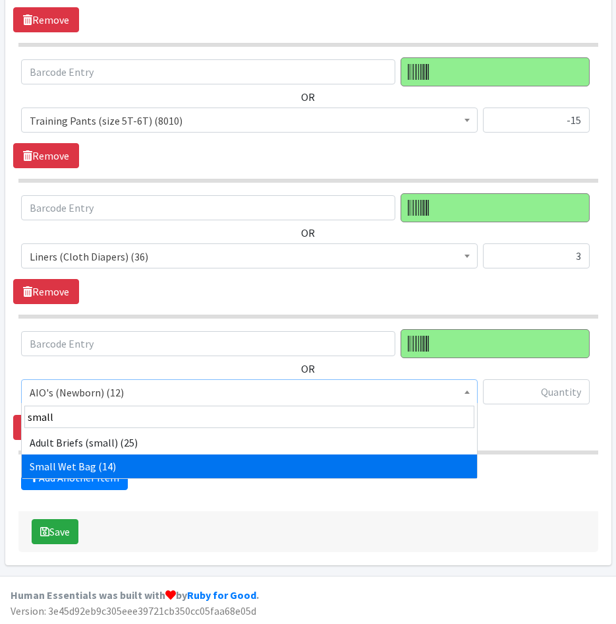
select select "12480"
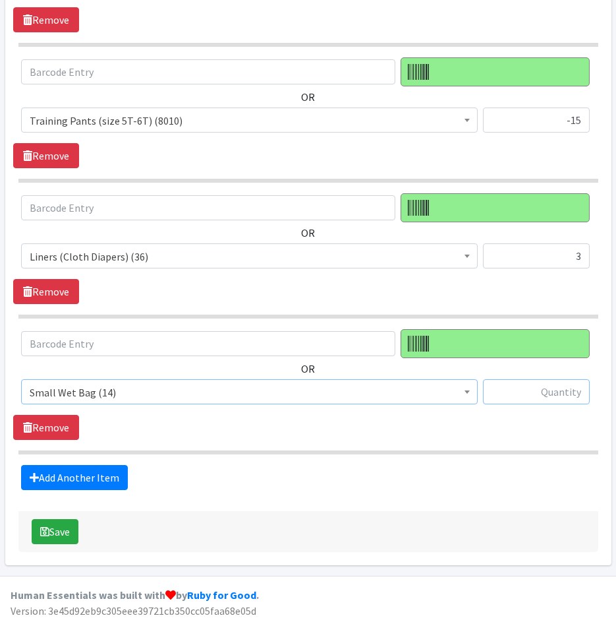
click at [529, 389] on input "text" at bounding box center [536, 391] width 107 height 25
type input "3"
click at [99, 469] on link "Add Another Item" at bounding box center [74, 477] width 107 height 25
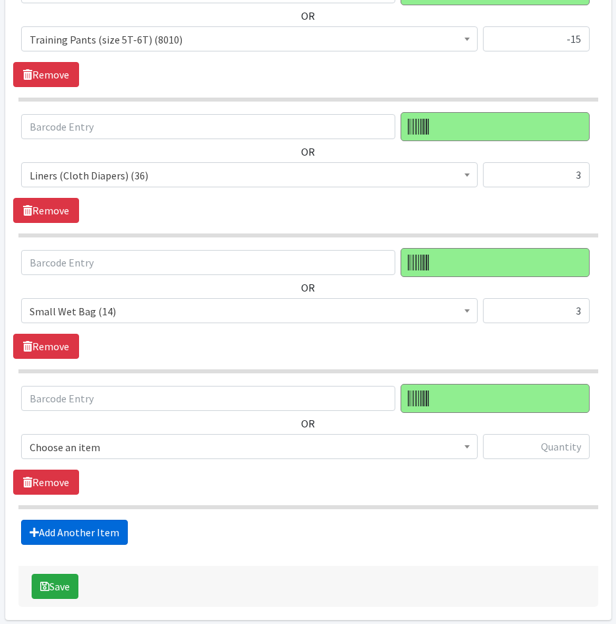
scroll to position [4784, 0]
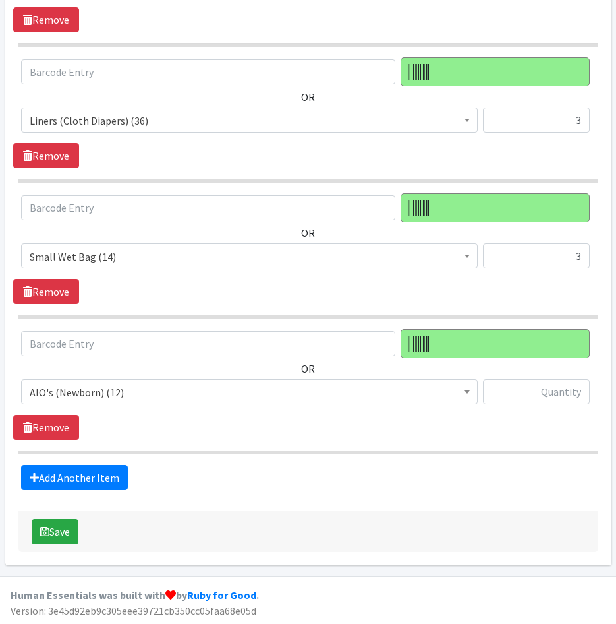
click at [179, 390] on span "AIO's (Newborn) (12)" at bounding box center [250, 392] width 440 height 18
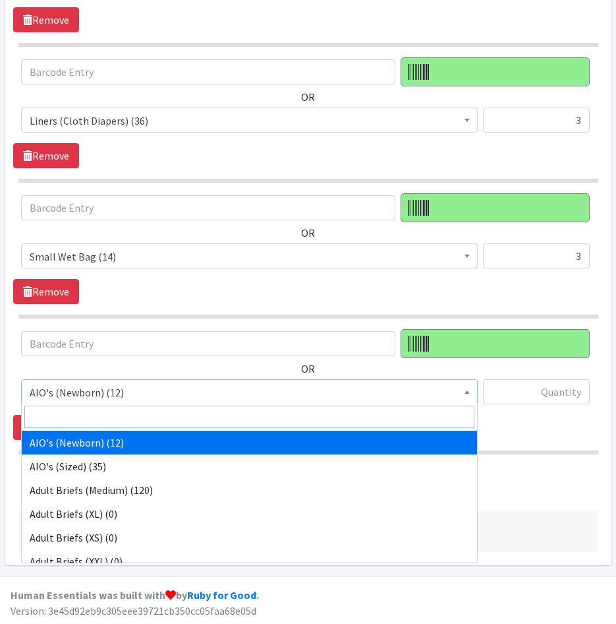
click at [180, 411] on input "search" at bounding box center [249, 416] width 450 height 22
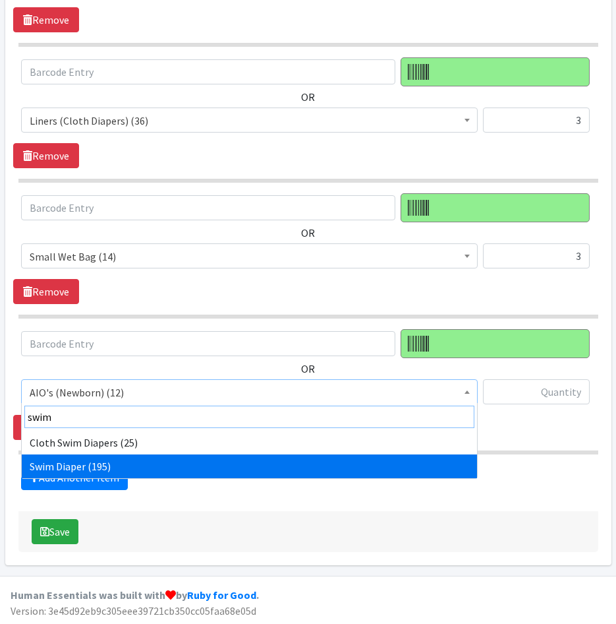
type input "swim"
select select "7522"
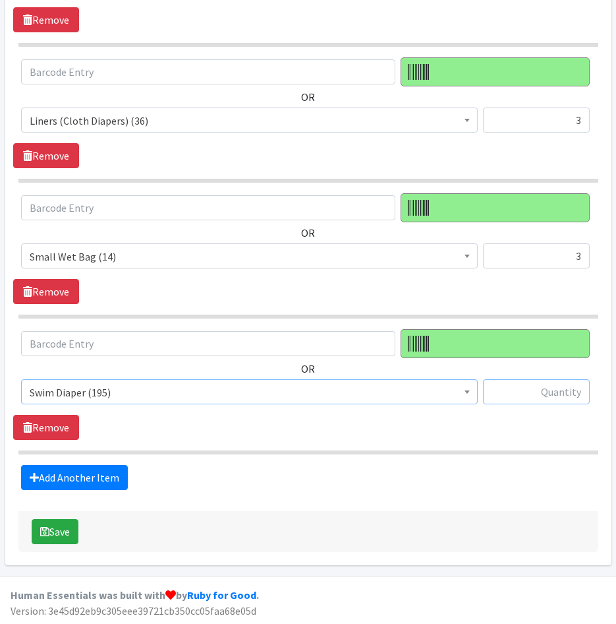
click at [530, 386] on input "text" at bounding box center [536, 391] width 107 height 25
type input "16"
click at [96, 473] on link "Add Another Item" at bounding box center [74, 477] width 107 height 25
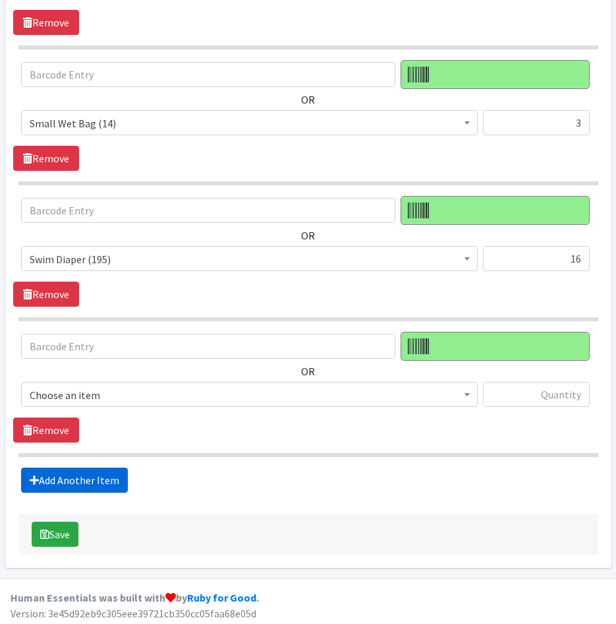
scroll to position [4920, 0]
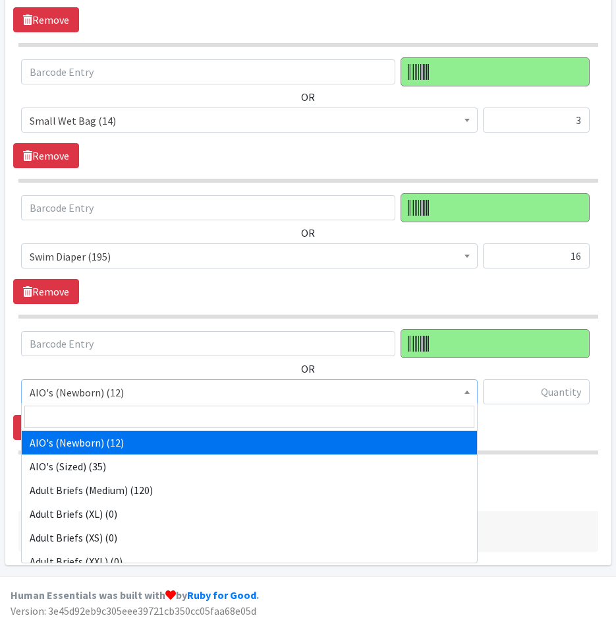
click at [134, 386] on span "AIO's (Newborn) (12)" at bounding box center [250, 392] width 440 height 18
click at [137, 409] on input "search" at bounding box center [249, 416] width 450 height 22
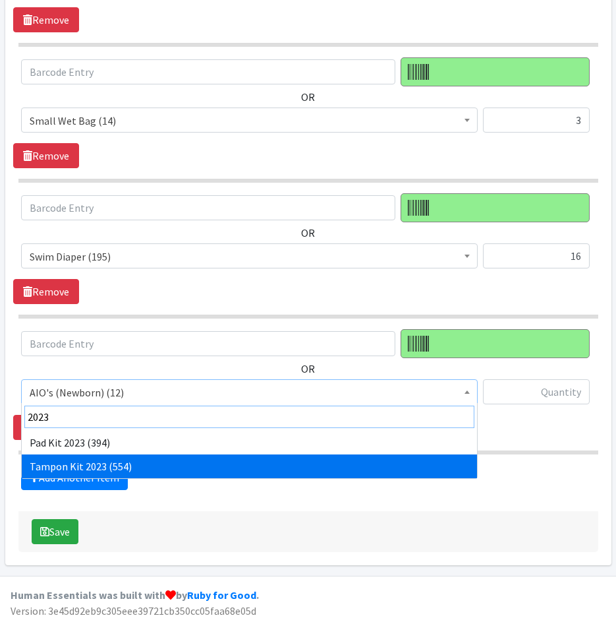
type input "2023"
select select "12643"
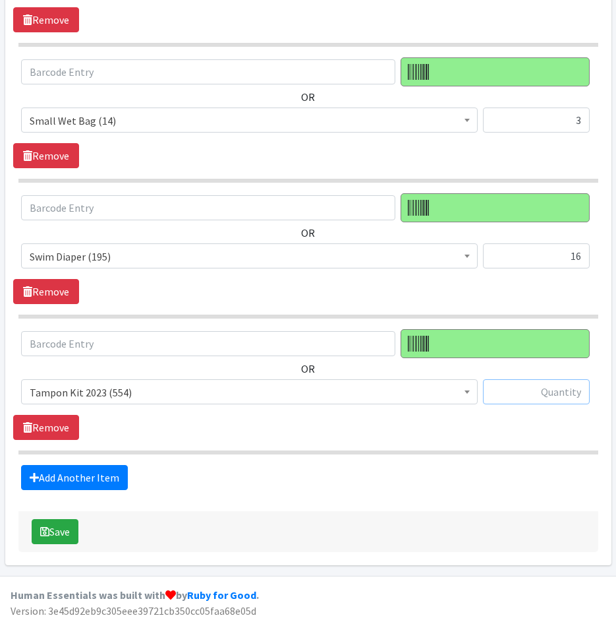
click at [562, 394] on input "text" at bounding box center [536, 391] width 107 height 25
type input "-13"
click at [417, 483] on div "Add Another Item" at bounding box center [308, 477] width 590 height 25
click at [86, 467] on link "Add Another Item" at bounding box center [74, 477] width 107 height 25
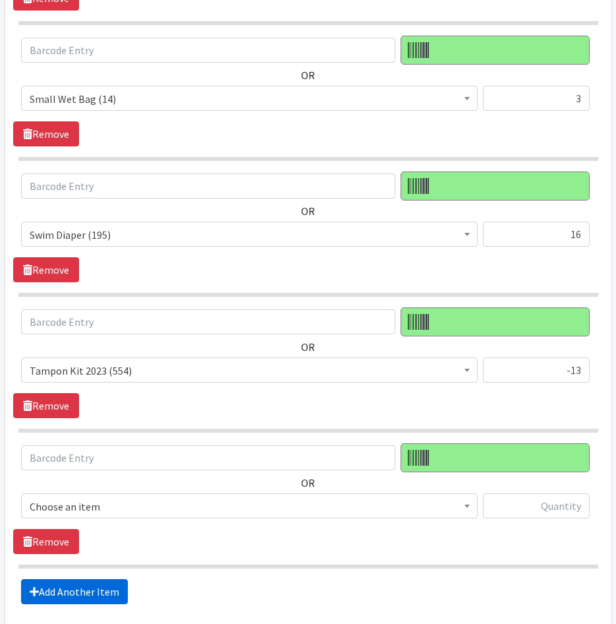
scroll to position [5055, 0]
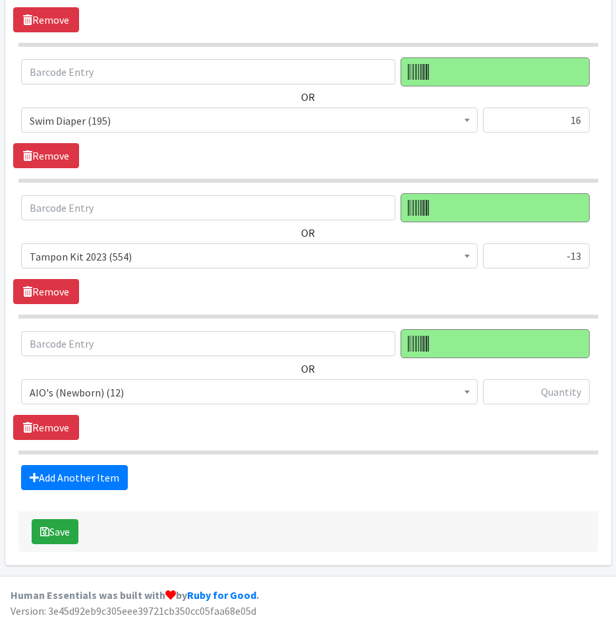
click at [130, 390] on span "AIO's (Newborn) (12)" at bounding box center [250, 392] width 440 height 18
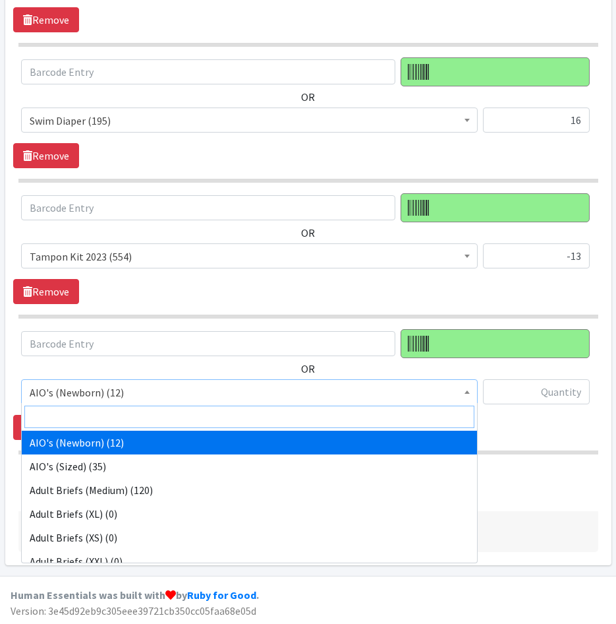
click at [130, 411] on input "search" at bounding box center [249, 416] width 450 height 22
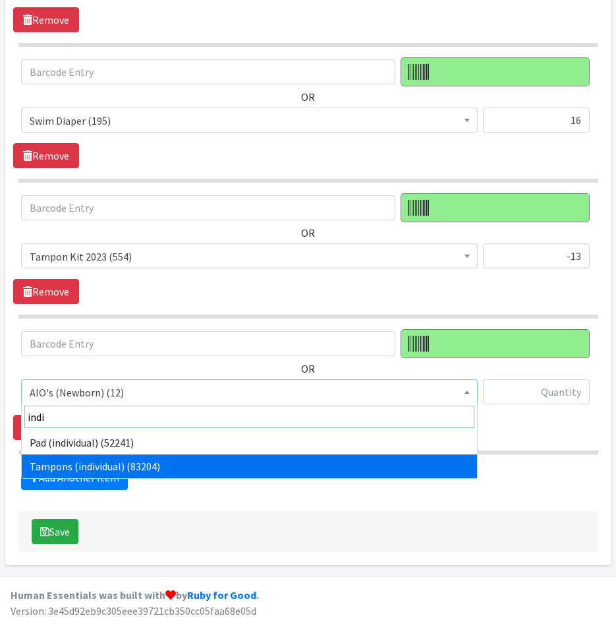
type input "indi"
select select "11276"
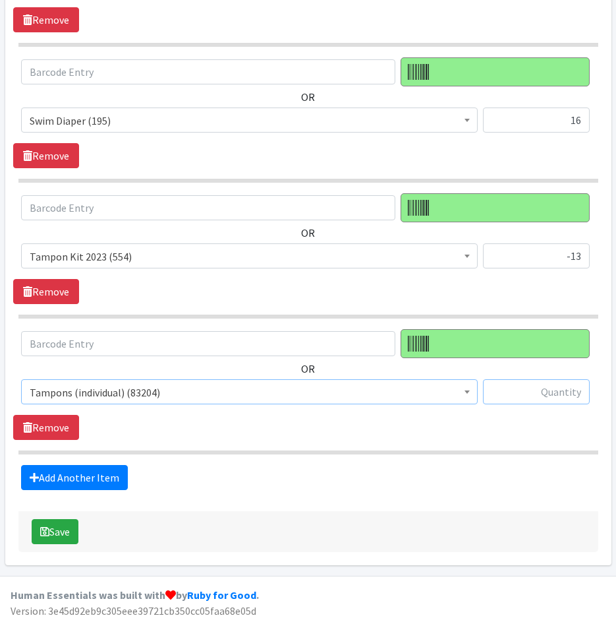
click at [539, 395] on input "text" at bounding box center [536, 391] width 107 height 25
type input "872"
drag, startPoint x: 409, startPoint y: 487, endPoint x: 318, endPoint y: 489, distance: 91.7
click at [409, 486] on div "Add Another Item" at bounding box center [308, 477] width 590 height 25
click at [109, 468] on link "Add Another Item" at bounding box center [74, 477] width 107 height 25
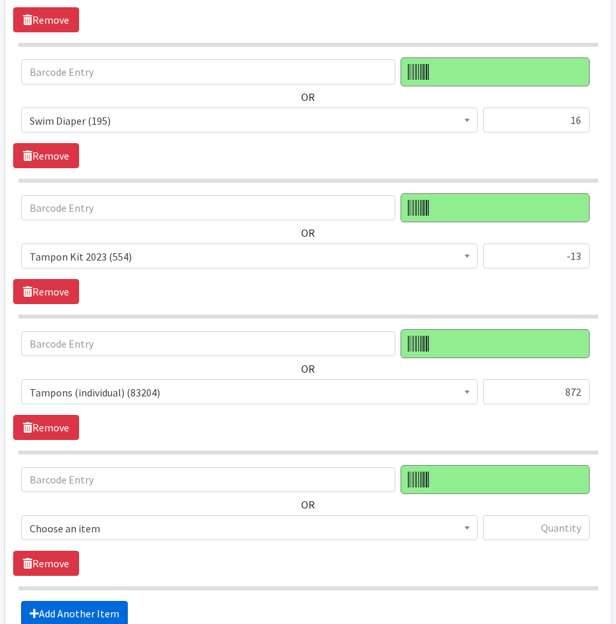
scroll to position [5191, 0]
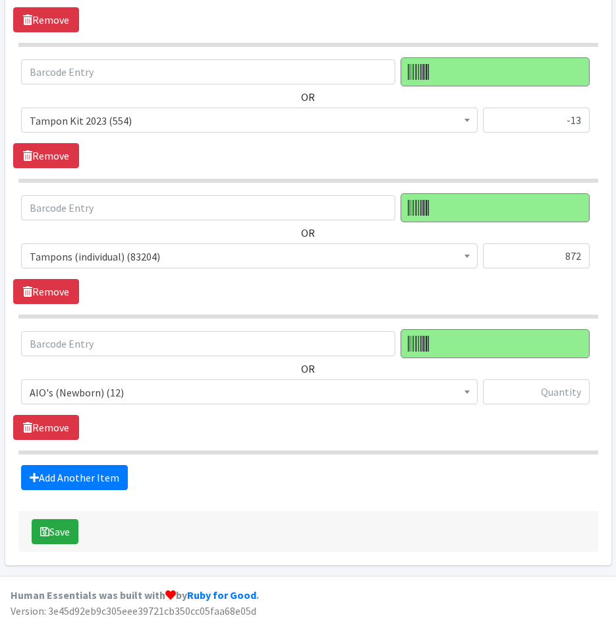
click at [142, 394] on span "AIO's (Newborn) (12)" at bounding box center [250, 392] width 440 height 18
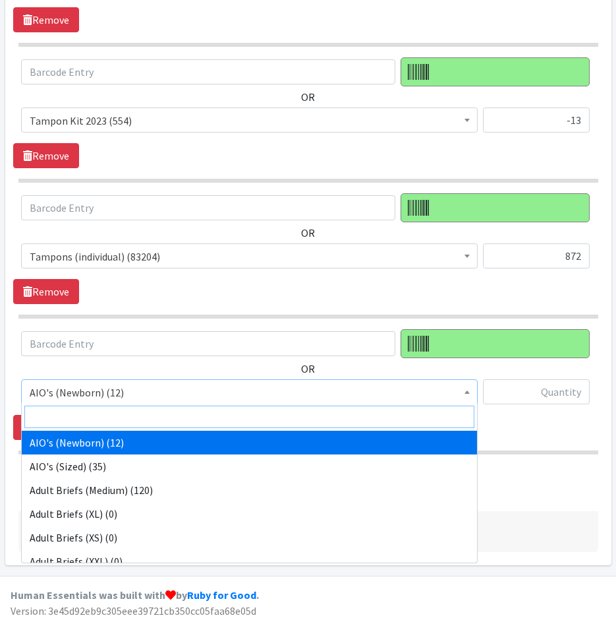
click at [139, 409] on input "search" at bounding box center [249, 416] width 450 height 22
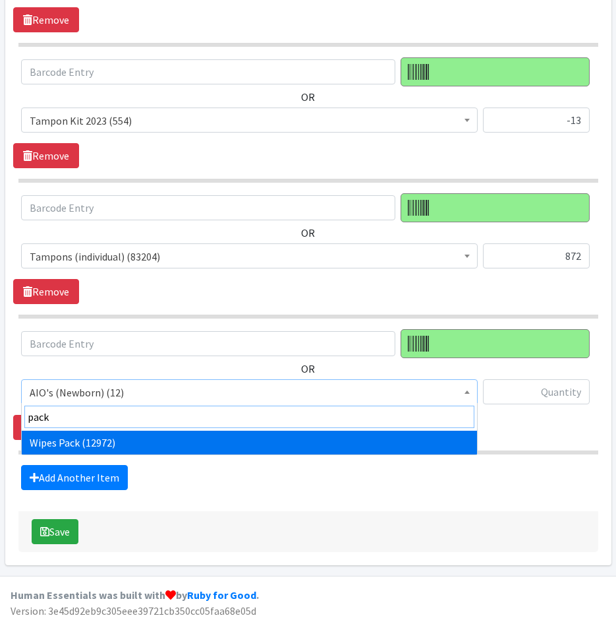
type input "pack"
select select "4665"
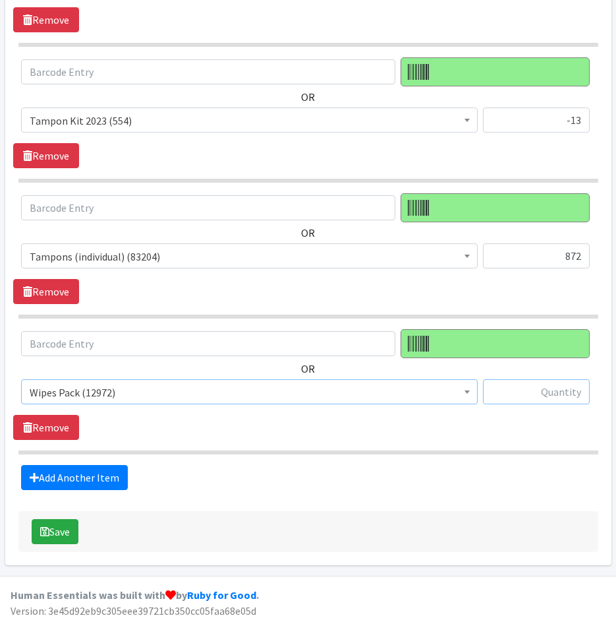
click at [552, 385] on input "text" at bounding box center [536, 391] width 107 height 25
type input "-4"
click at [82, 485] on link "Add Another Item" at bounding box center [74, 477] width 107 height 25
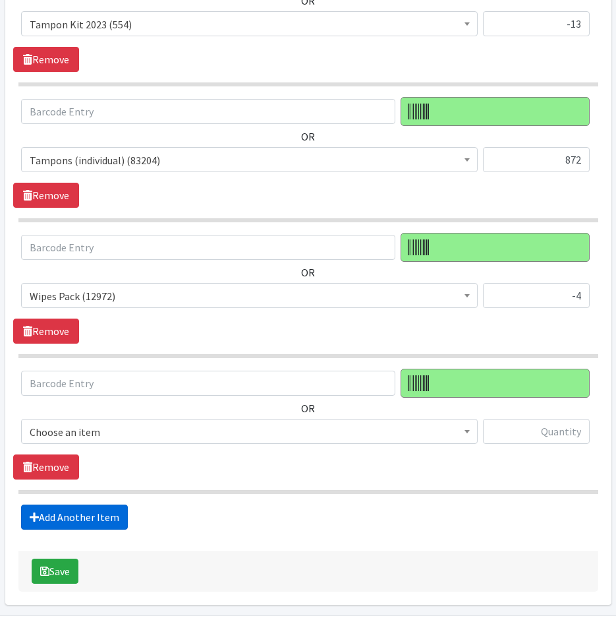
scroll to position [5327, 0]
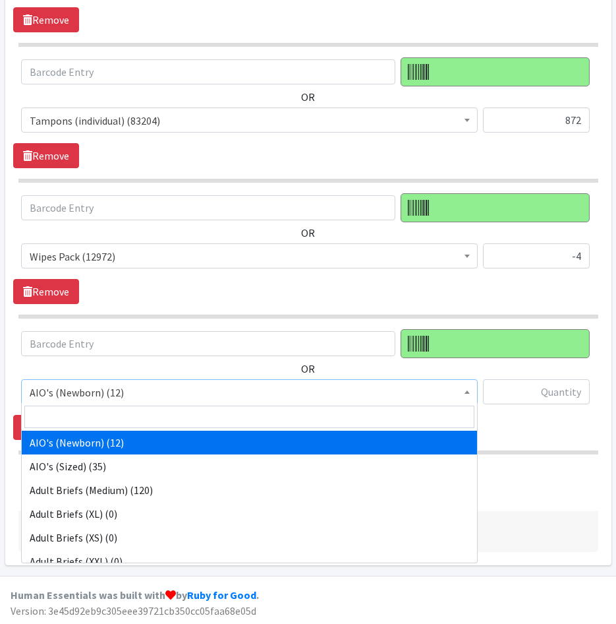
click at [130, 393] on span "AIO's (Newborn) (12)" at bounding box center [250, 392] width 440 height 18
click at [135, 414] on input "search" at bounding box center [249, 416] width 450 height 22
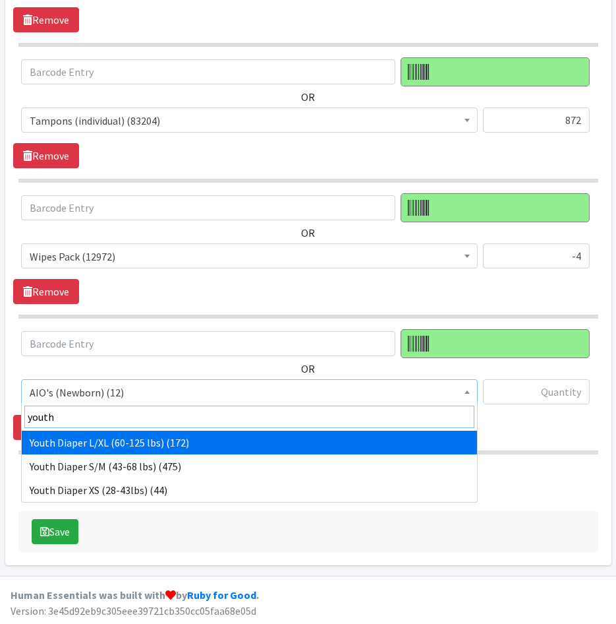
type input "youth"
select select "11294"
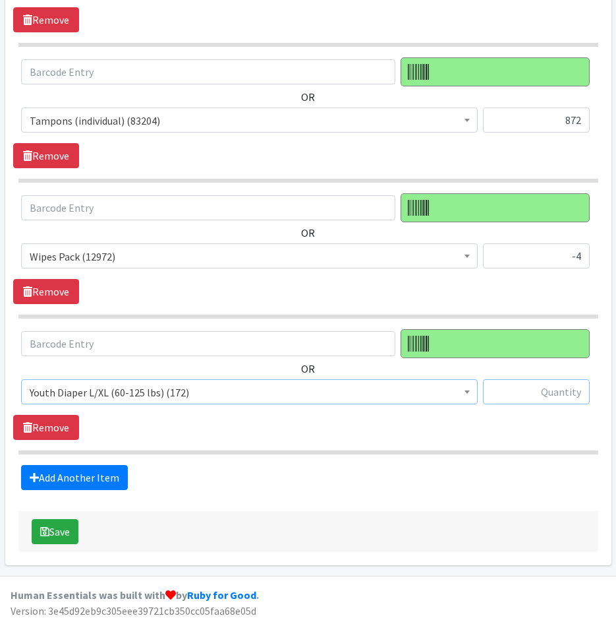
click at [533, 392] on input "text" at bounding box center [536, 391] width 107 height 25
type input "214"
drag, startPoint x: 300, startPoint y: 504, endPoint x: 253, endPoint y: 486, distance: 50.3
click at [107, 477] on link "Add Another Item" at bounding box center [74, 477] width 107 height 25
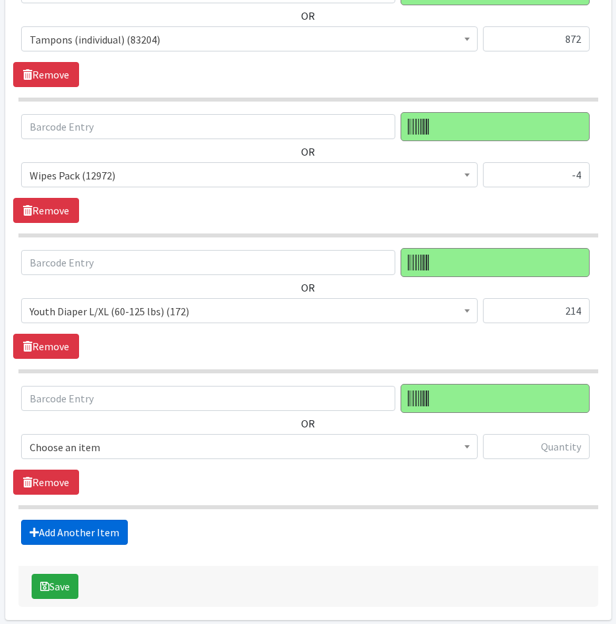
scroll to position [5463, 0]
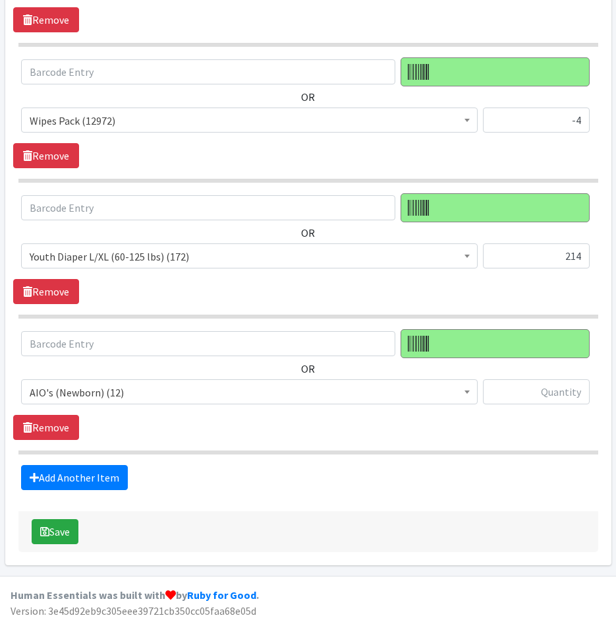
click at [170, 383] on span "AIO's (Newborn) (12)" at bounding box center [250, 392] width 440 height 18
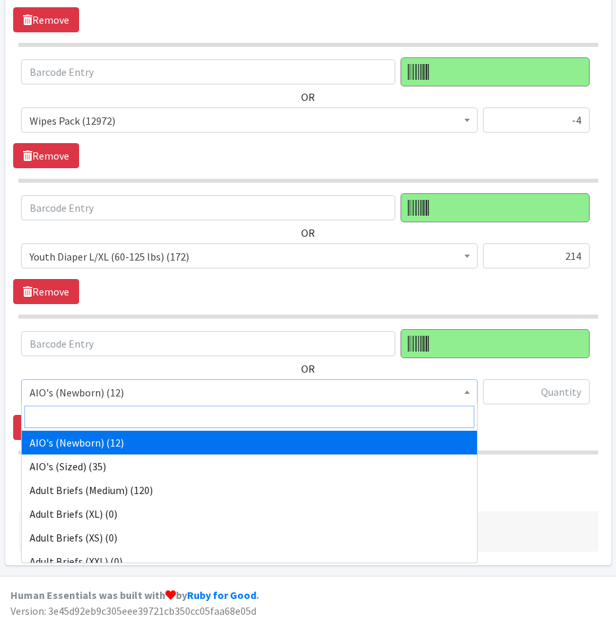
click at [165, 415] on input "search" at bounding box center [249, 416] width 450 height 22
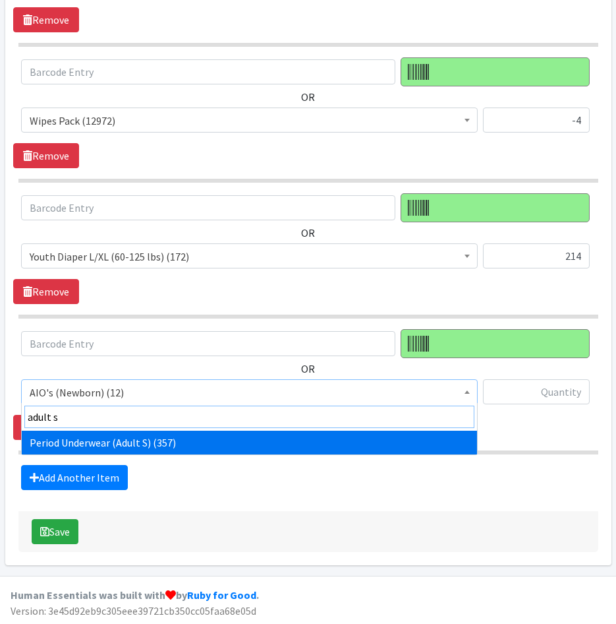
type input "adult s"
select select "12397"
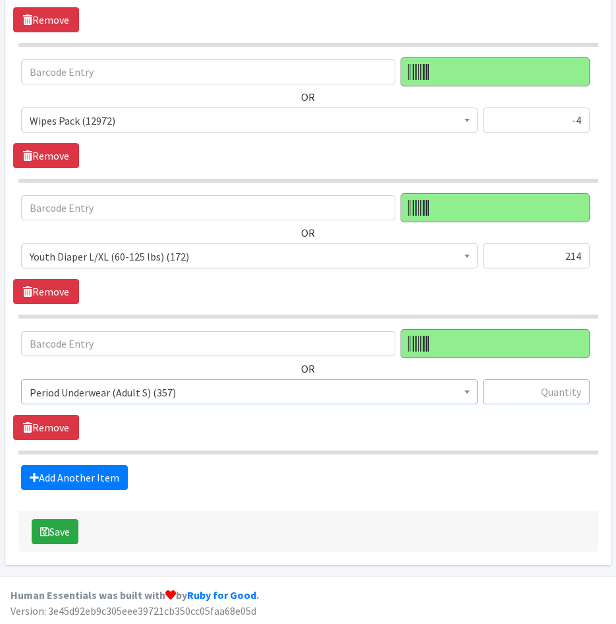
click at [537, 392] on input "text" at bounding box center [536, 391] width 107 height 25
type input "-84"
click at [107, 473] on link "Add Another Item" at bounding box center [74, 477] width 107 height 25
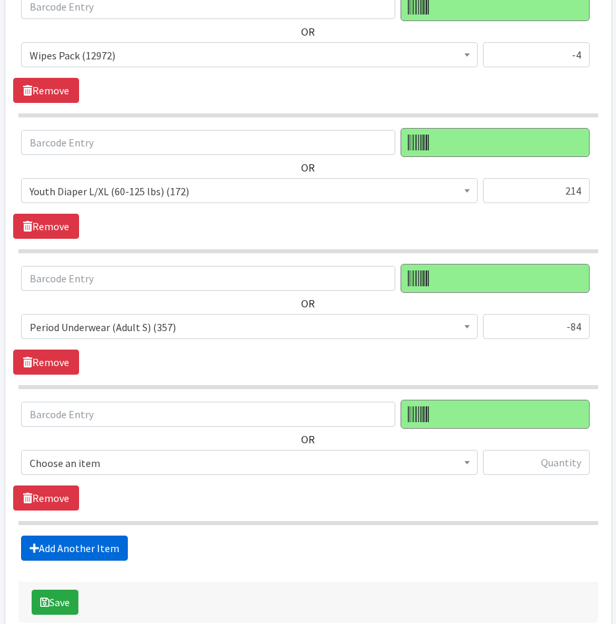
scroll to position [5599, 0]
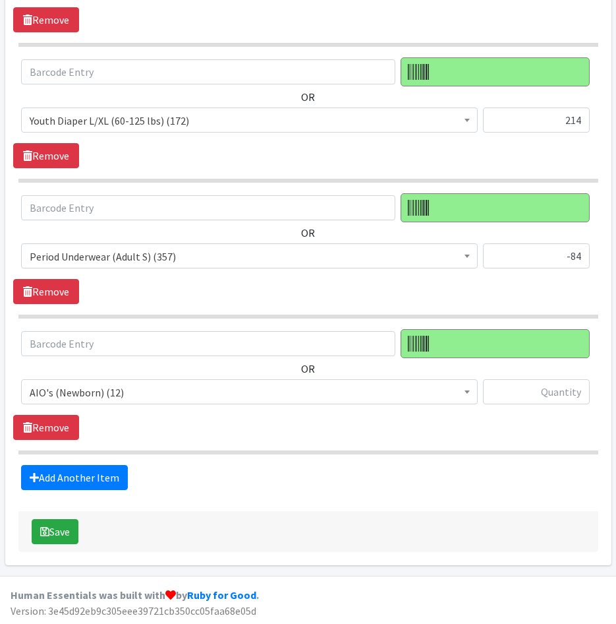
click at [192, 394] on span "AIO's (Newborn) (12)" at bounding box center [250, 392] width 440 height 18
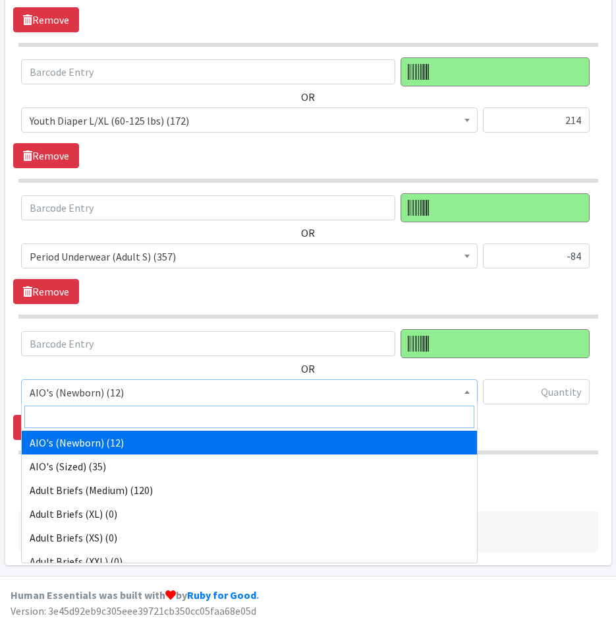
click at [187, 416] on input "search" at bounding box center [249, 416] width 450 height 22
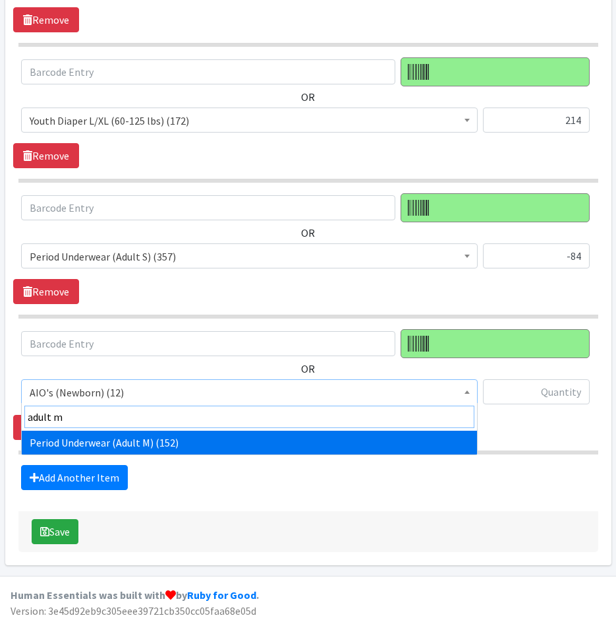
type input "adult m"
select select "12398"
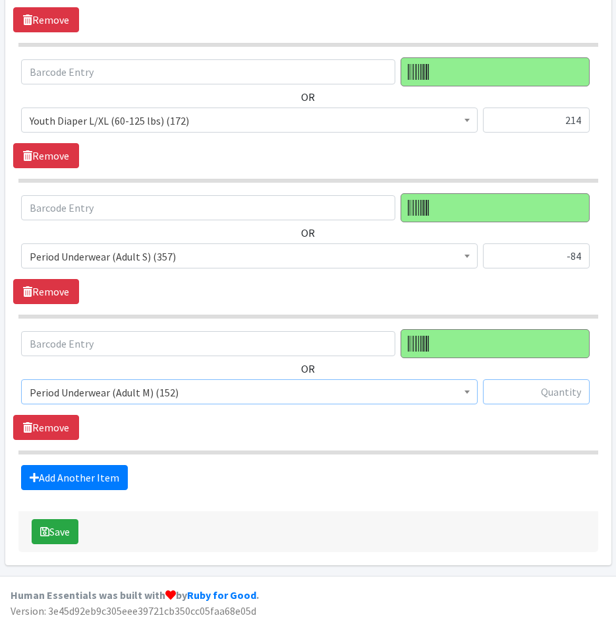
click at [561, 401] on input "text" at bounding box center [536, 391] width 107 height 25
type input "20"
click at [210, 515] on div "Save" at bounding box center [308, 531] width 580 height 41
click at [63, 523] on button "Save" at bounding box center [55, 531] width 47 height 25
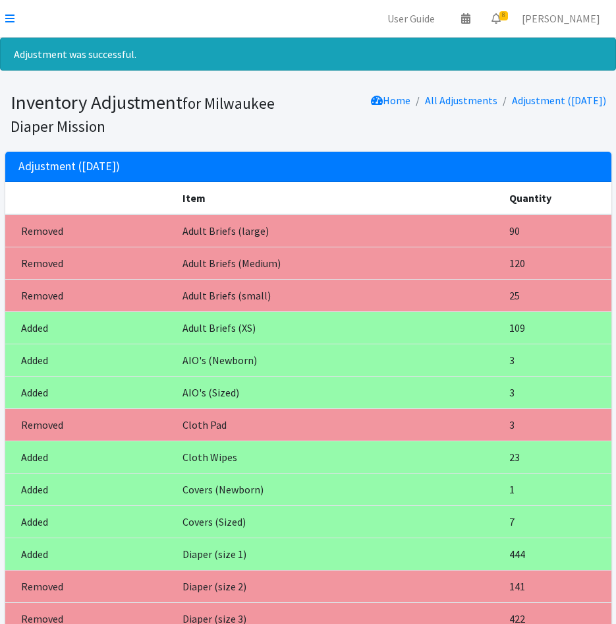
click at [9, 22] on icon at bounding box center [9, 18] width 9 height 11
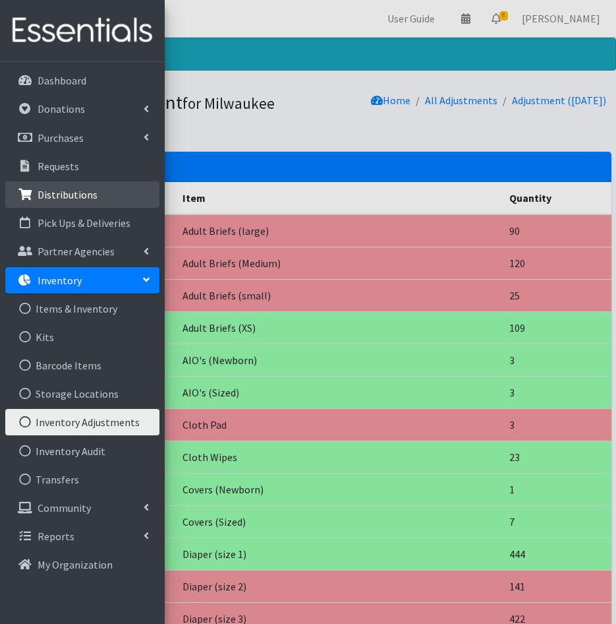
click at [62, 189] on p "Distributions" at bounding box center [68, 194] width 60 height 13
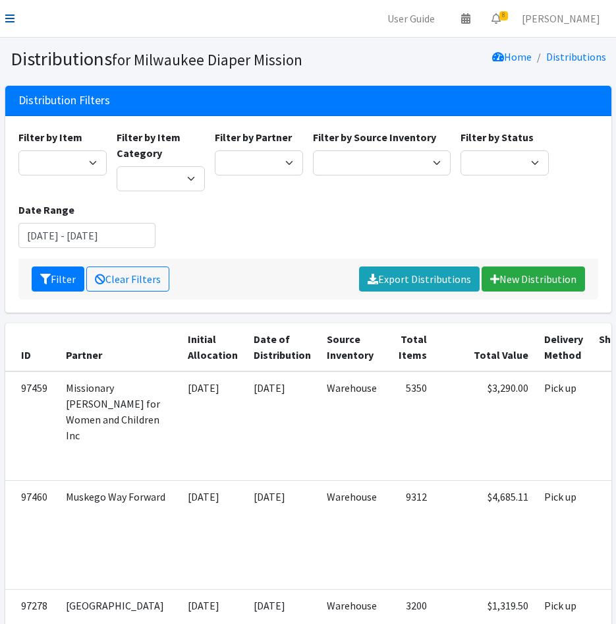
click at [14, 22] on icon at bounding box center [9, 18] width 9 height 11
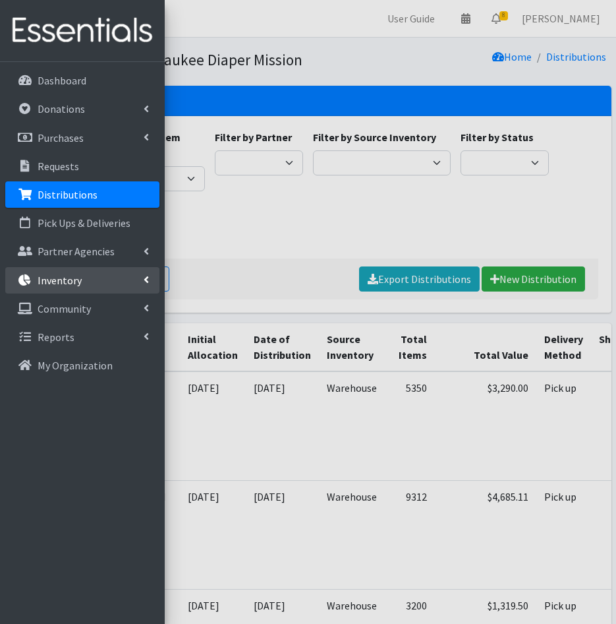
click at [80, 274] on link "Inventory" at bounding box center [82, 280] width 154 height 26
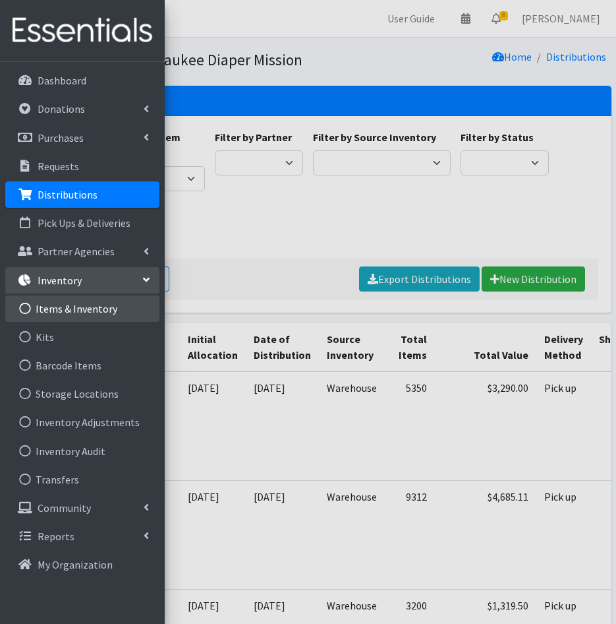
click at [87, 310] on link "Items & Inventory" at bounding box center [82, 308] width 154 height 26
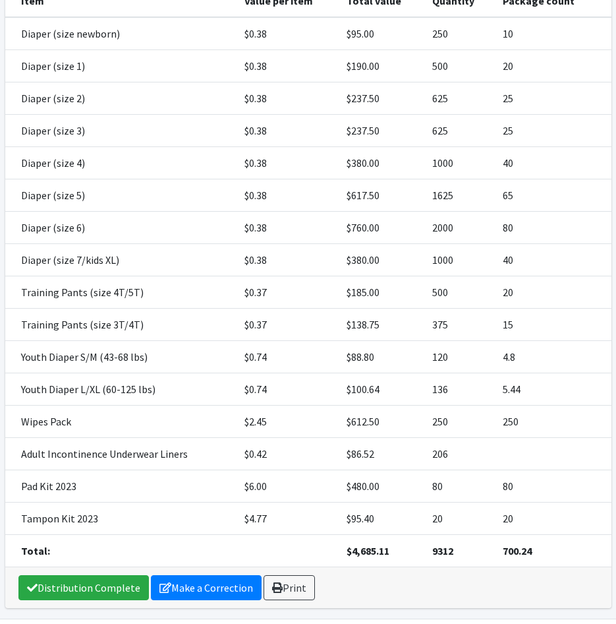
scroll to position [264, 0]
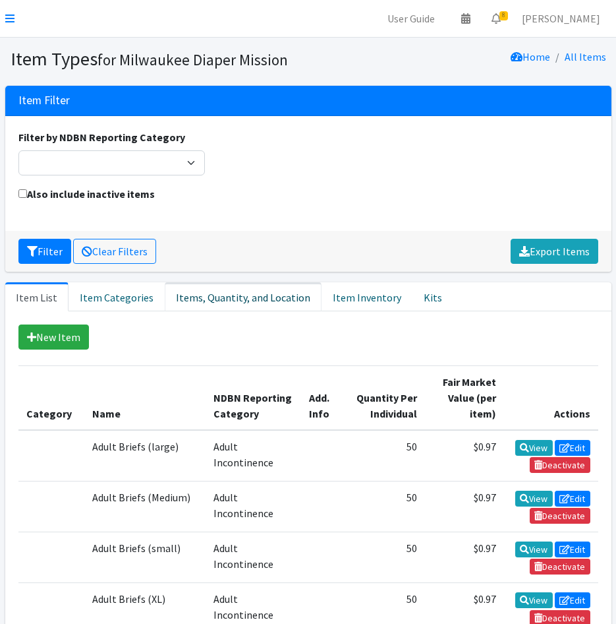
click at [225, 297] on link "Items, Quantity, and Location" at bounding box center [243, 296] width 157 height 29
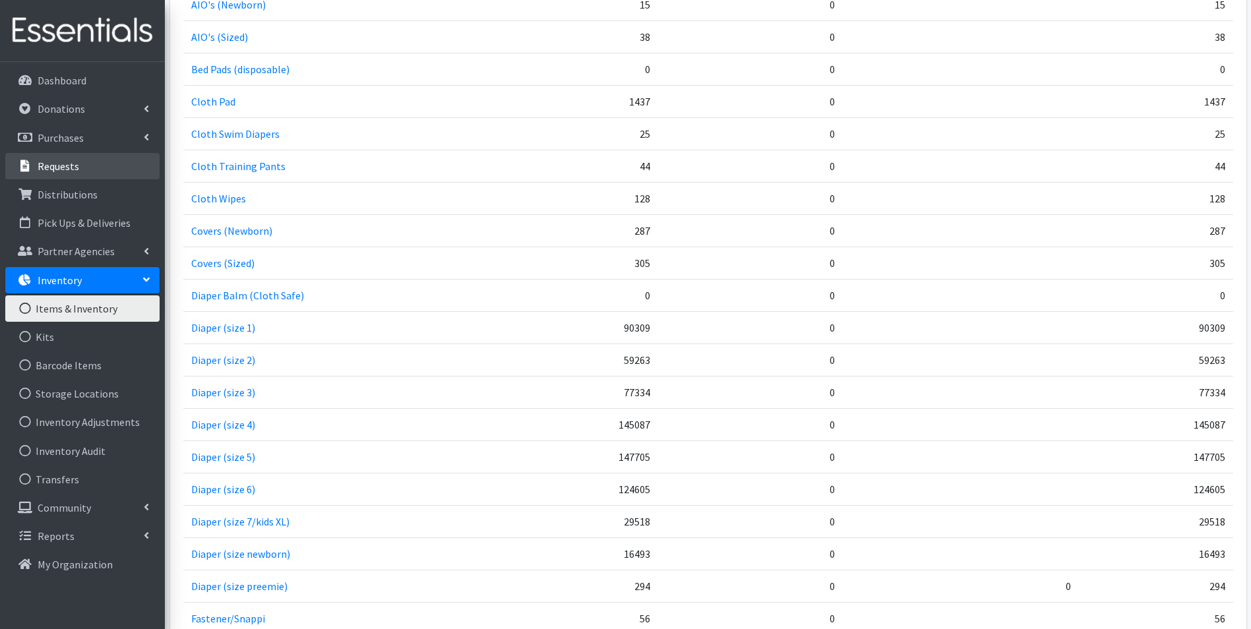
scroll to position [465, 0]
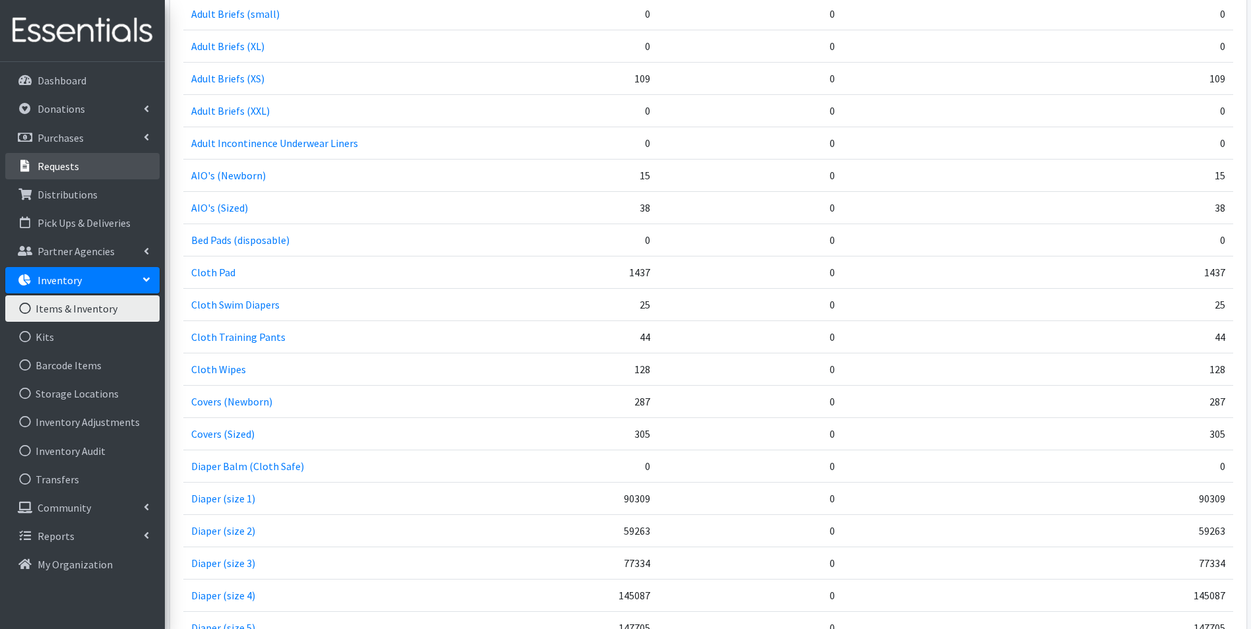
click at [44, 157] on link "Requests" at bounding box center [82, 166] width 154 height 26
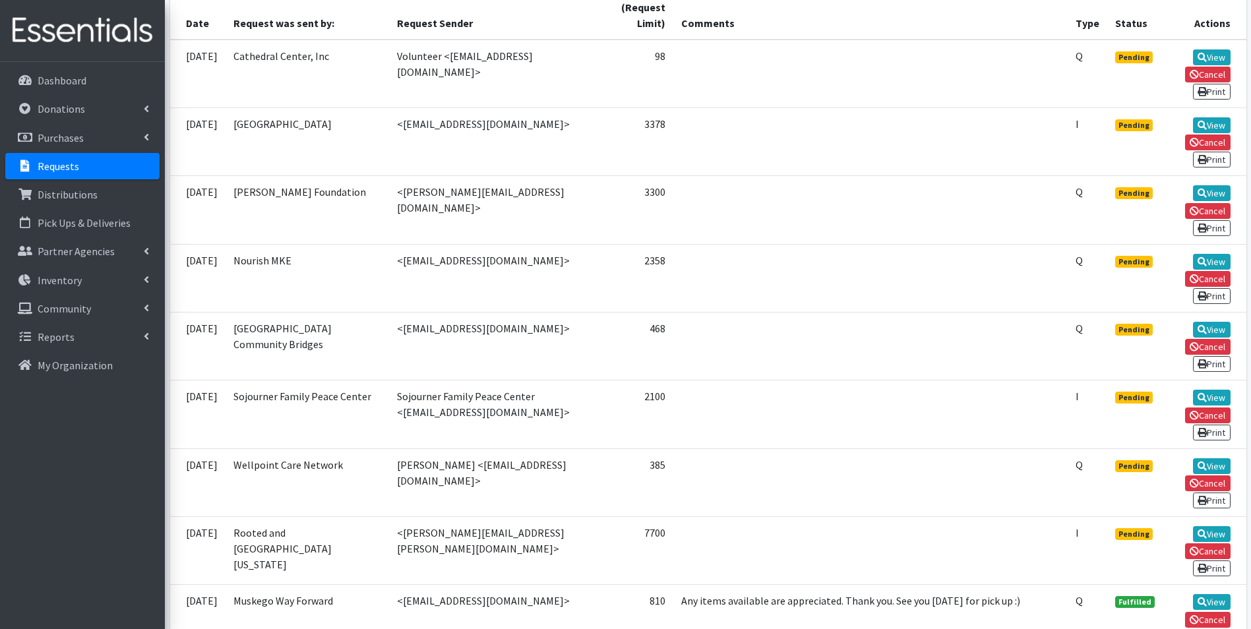
scroll to position [616, 0]
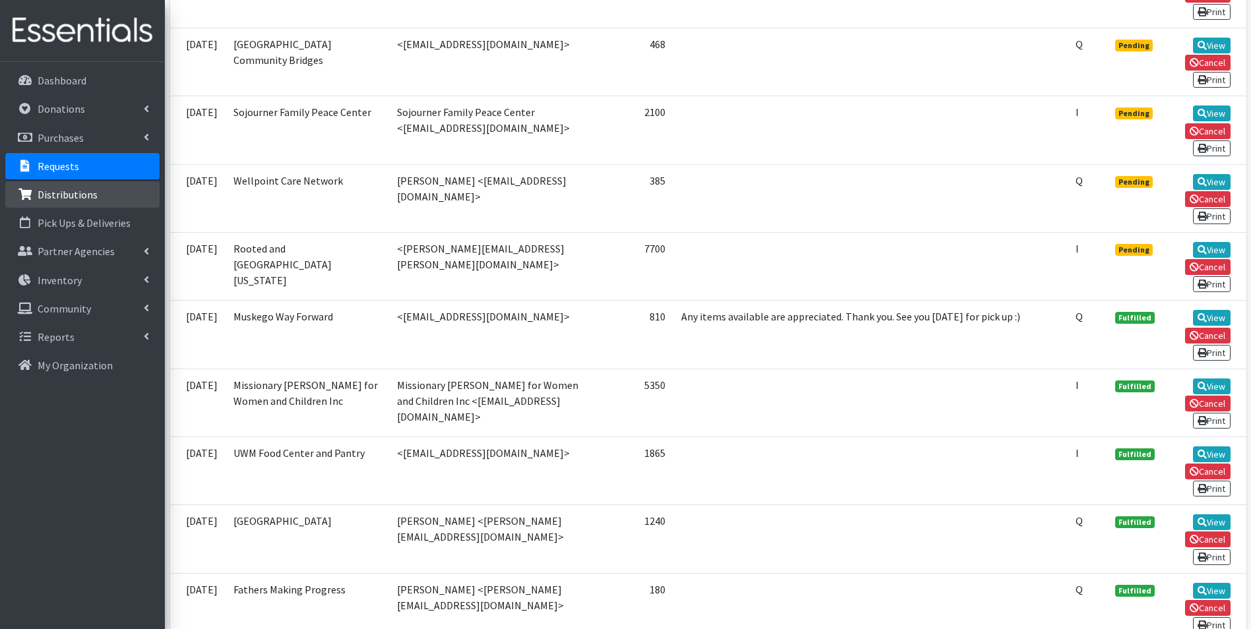
click at [81, 190] on p "Distributions" at bounding box center [68, 194] width 60 height 13
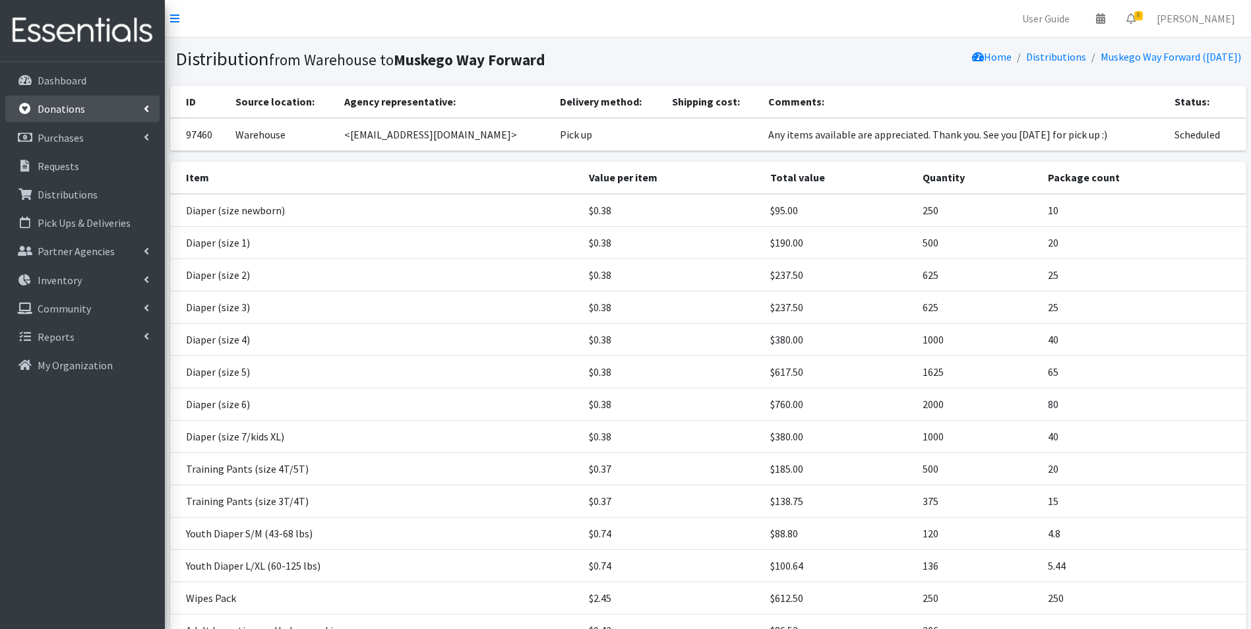
click at [66, 113] on p "Donations" at bounding box center [61, 108] width 47 height 13
click at [38, 154] on link "New Donation" at bounding box center [82, 166] width 154 height 26
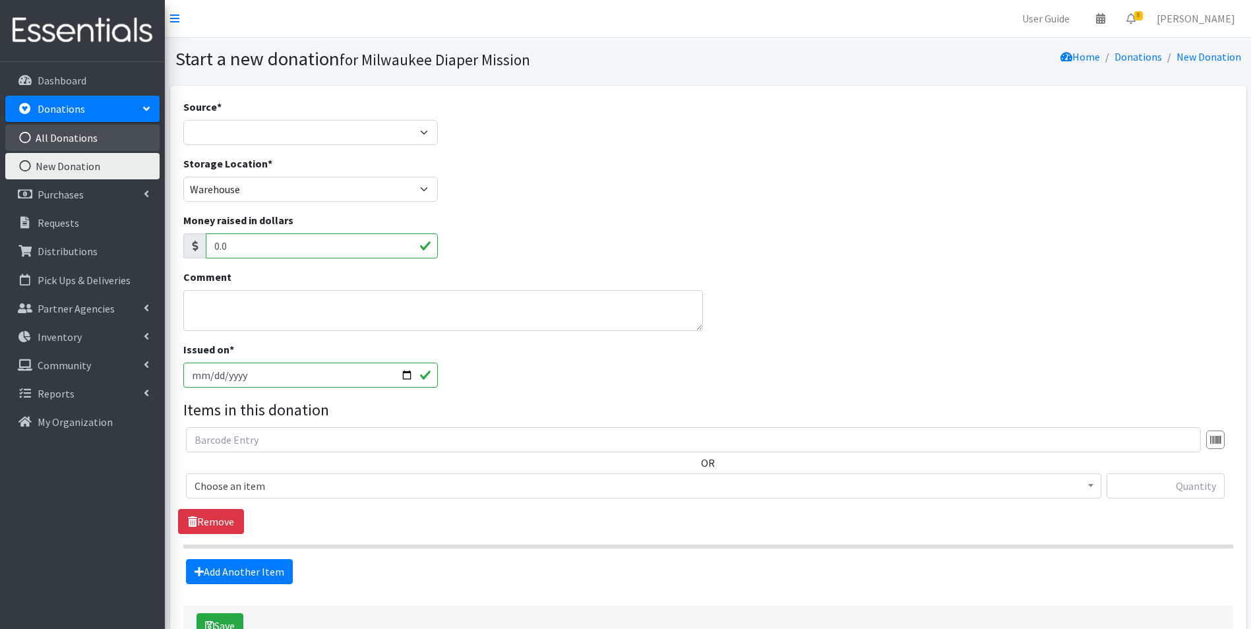
click at [64, 130] on link "All Donations" at bounding box center [82, 138] width 154 height 26
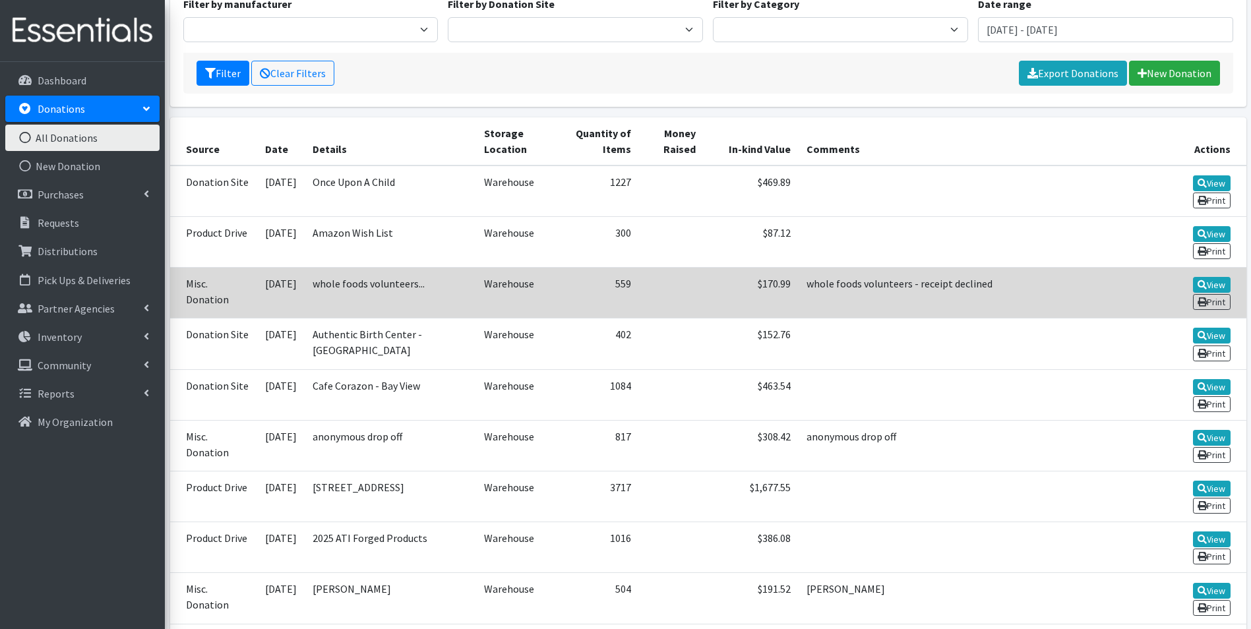
scroll to position [330, 0]
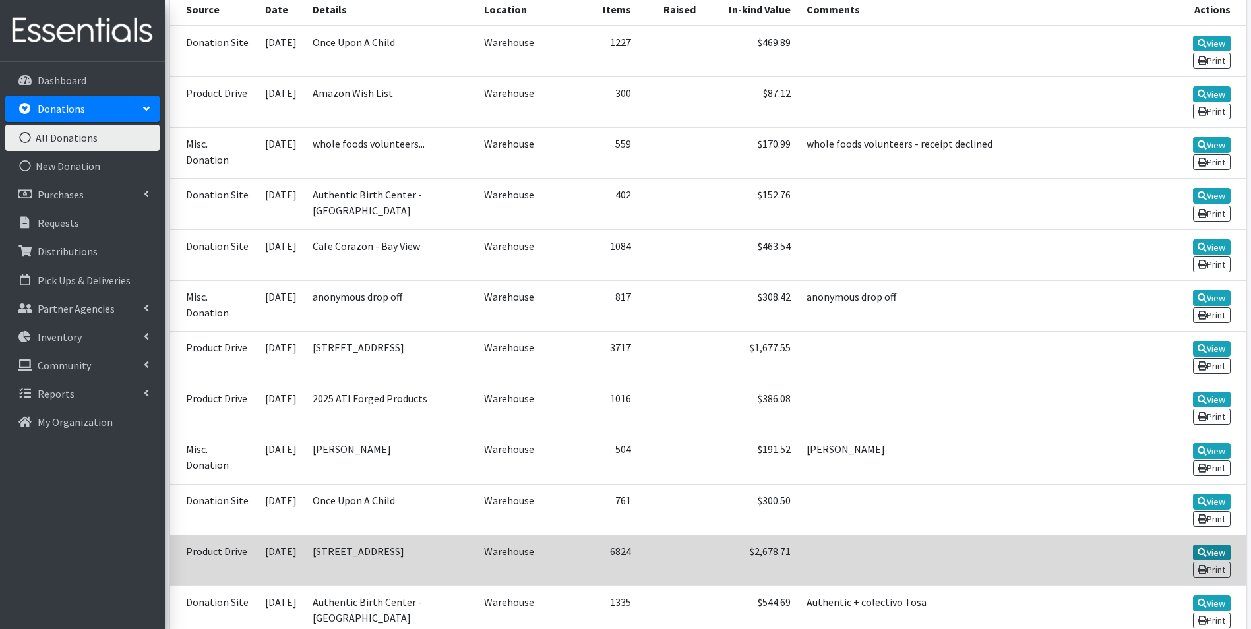
click at [1210, 552] on link "View" at bounding box center [1211, 553] width 38 height 16
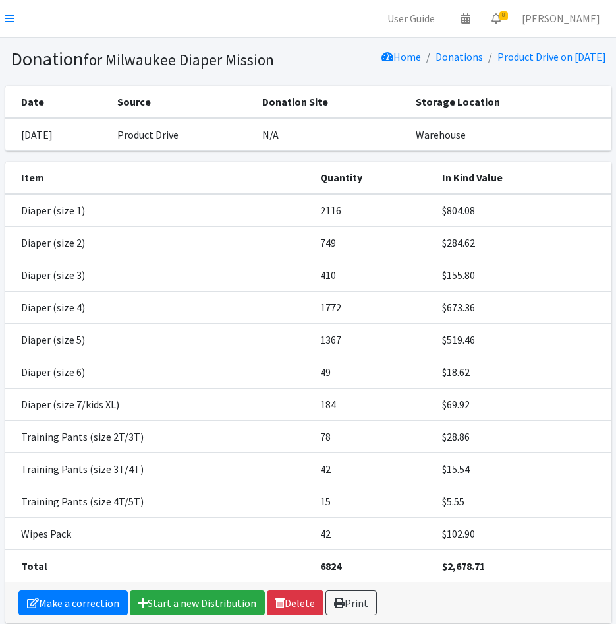
click at [523, 310] on td "$673.36" at bounding box center [522, 307] width 177 height 32
